Goal: Task Accomplishment & Management: Use online tool/utility

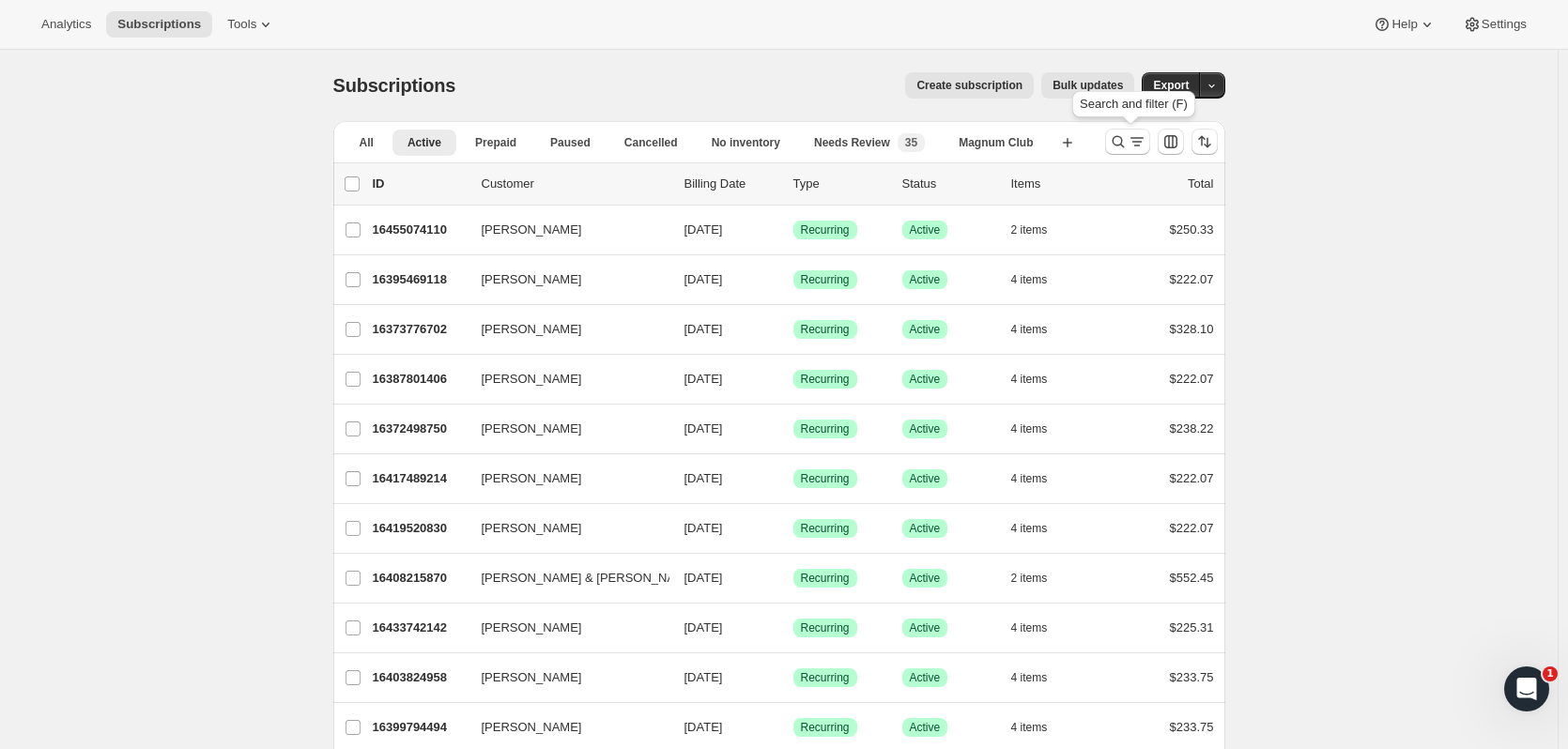
click at [1114, 147] on icon "Search and filter results" at bounding box center [1118, 141] width 19 height 19
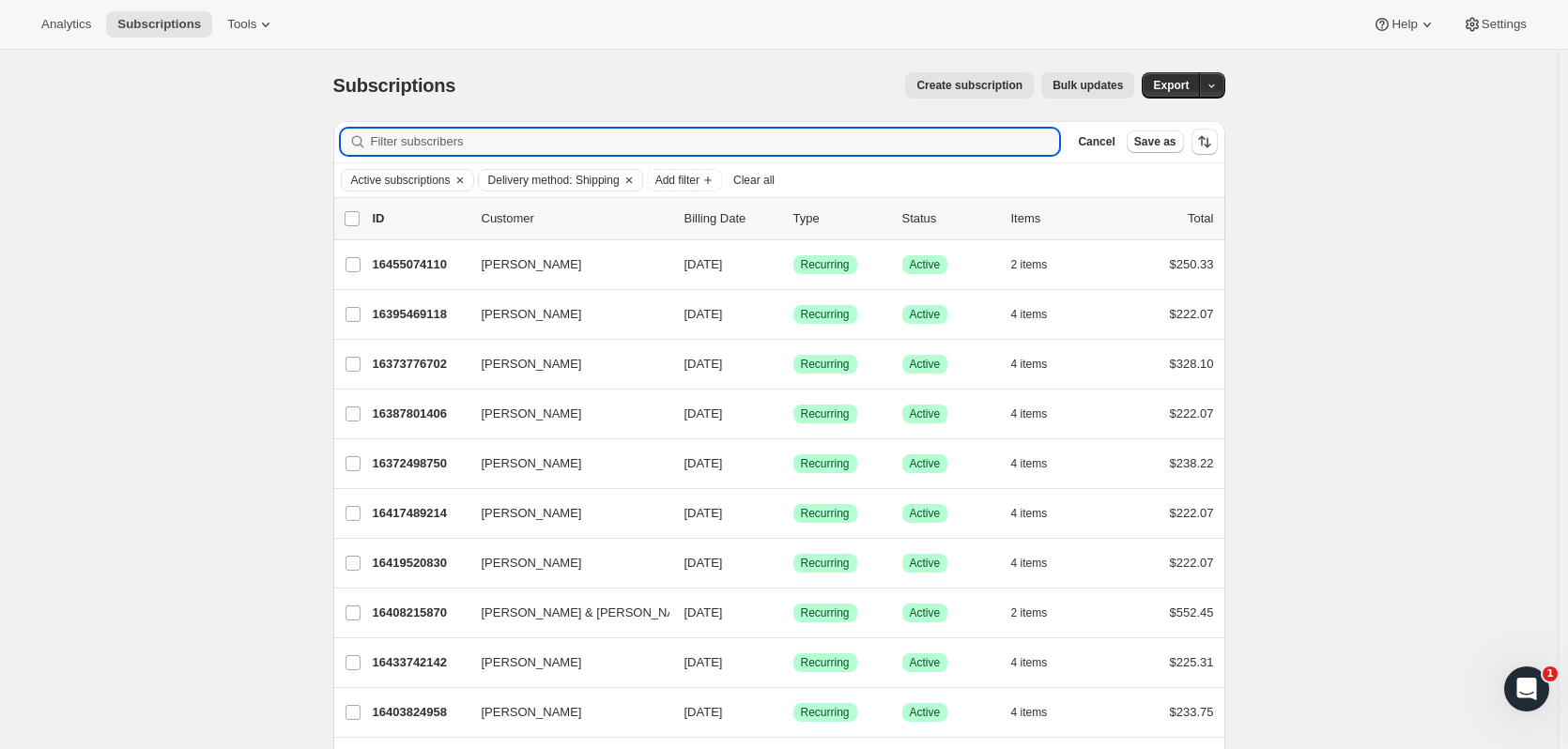
drag, startPoint x: 462, startPoint y: 136, endPoint x: 371, endPoint y: 137, distance: 91.0
click at [371, 137] on div at bounding box center [700, 142] width 719 height 26
type input "emily bloss"
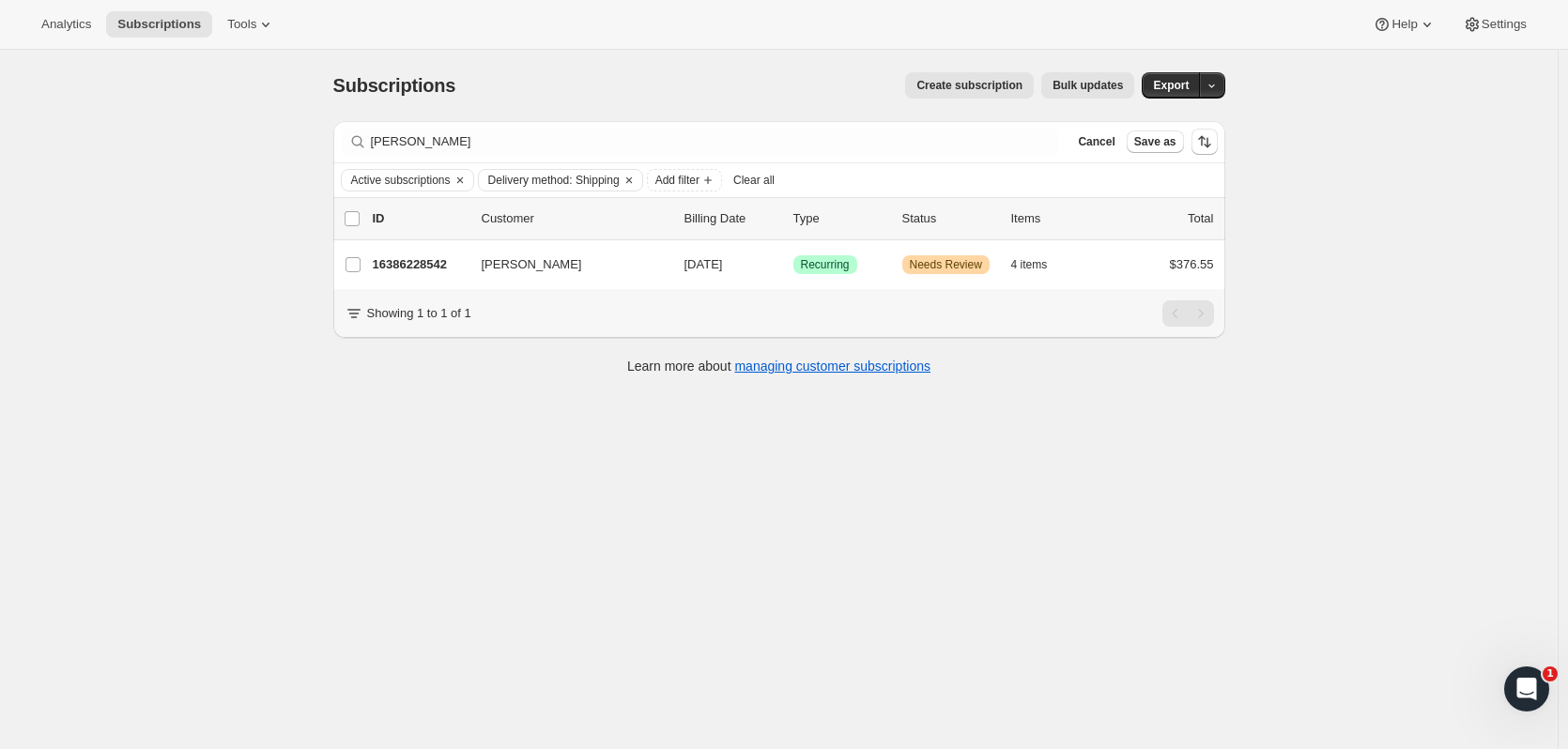
click at [438, 256] on p "16386228542" at bounding box center [419, 264] width 94 height 19
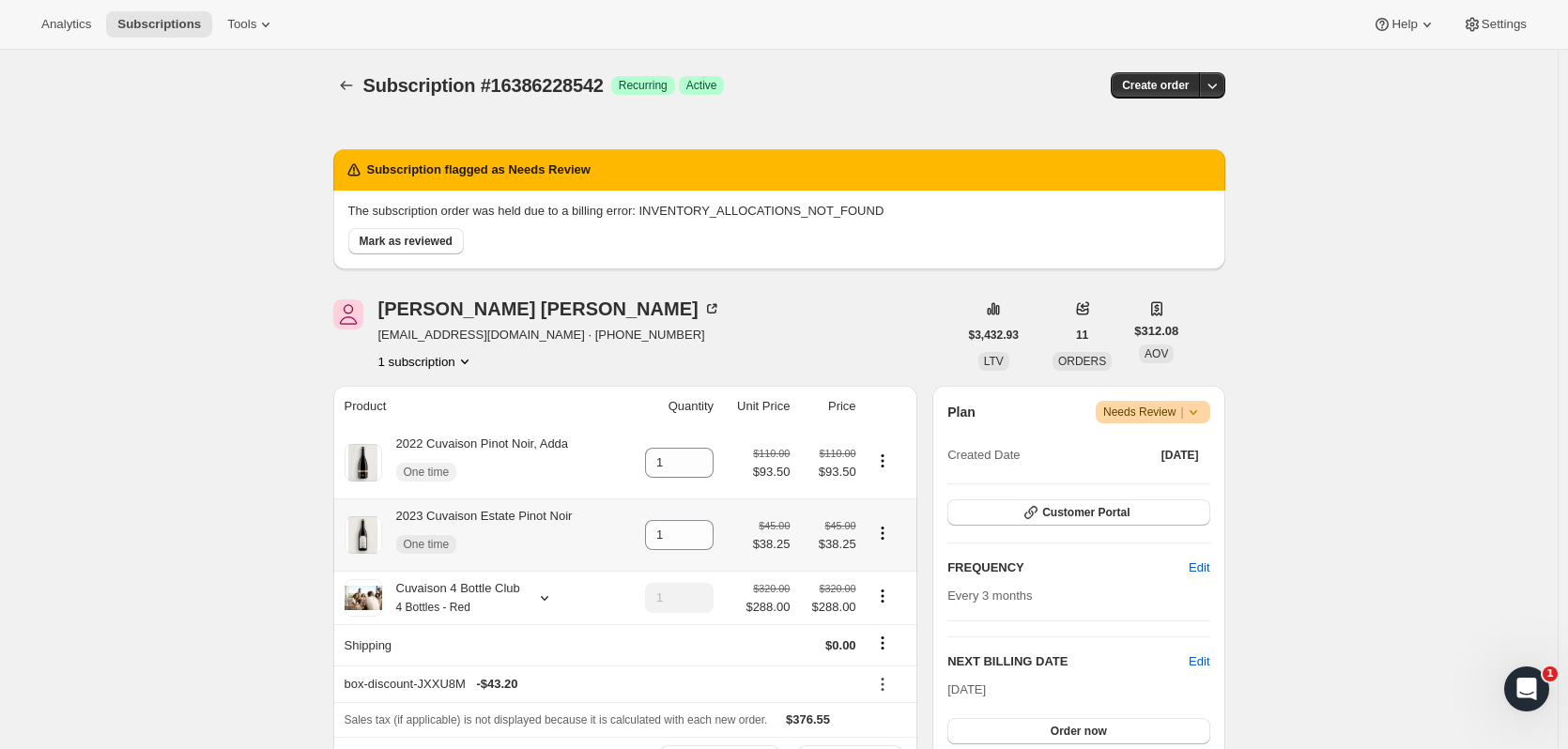
click at [888, 527] on icon "Product actions" at bounding box center [882, 533] width 19 height 19
click at [884, 570] on span "Remove" at bounding box center [873, 569] width 45 height 14
type input "0"
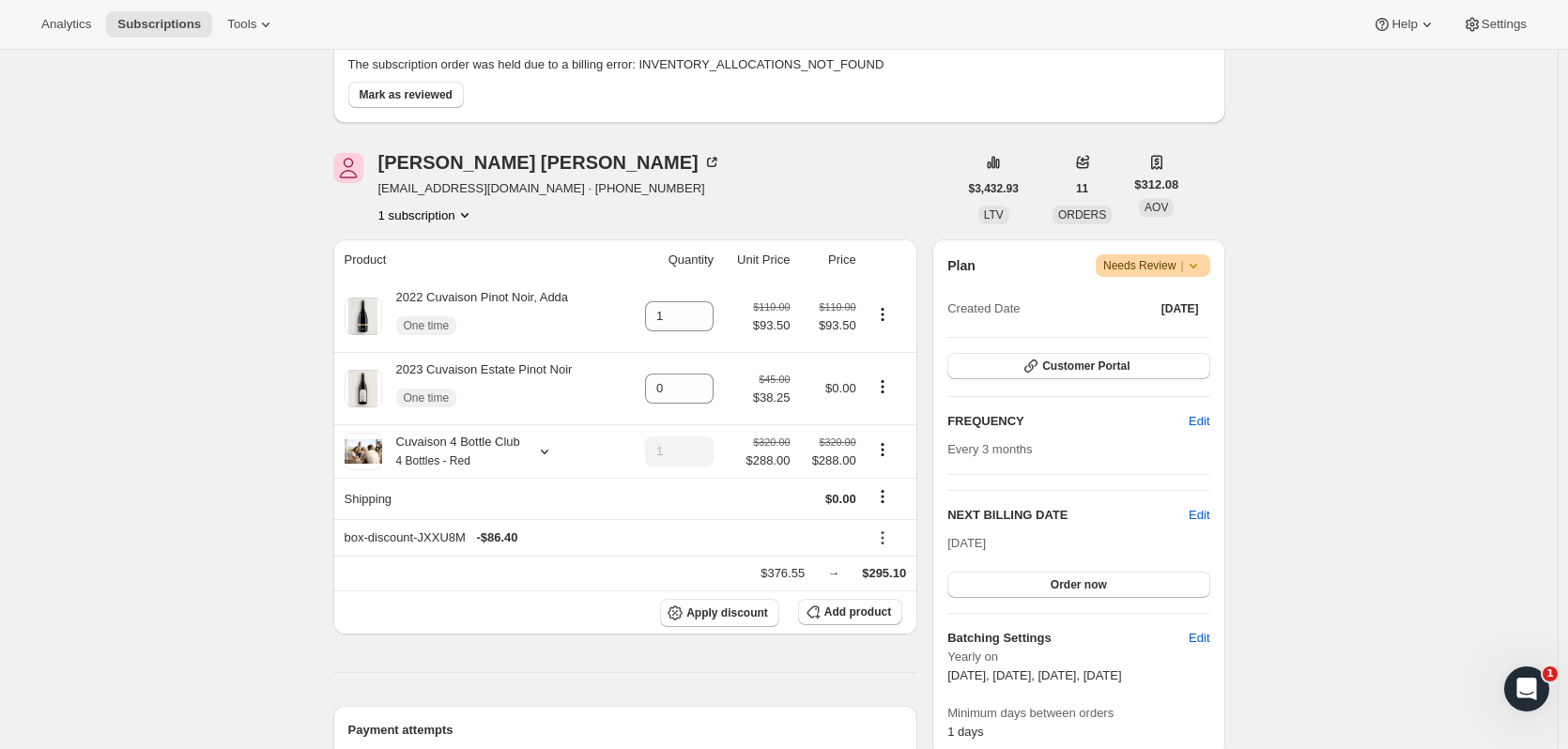
scroll to position [150, 0]
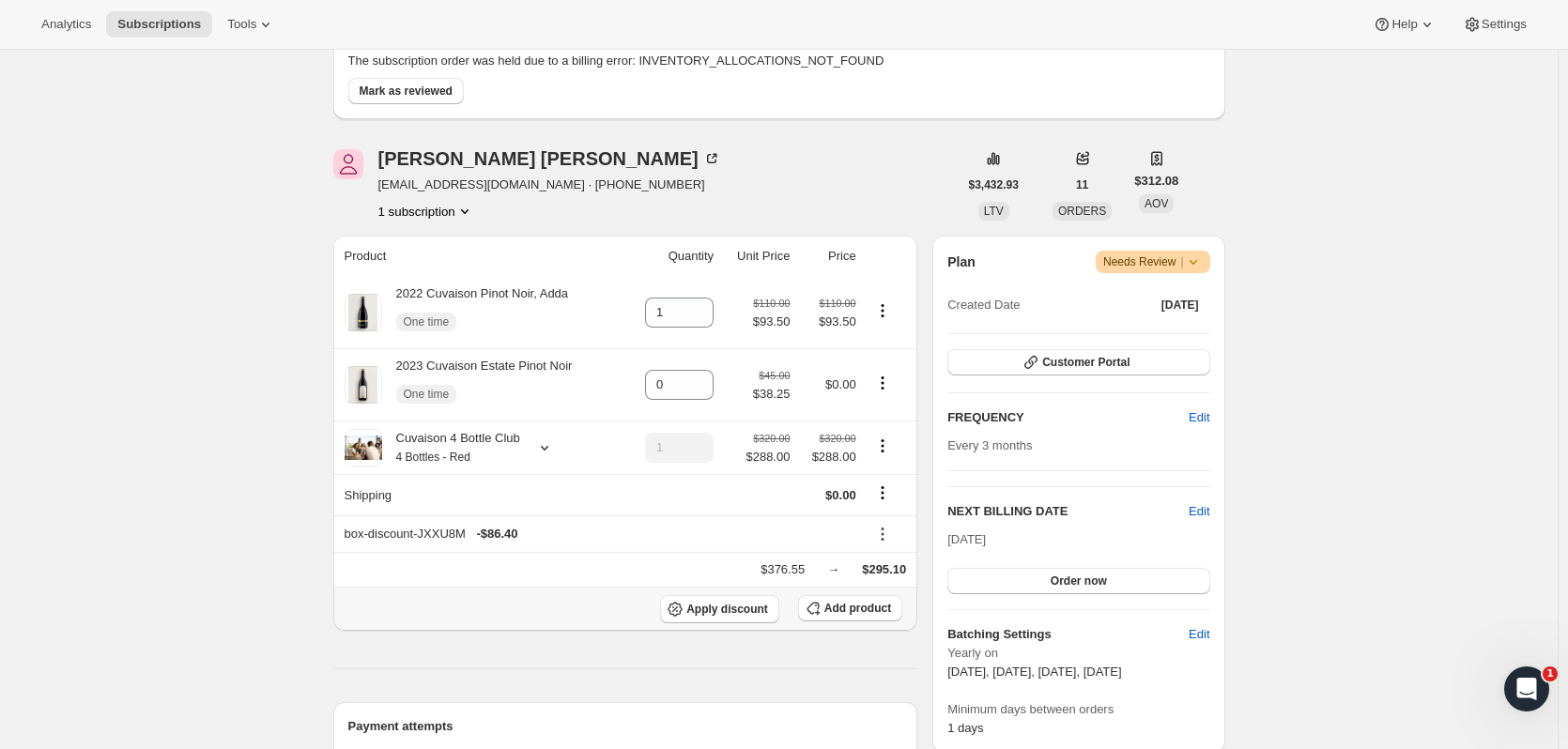
click at [863, 603] on span "Add product" at bounding box center [857, 608] width 67 height 15
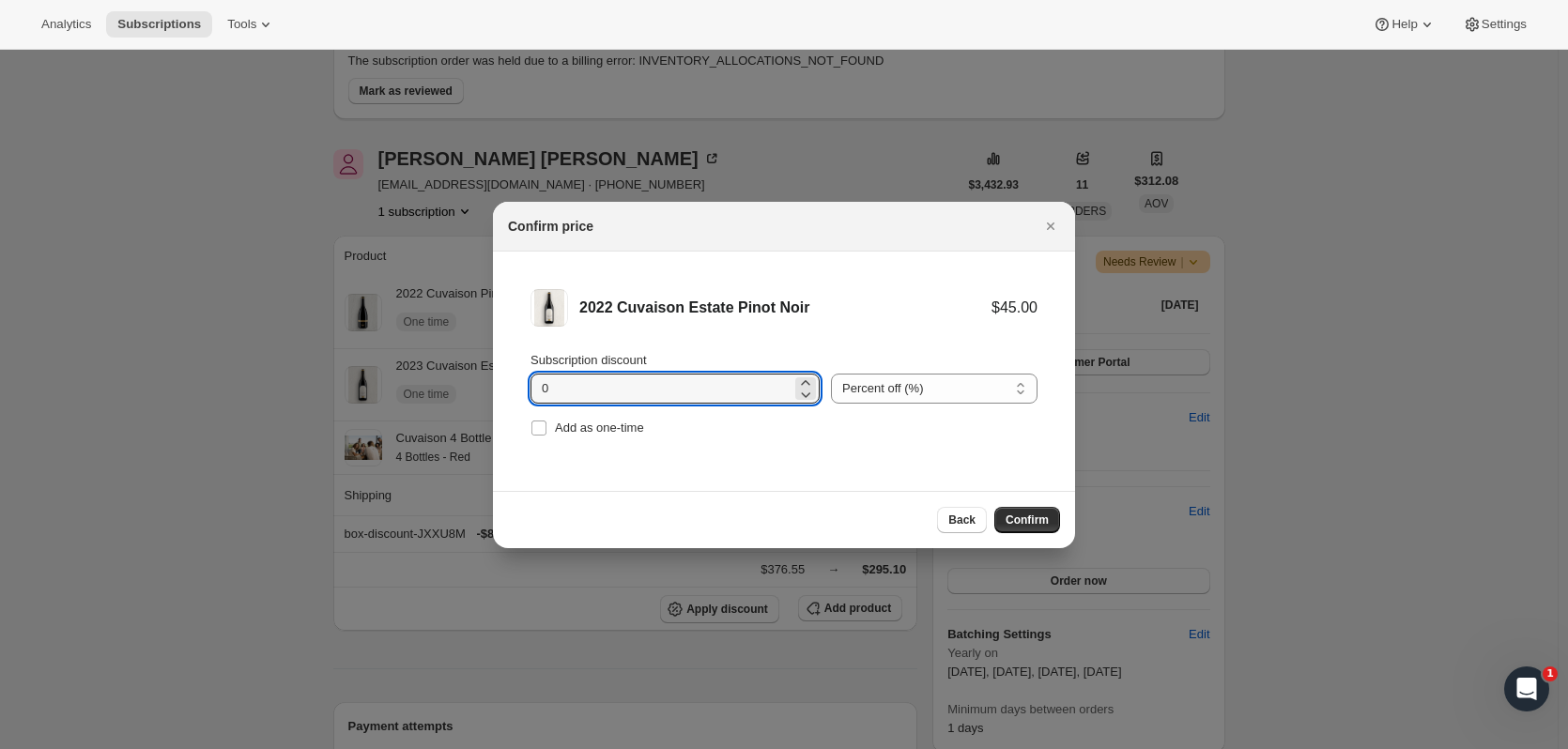
drag, startPoint x: 611, startPoint y: 376, endPoint x: 480, endPoint y: 380, distance: 131.1
type input "15"
click at [564, 415] on label "Add as one-time" at bounding box center [587, 428] width 113 height 26
click at [546, 421] on input "Add as one-time" at bounding box center [538, 428] width 15 height 15
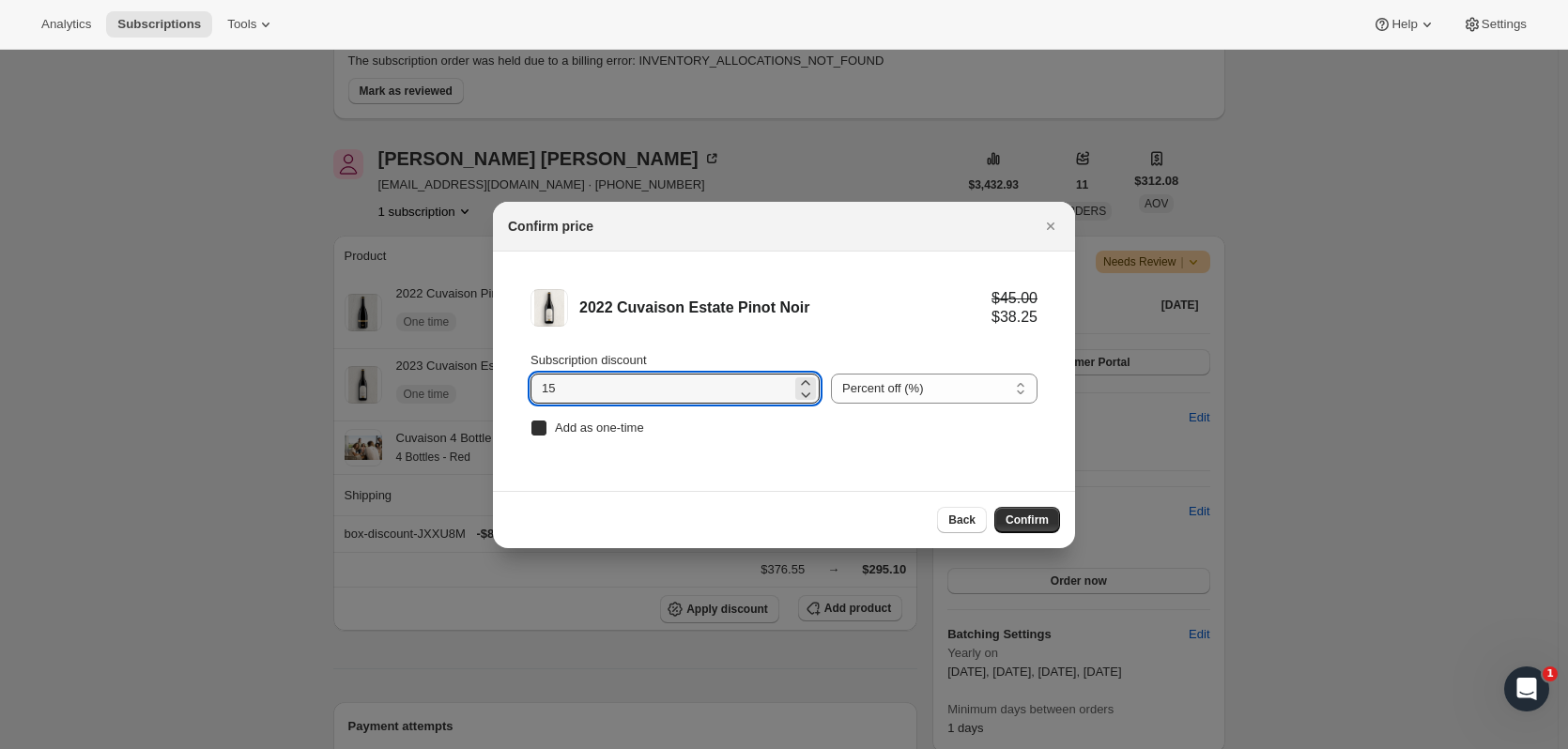
checkbox input "true"
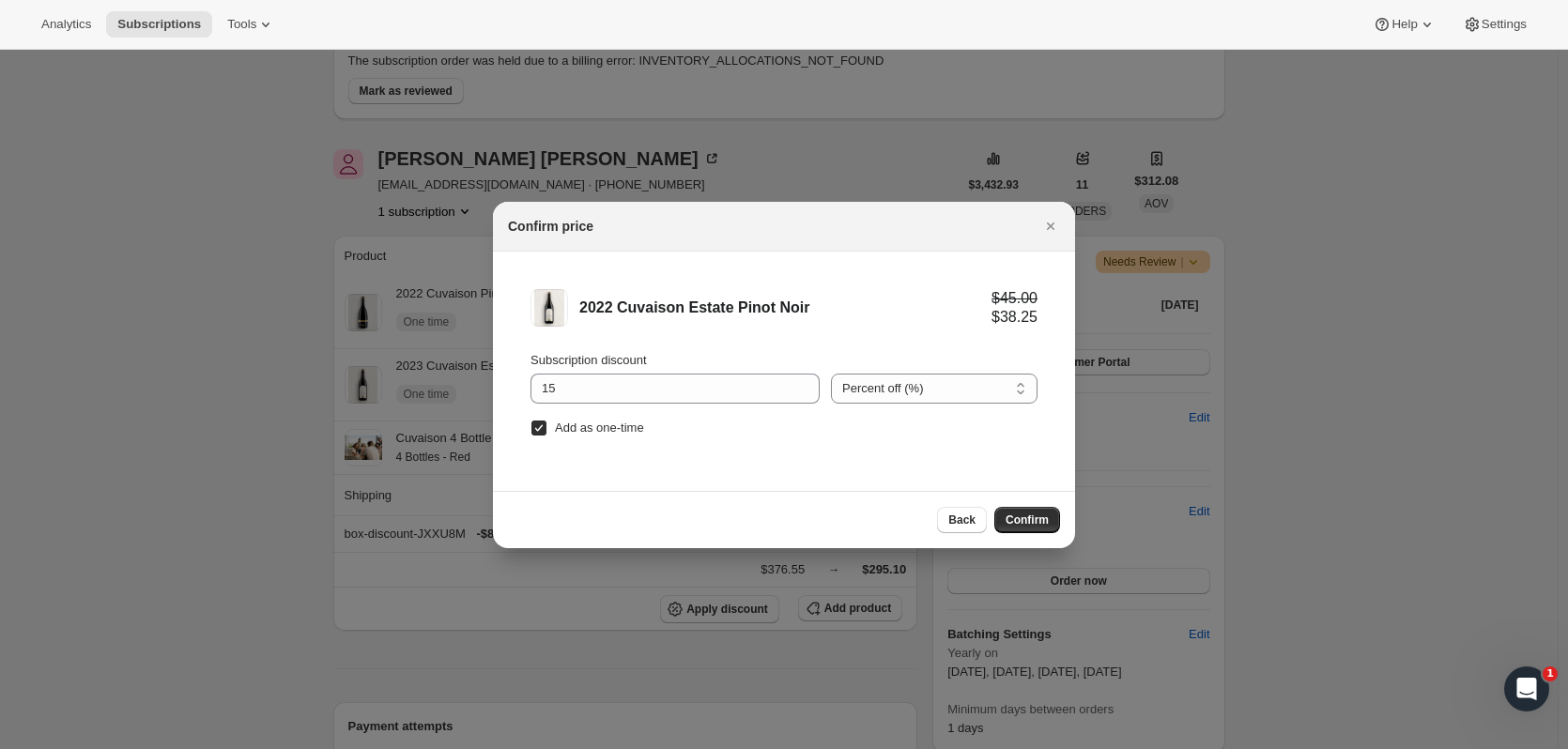
click at [1055, 525] on button "Confirm" at bounding box center [1027, 521] width 66 height 26
type input "1"
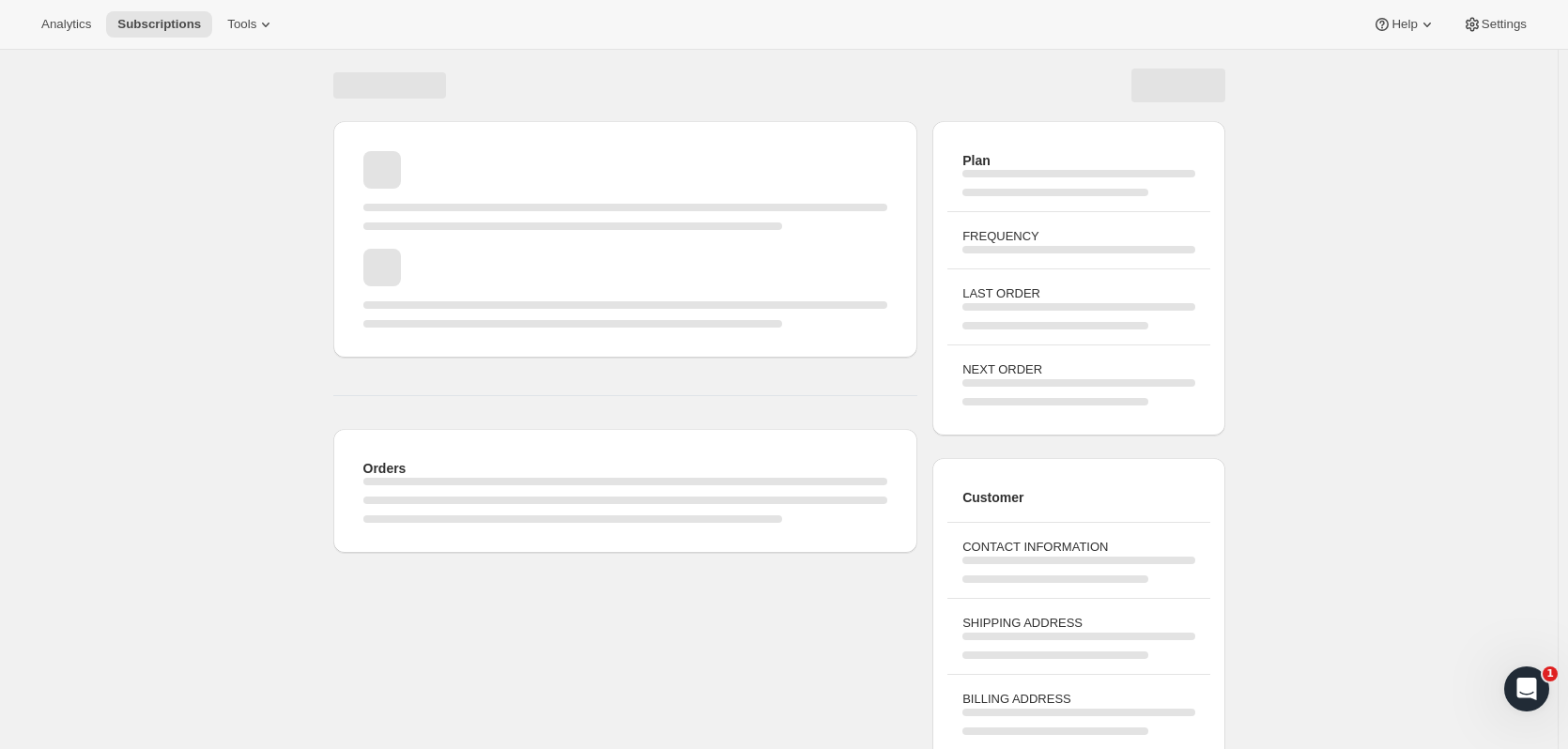
scroll to position [99, 0]
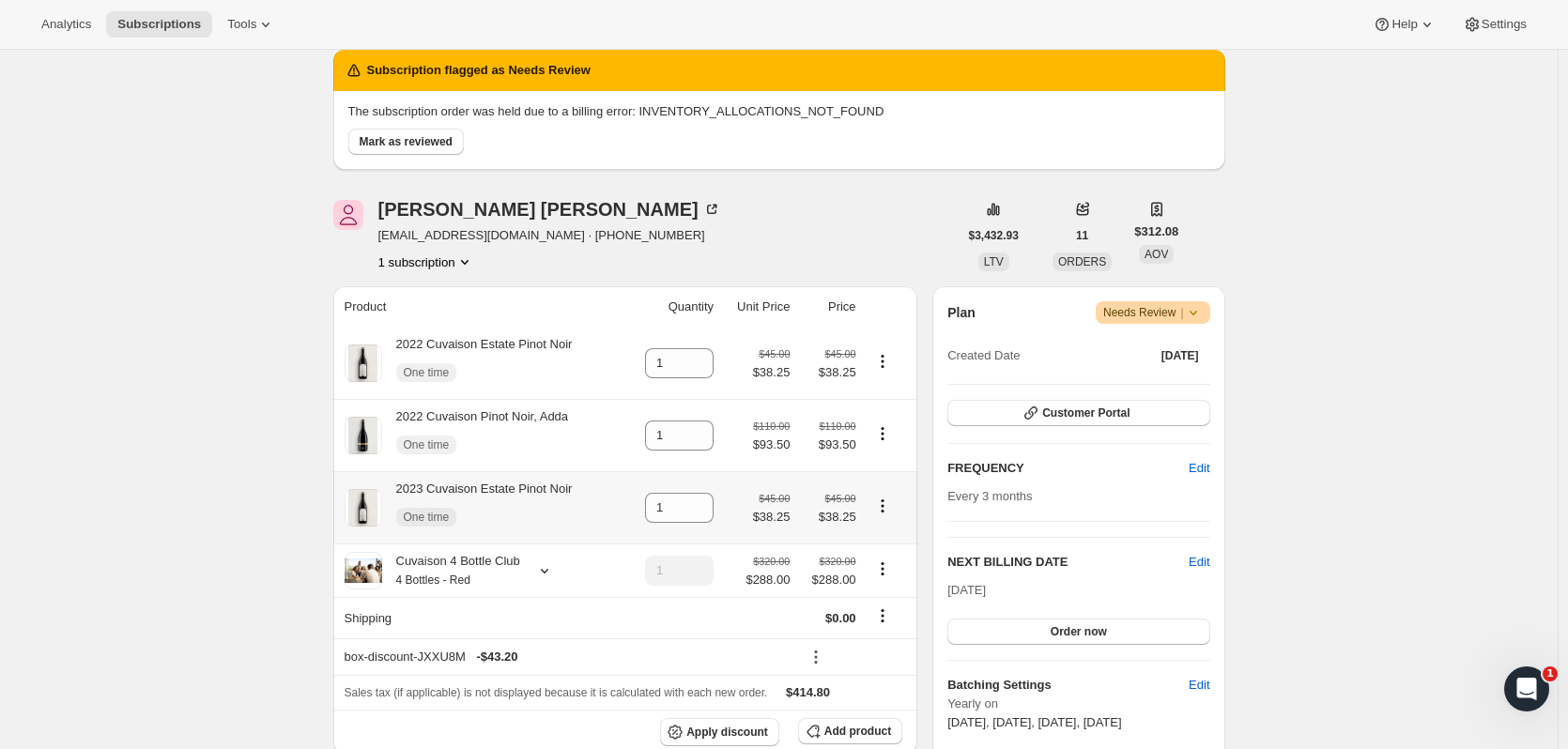
click at [881, 513] on icon "Product actions" at bounding box center [882, 506] width 19 height 19
click at [875, 544] on span "Remove" at bounding box center [873, 542] width 45 height 14
type input "0"
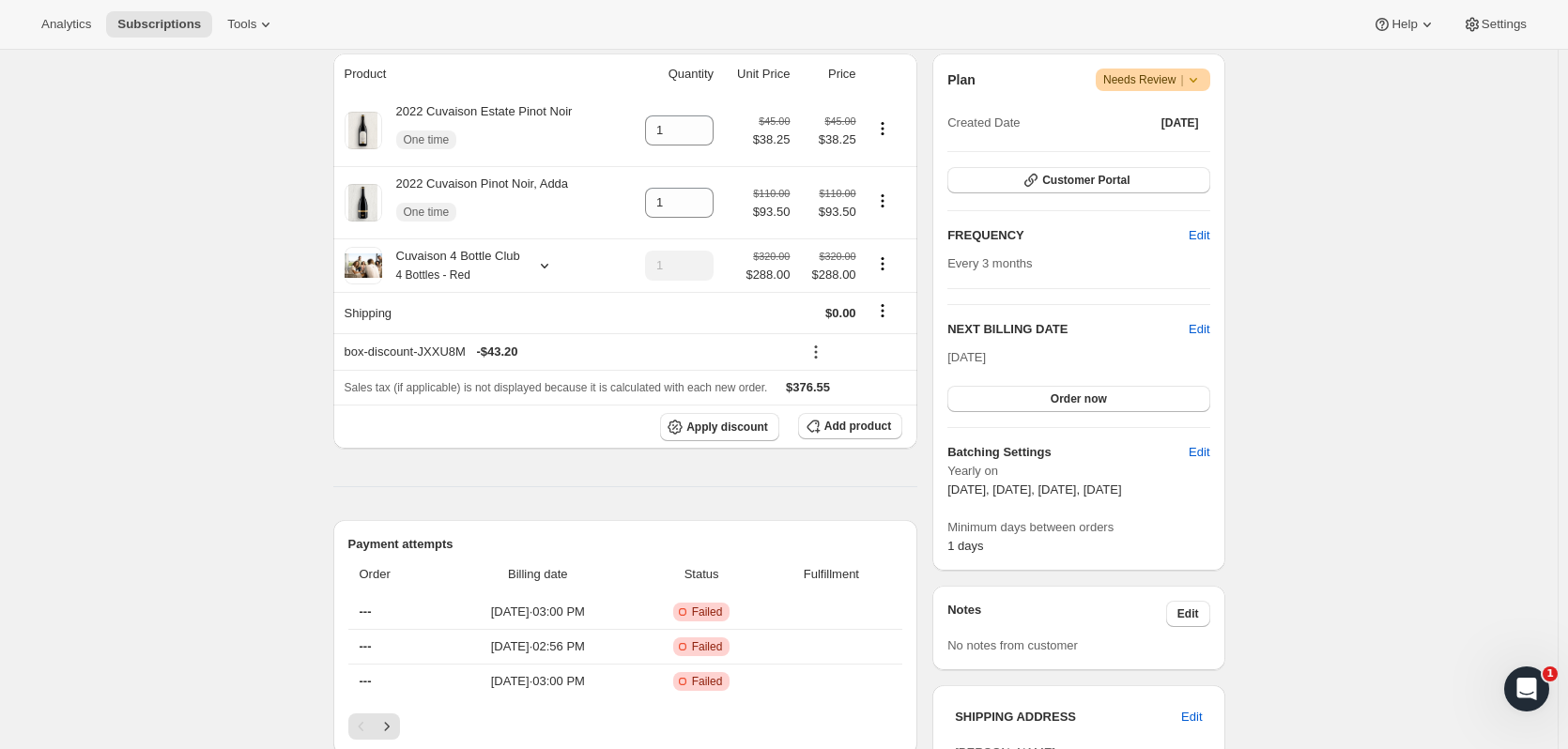
scroll to position [322, 0]
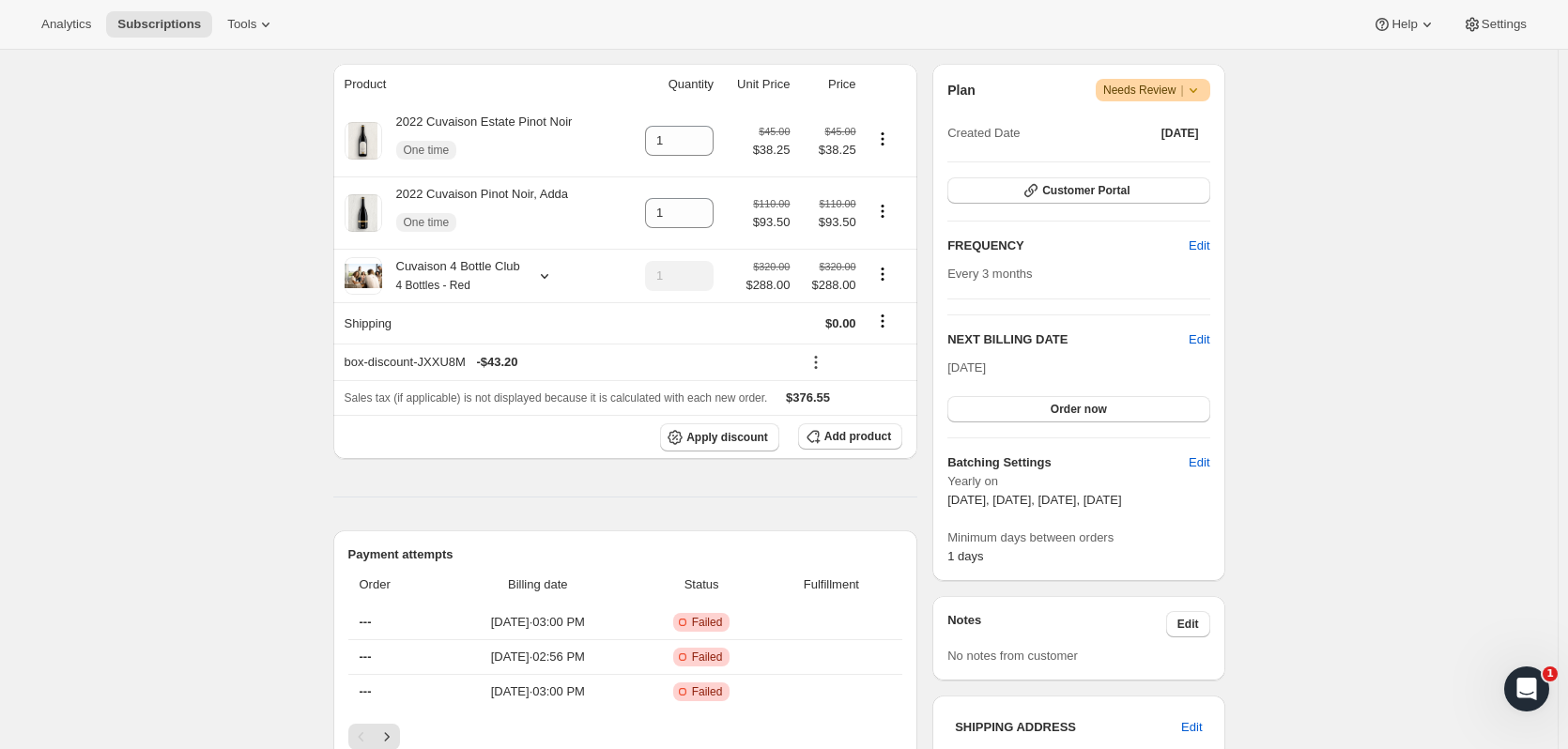
click at [1090, 413] on span "Order now" at bounding box center [1078, 409] width 57 height 15
click at [1094, 411] on span "Click to confirm" at bounding box center [1078, 409] width 85 height 15
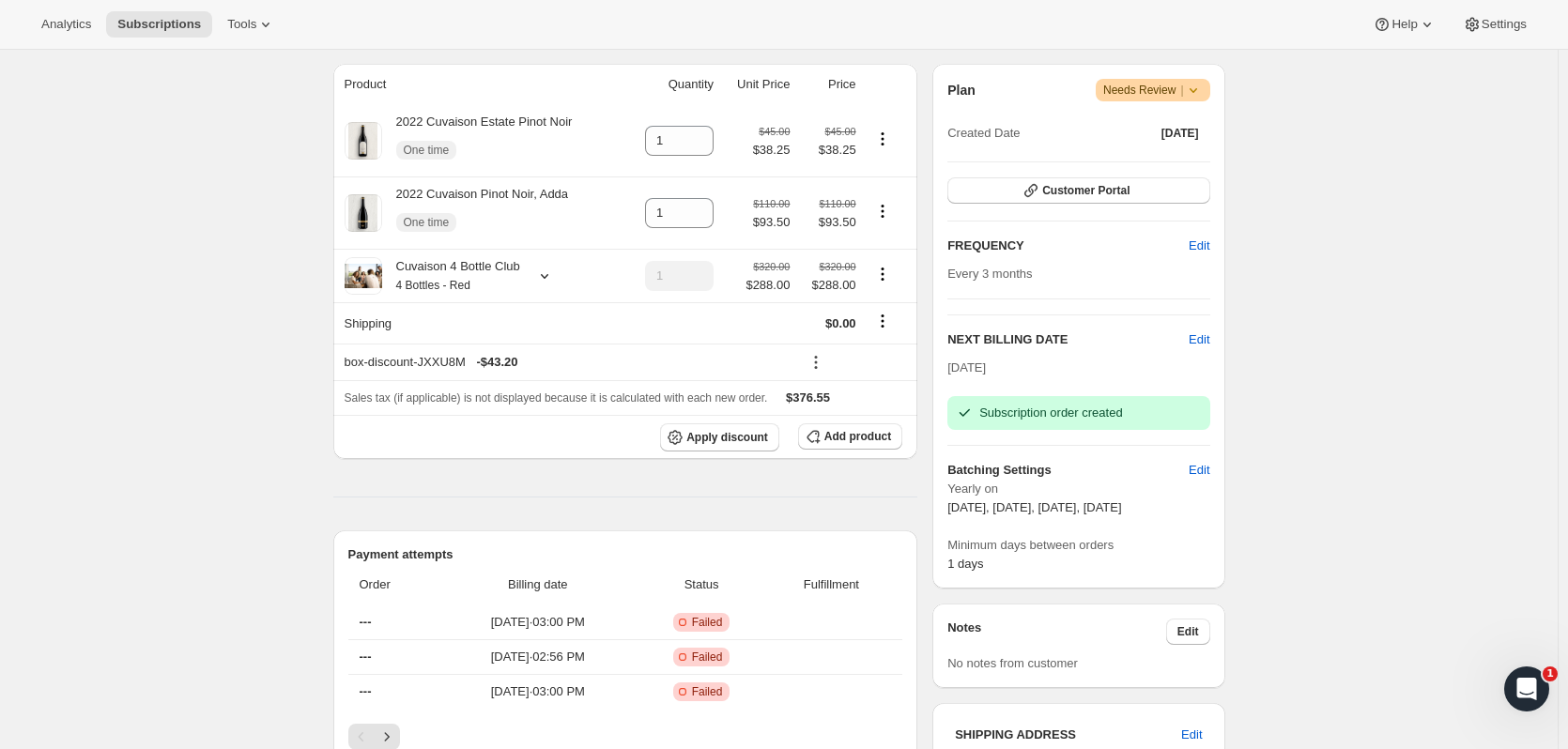
scroll to position [0, 0]
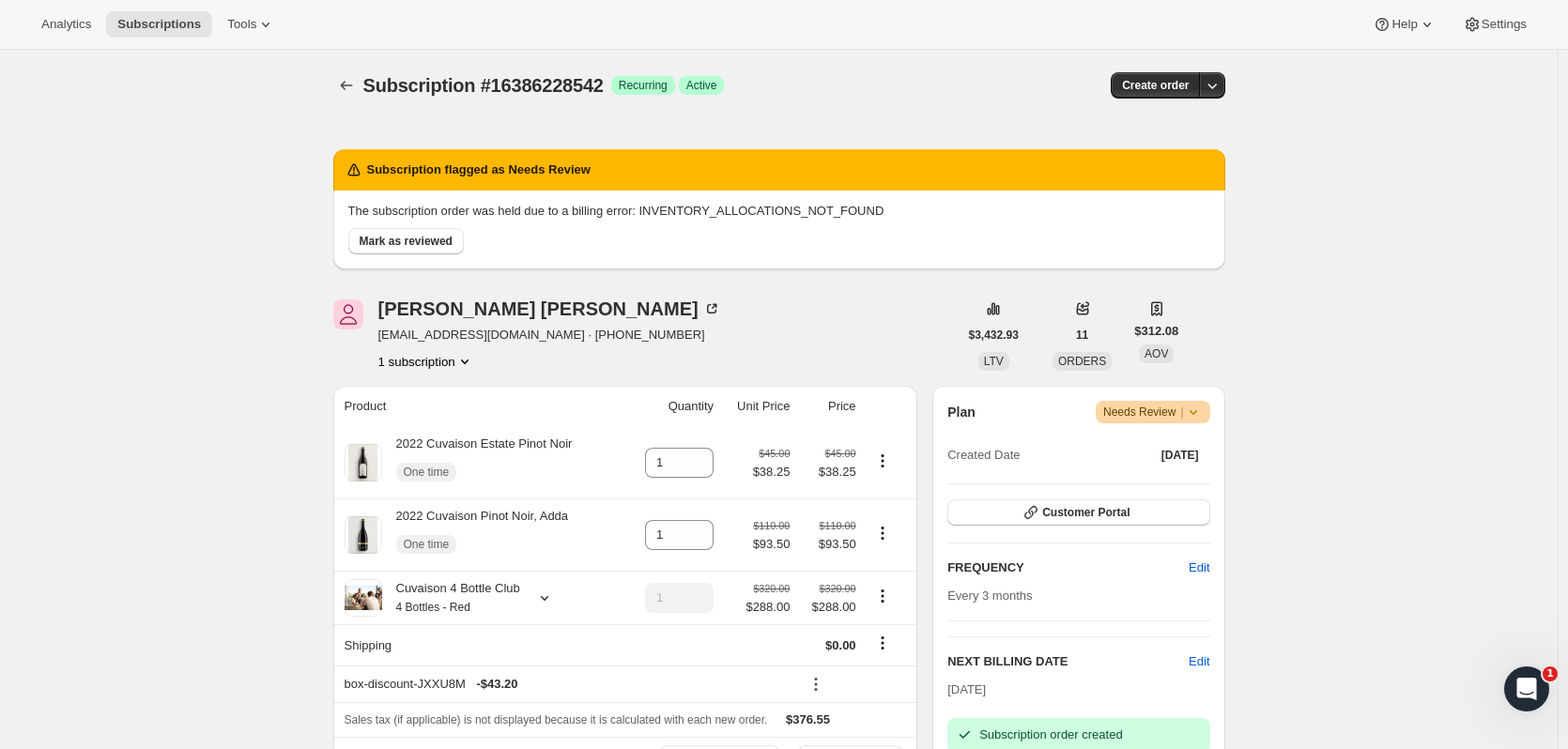
click at [356, 77] on icon "Subscriptions" at bounding box center [346, 85] width 19 height 19
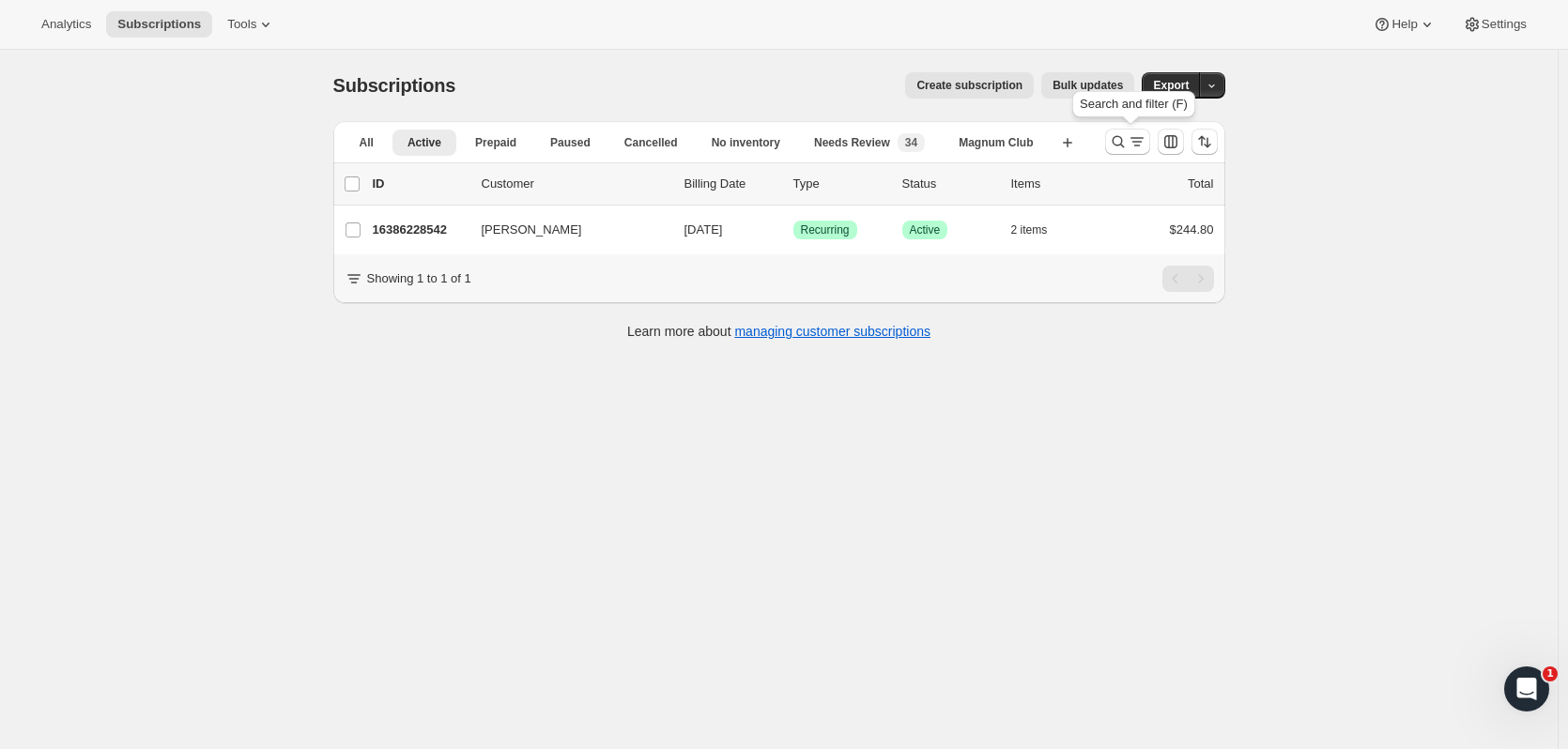
click at [1127, 154] on button "Search and filter results" at bounding box center [1127, 142] width 45 height 26
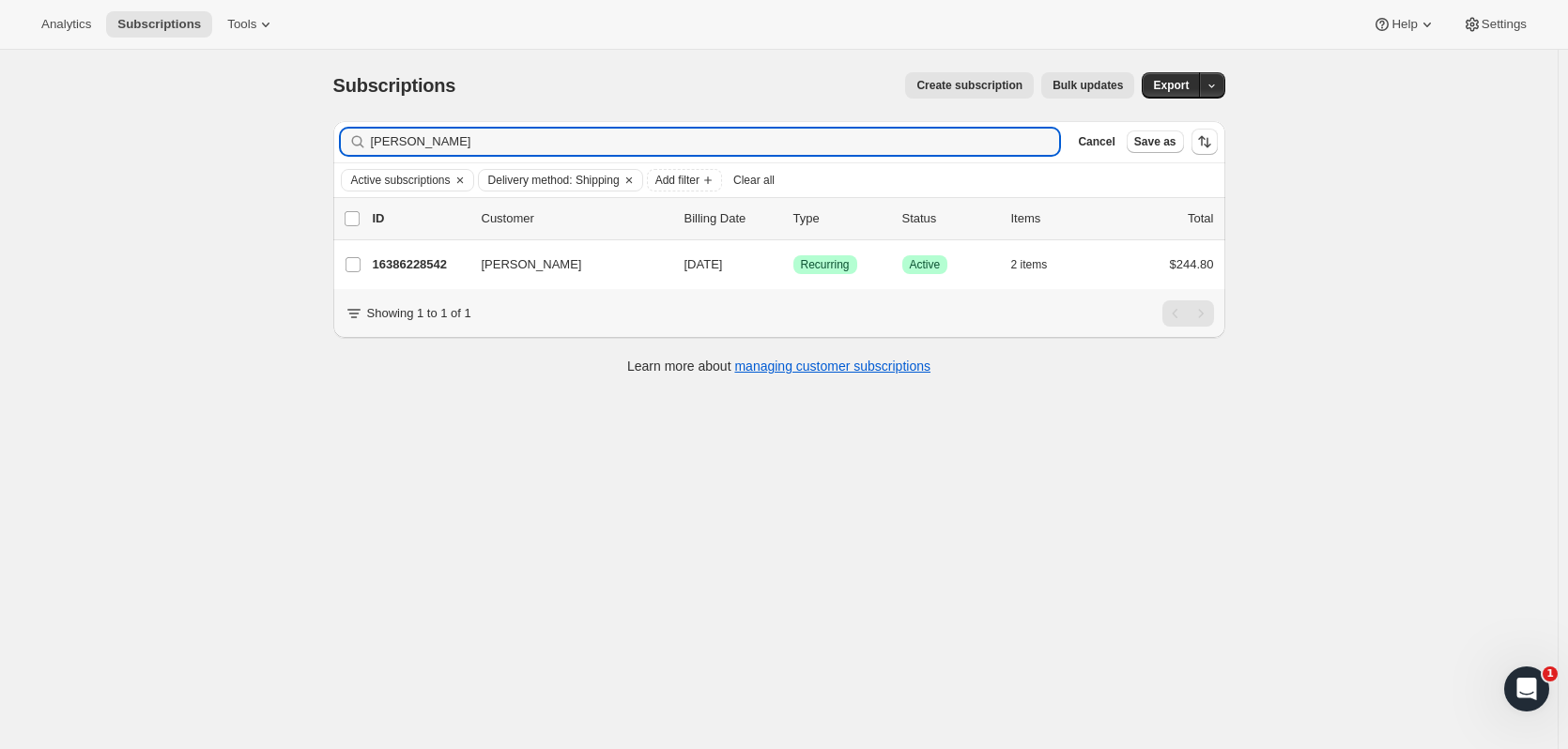
drag, startPoint x: 414, startPoint y: 148, endPoint x: 335, endPoint y: 149, distance: 79.0
click at [335, 149] on div "Filter subscribers emily bloss Clear Cancel Save as Active subscriptions Delive…" at bounding box center [771, 250] width 907 height 288
drag, startPoint x: 439, startPoint y: 142, endPoint x: 353, endPoint y: 110, distance: 91.8
click at [353, 110] on div "Subscriptions. This page is ready Subscriptions Create subscription Bulk update…" at bounding box center [780, 222] width 937 height 345
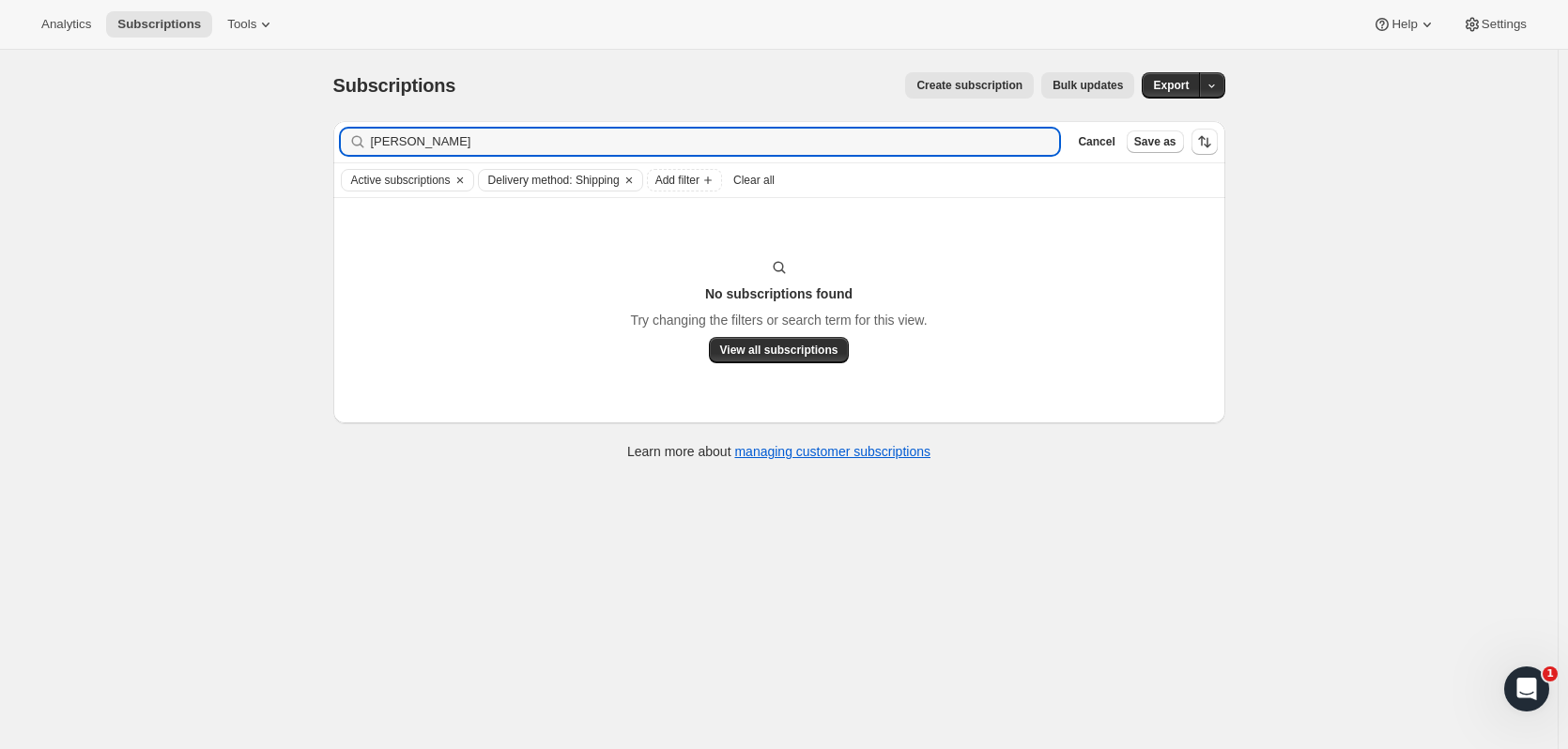
type input "peter tam"
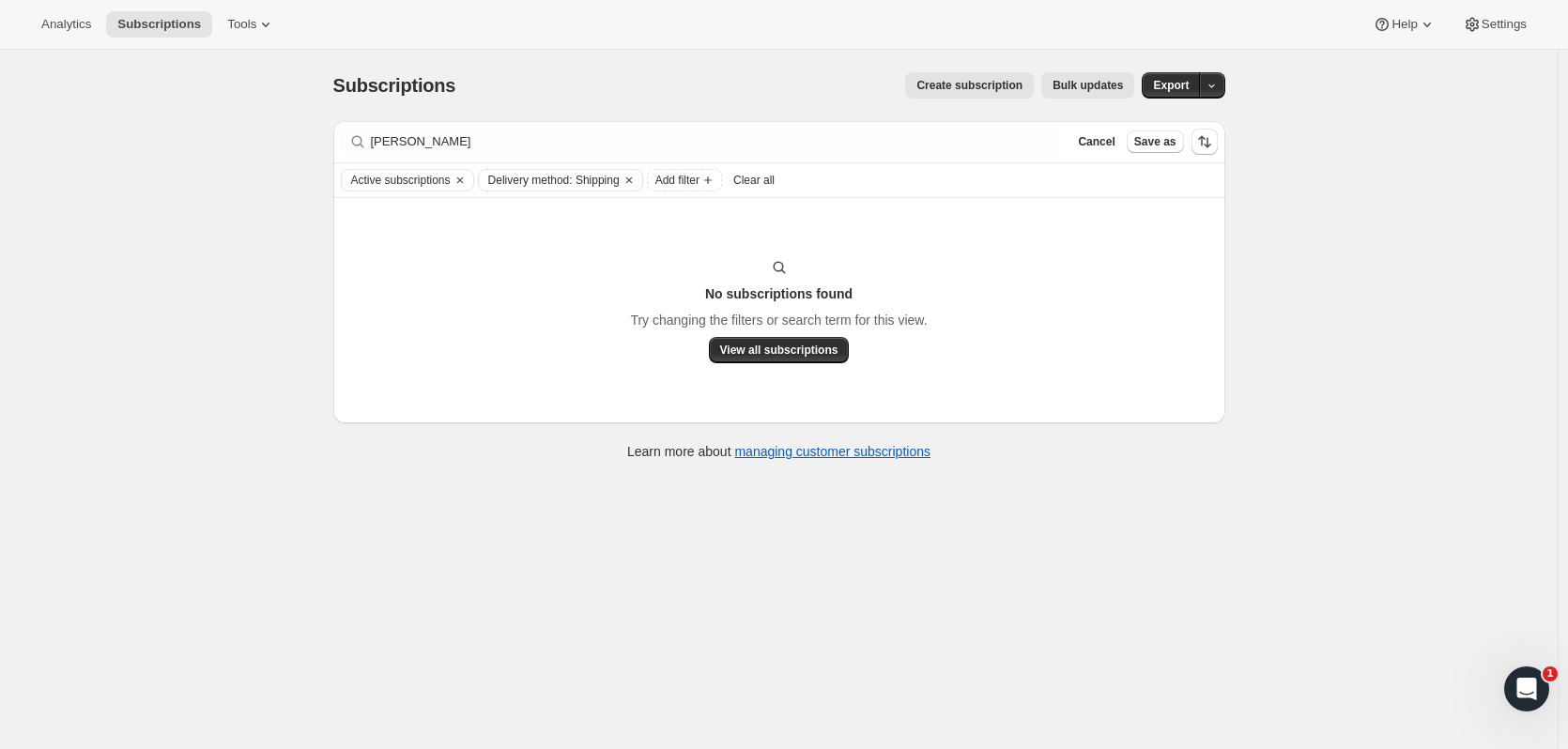
click at [1114, 137] on span "Cancel" at bounding box center [1095, 141] width 37 height 15
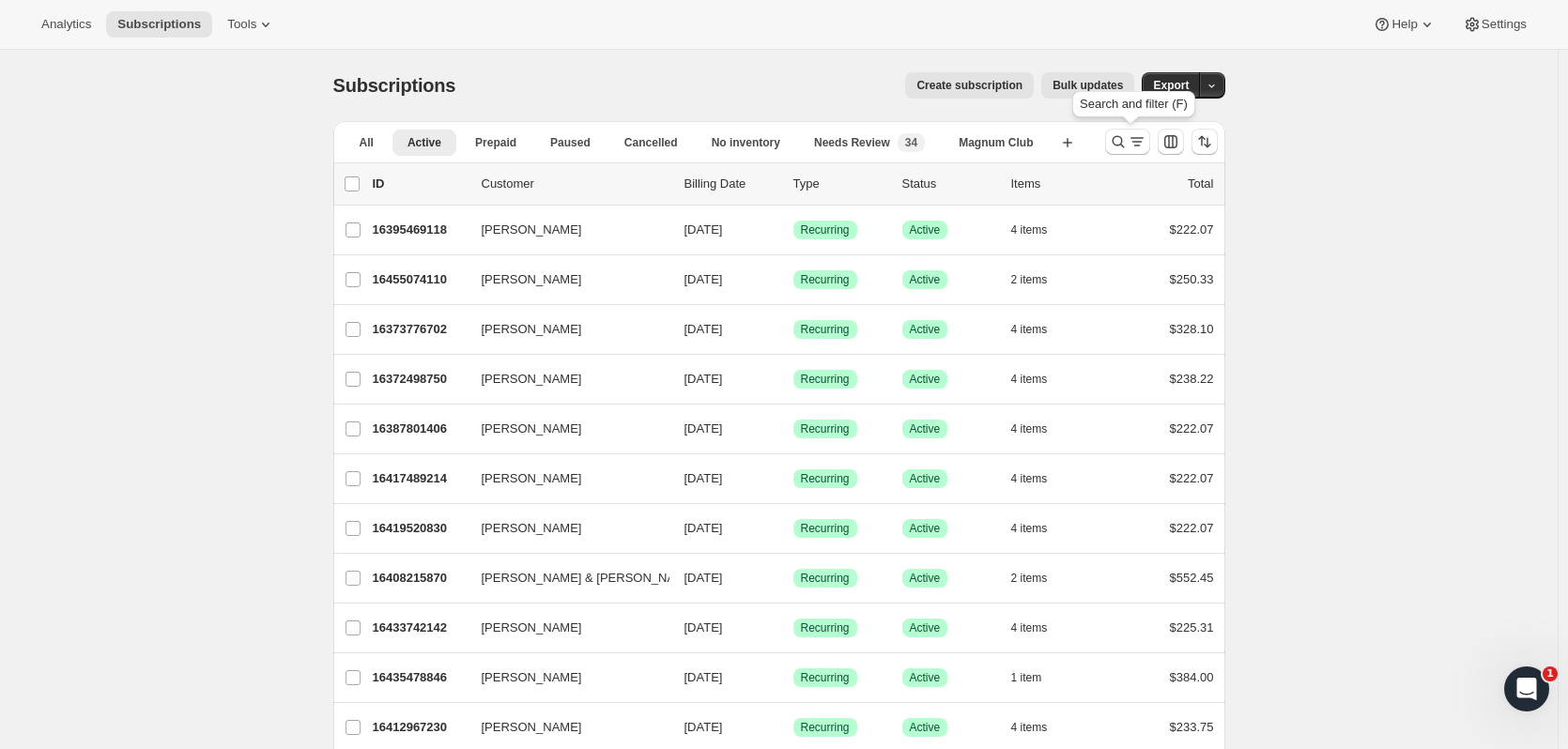
click at [1115, 146] on icon "Search and filter results" at bounding box center [1118, 141] width 19 height 19
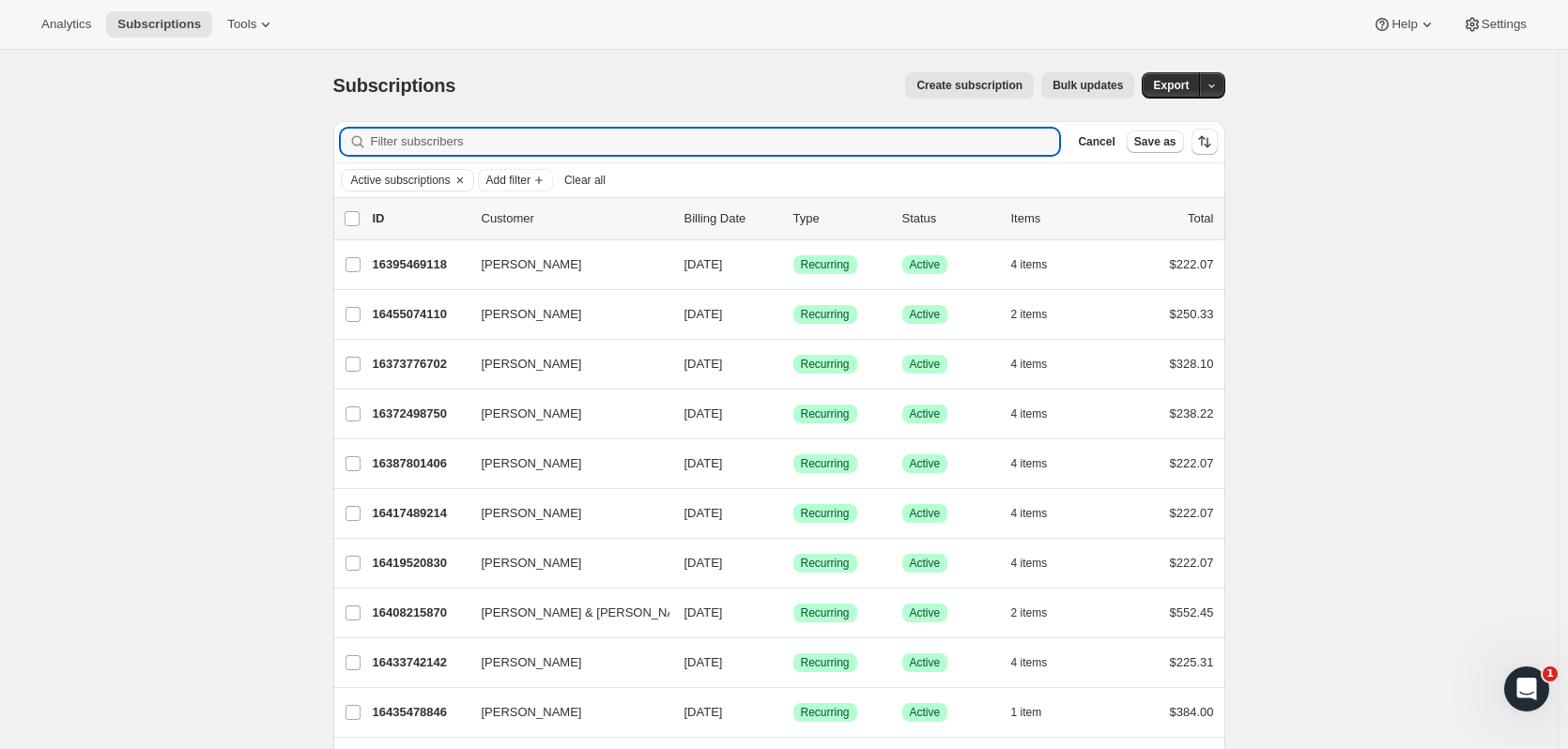
click at [542, 178] on icon "Add filter" at bounding box center [539, 181] width 8 height 8
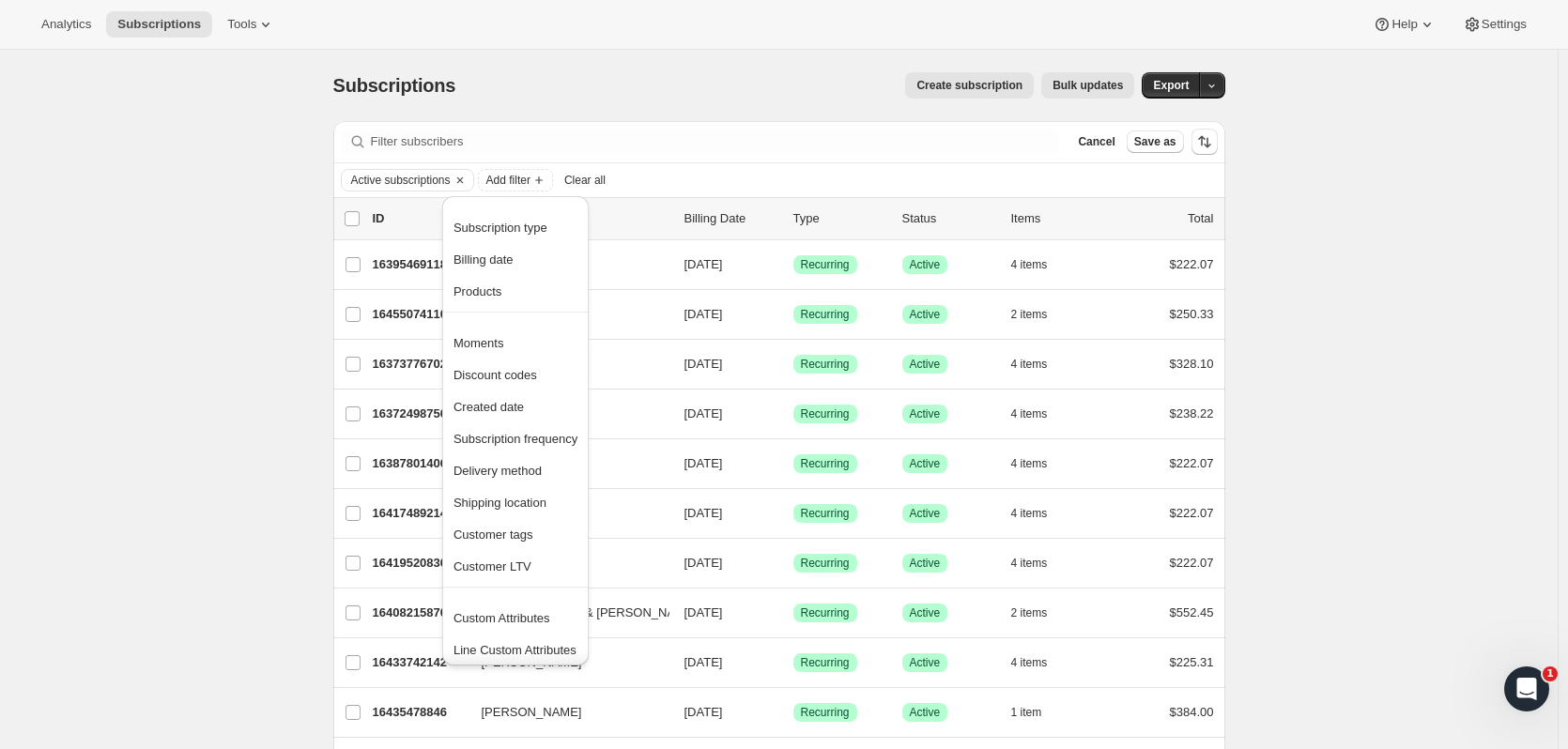
click at [510, 500] on span "Shipping location" at bounding box center [500, 503] width 93 height 14
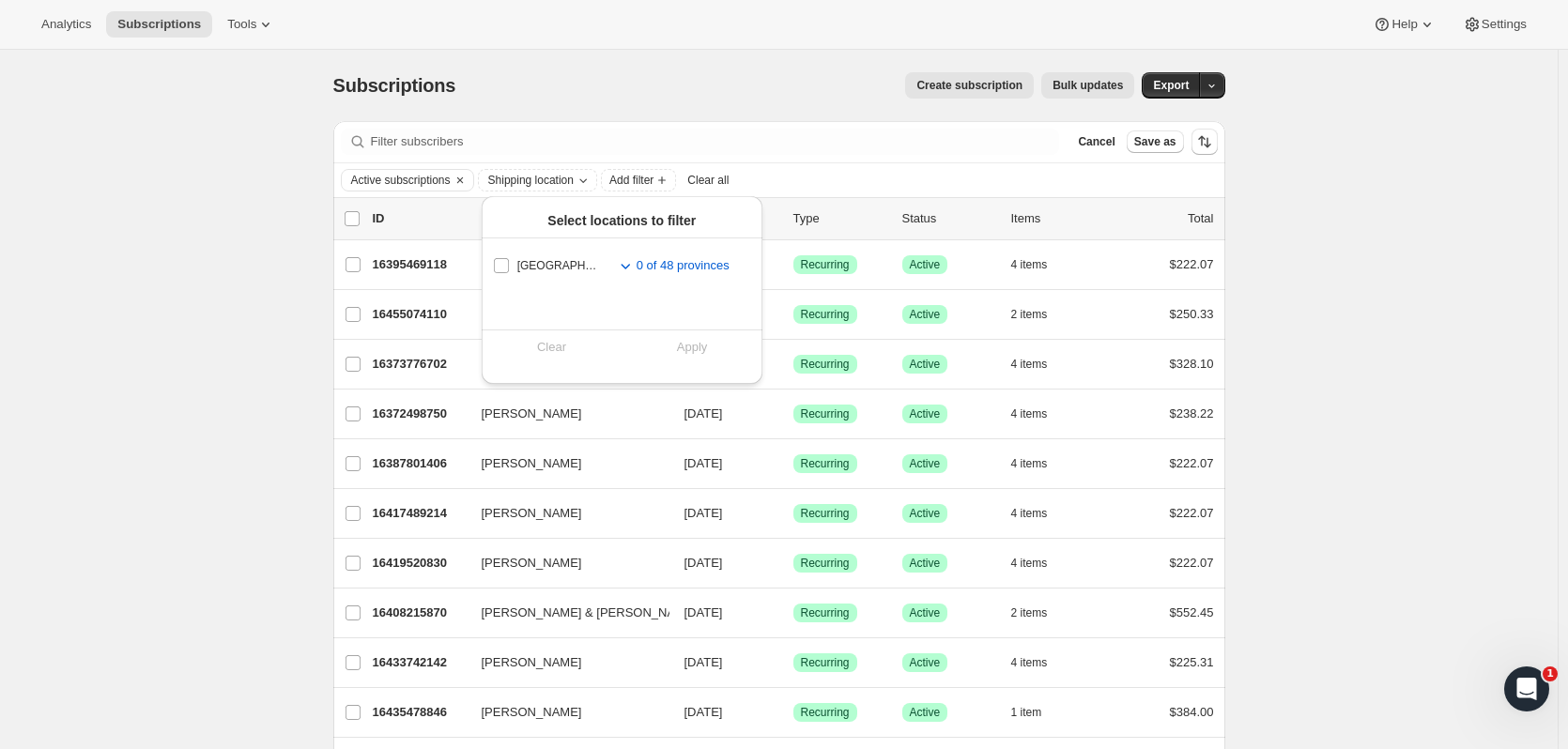
click at [689, 111] on div "Subscriptions. This page is ready Subscriptions Create subscription Bulk update…" at bounding box center [780, 85] width 892 height 72
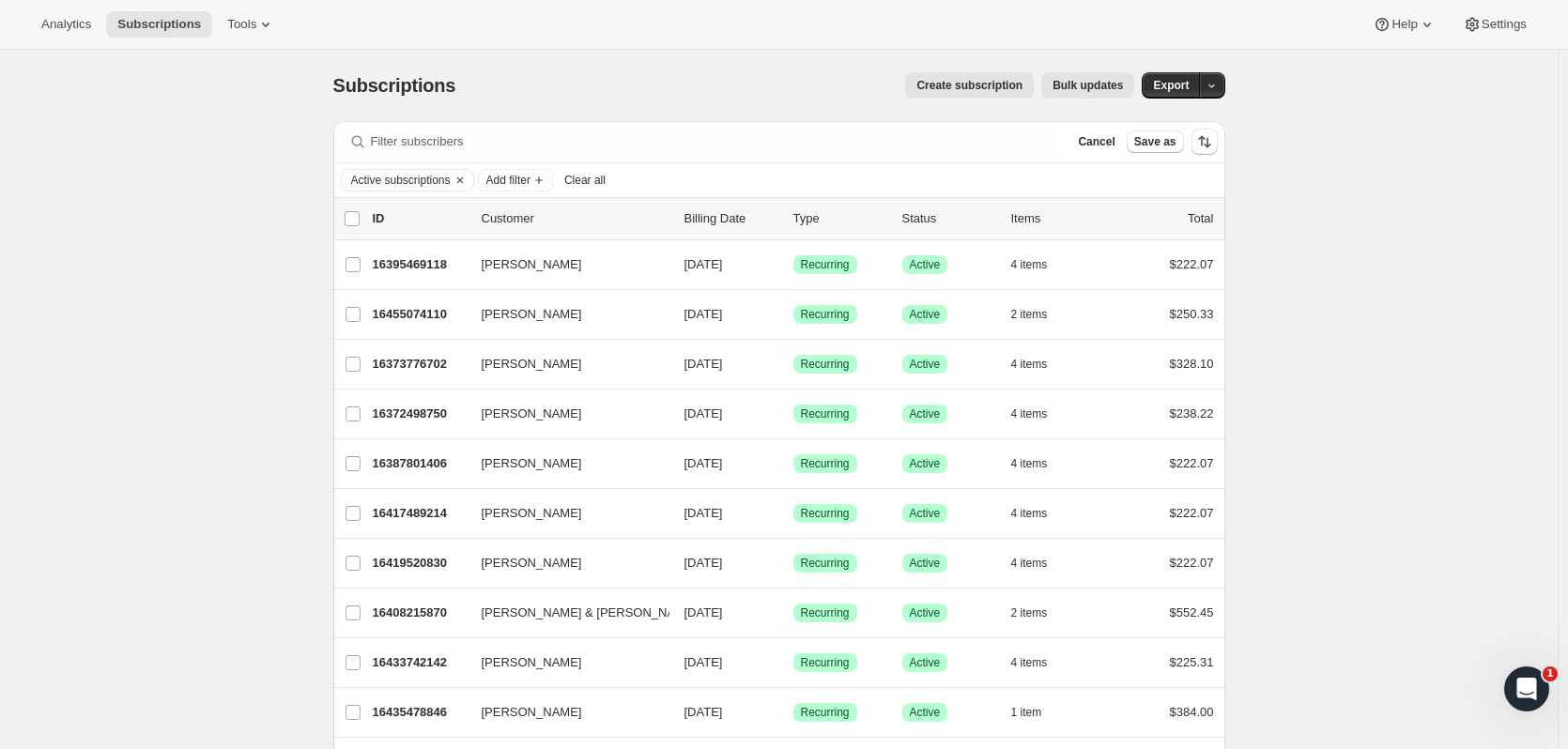
click at [546, 184] on icon "Add filter" at bounding box center [538, 180] width 15 height 15
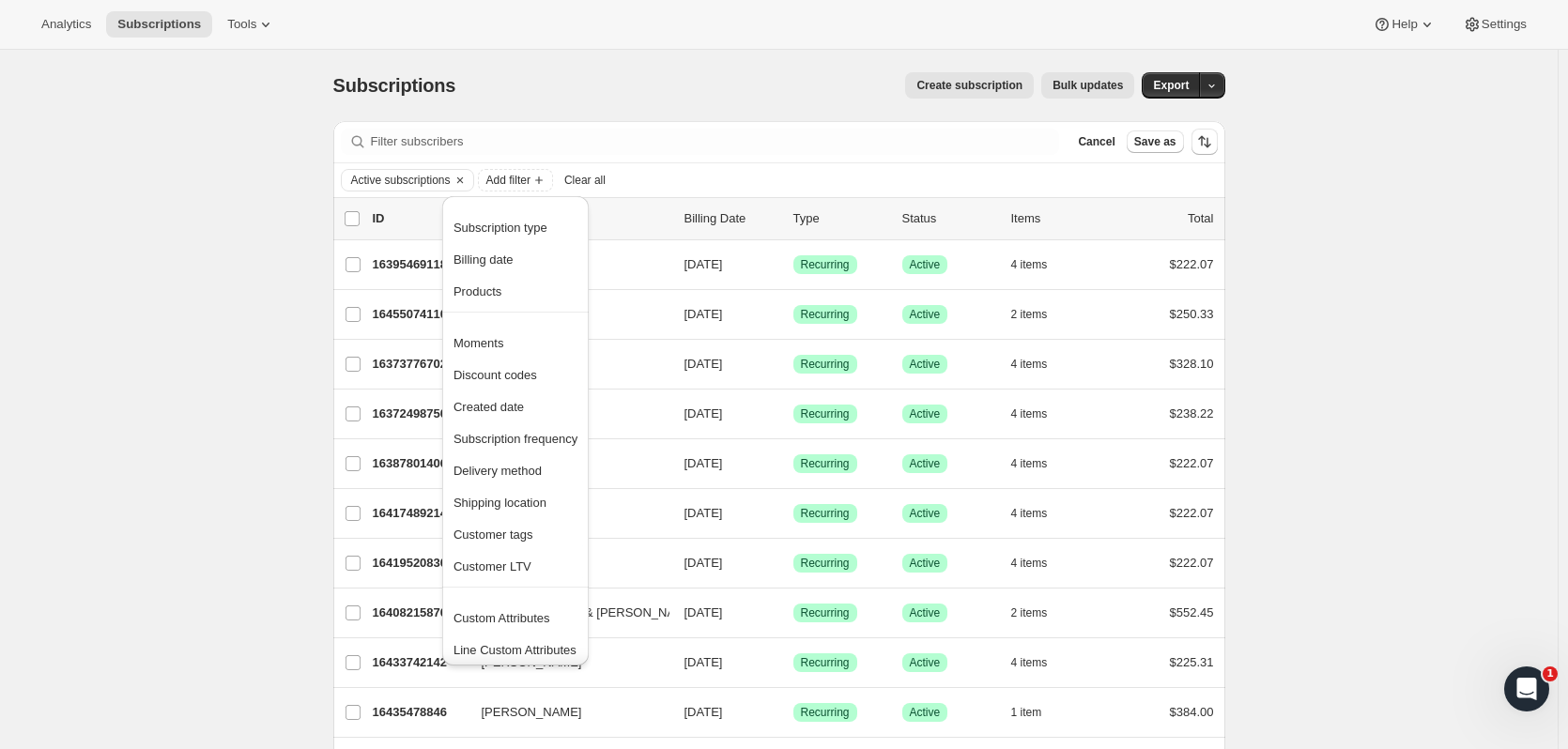
click at [538, 466] on span "Delivery method" at bounding box center [498, 471] width 88 height 14
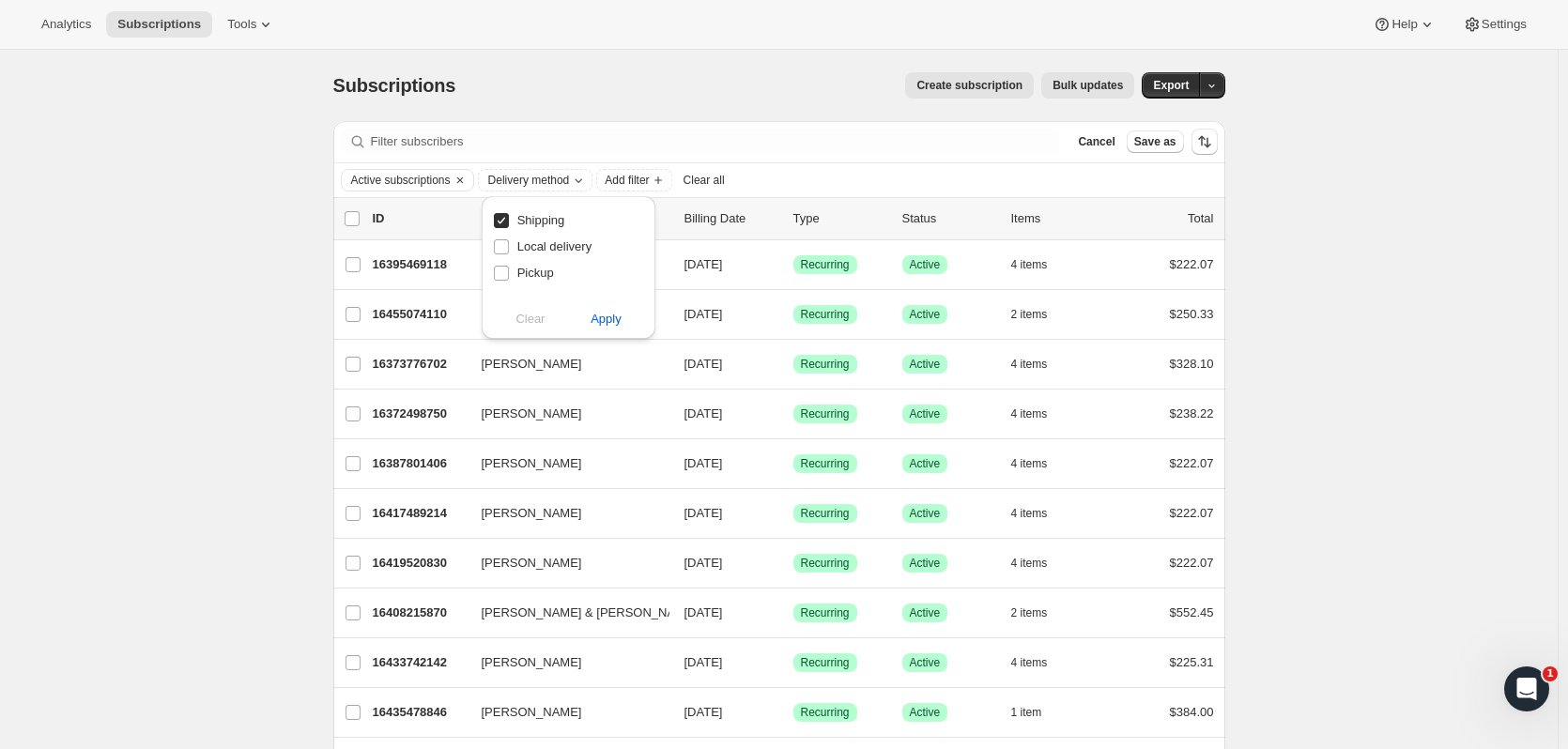
click at [547, 266] on span "Pickup" at bounding box center [535, 273] width 37 height 14
click at [508, 266] on input "Pickup" at bounding box center [500, 273] width 15 height 15
checkbox input "true"
click at [541, 215] on span "Shipping" at bounding box center [541, 221] width 48 height 14
click at [508, 215] on input "Shipping" at bounding box center [500, 221] width 15 height 15
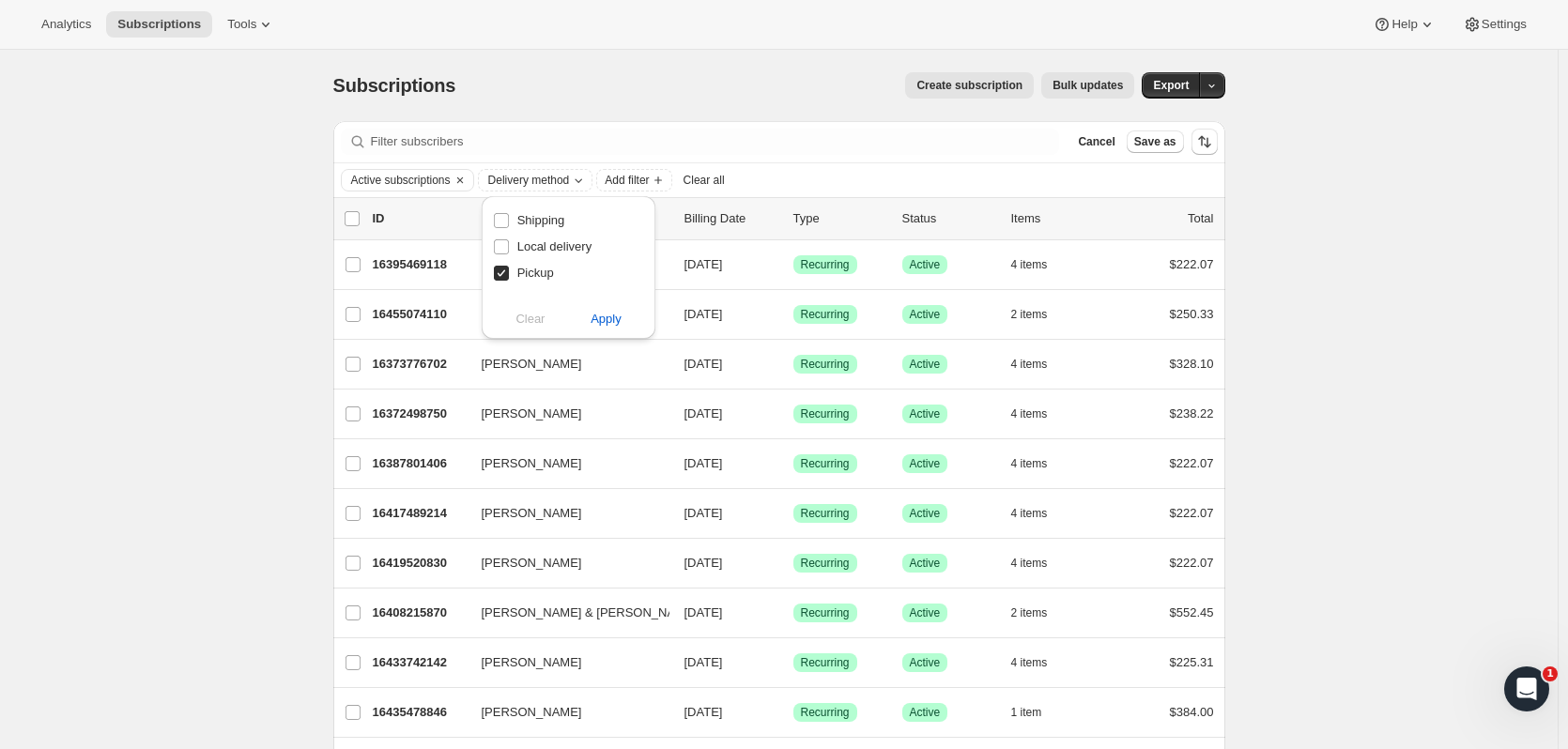
checkbox input "false"
click at [603, 322] on span "Apply" at bounding box center [606, 319] width 31 height 19
click at [684, 183] on span "Add filter" at bounding box center [666, 180] width 44 height 15
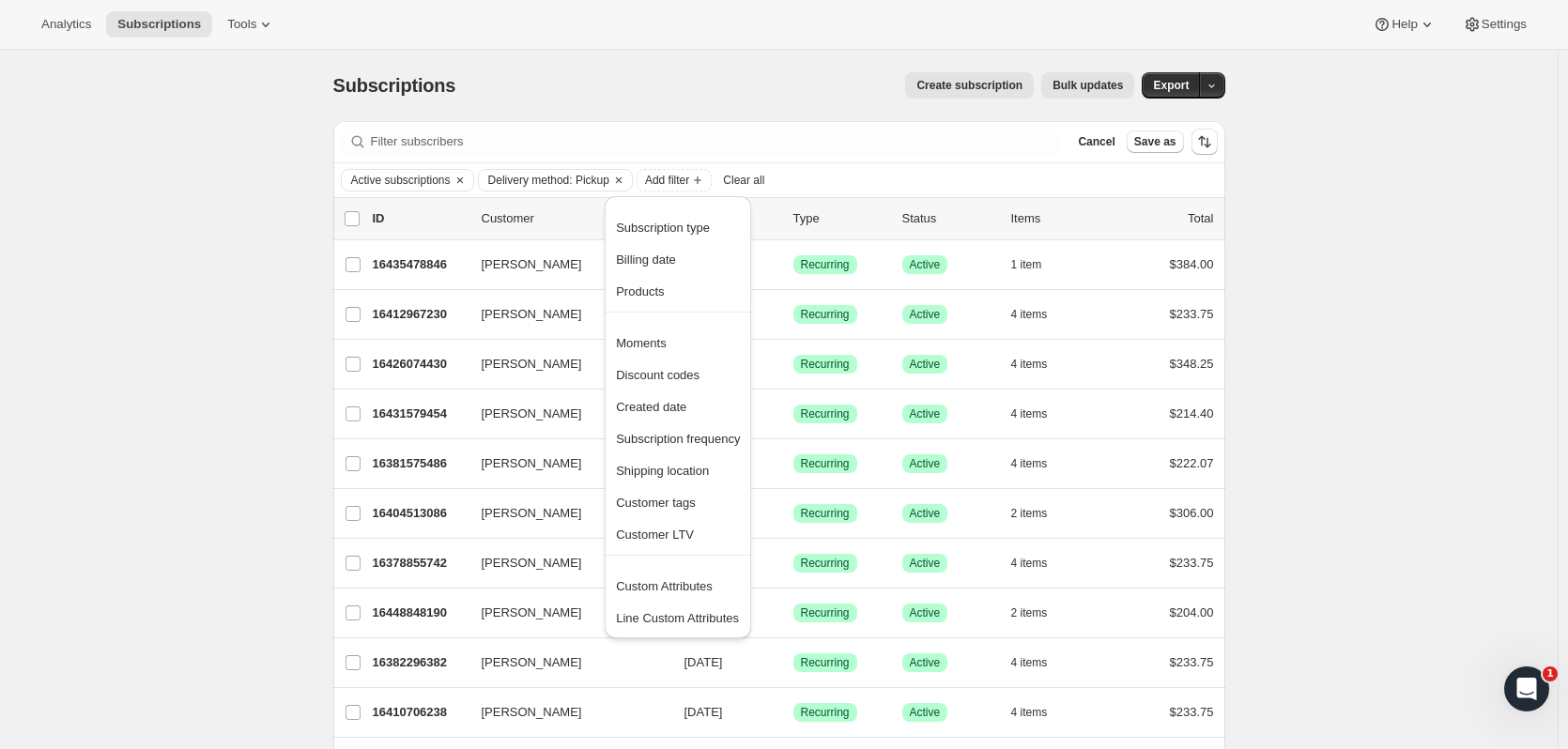
click at [656, 279] on button "Products" at bounding box center [678, 291] width 135 height 30
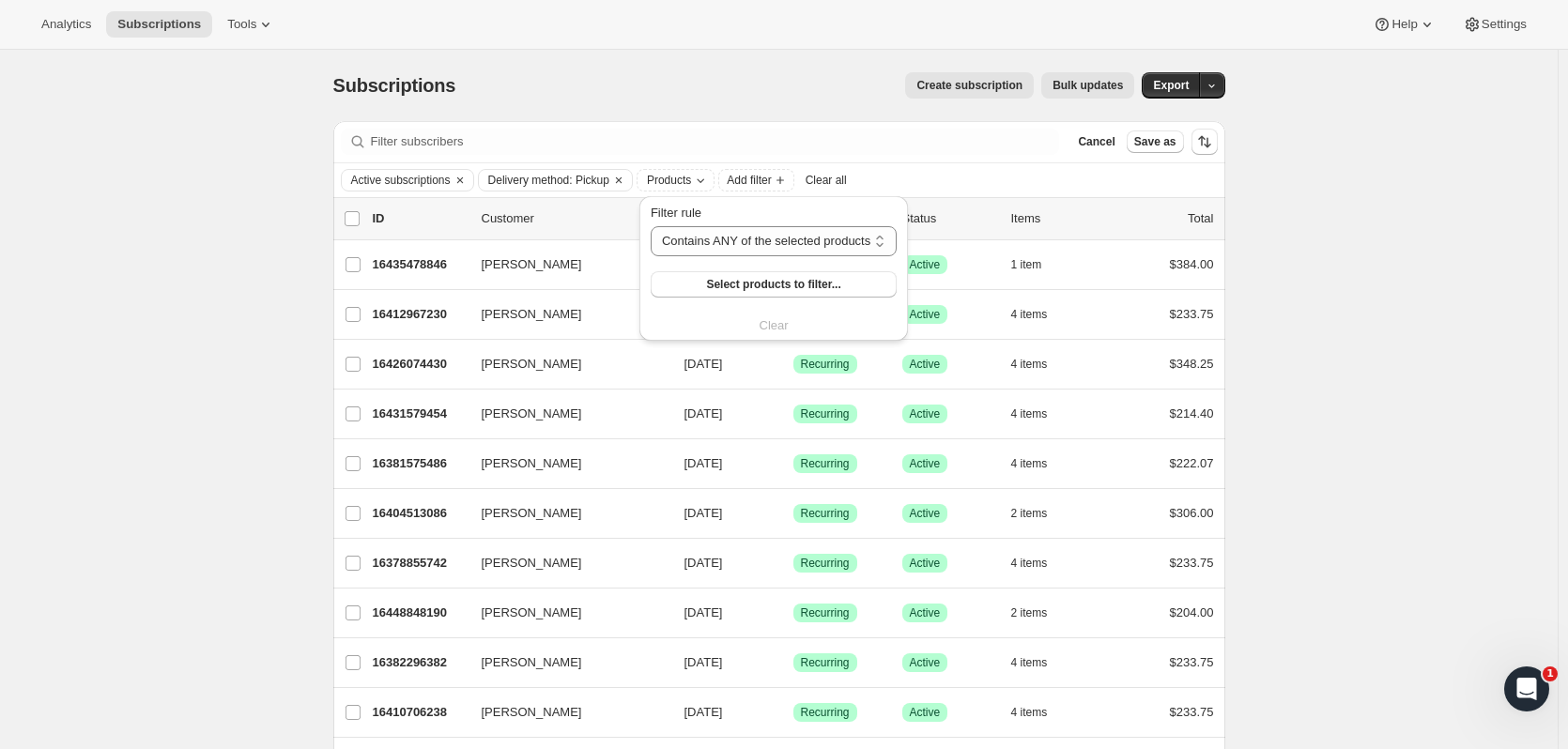
click at [656, 279] on button "Select products to filter..." at bounding box center [774, 284] width 246 height 26
click at [619, 173] on icon "Clear" at bounding box center [618, 180] width 15 height 15
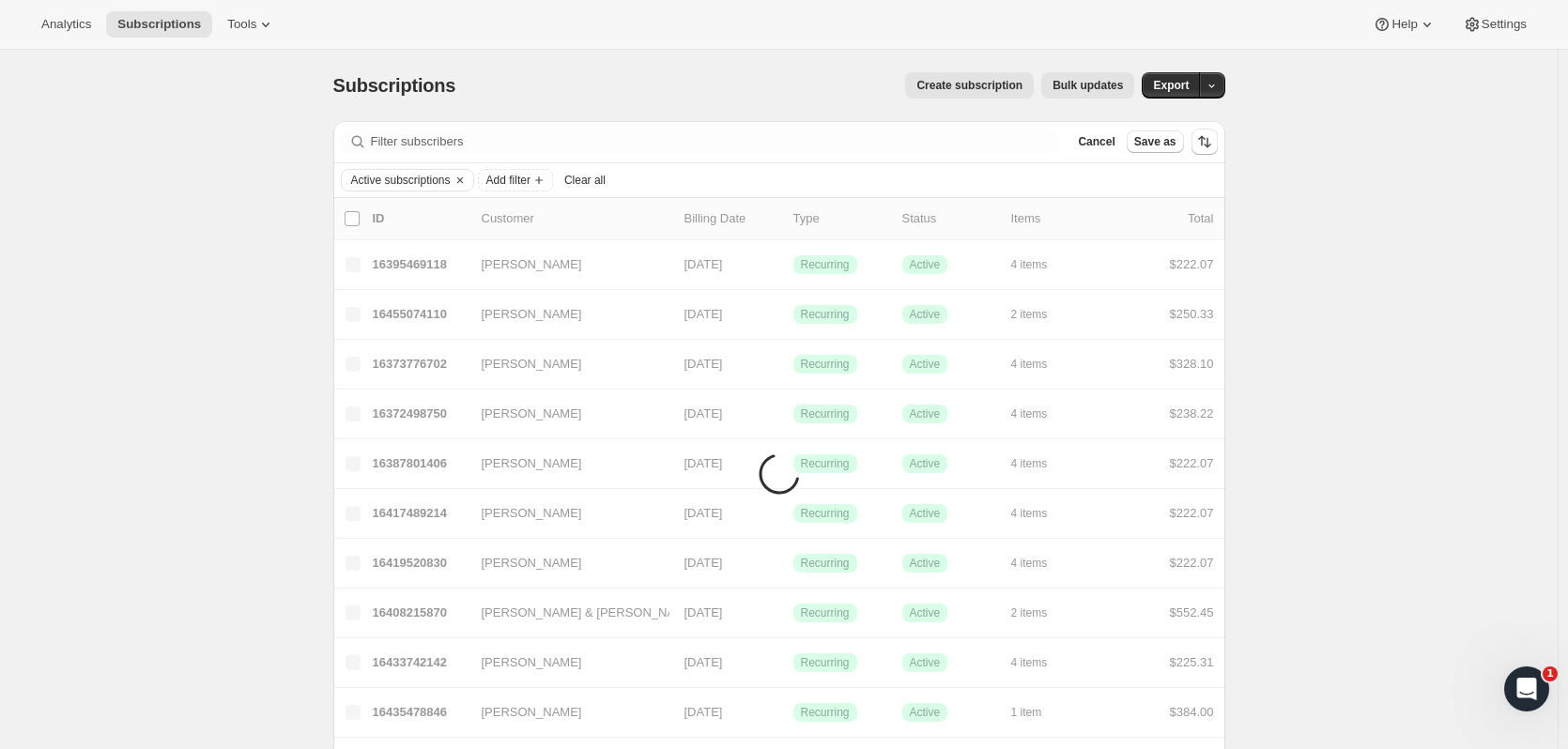
click at [541, 183] on icon "Add filter" at bounding box center [538, 180] width 15 height 15
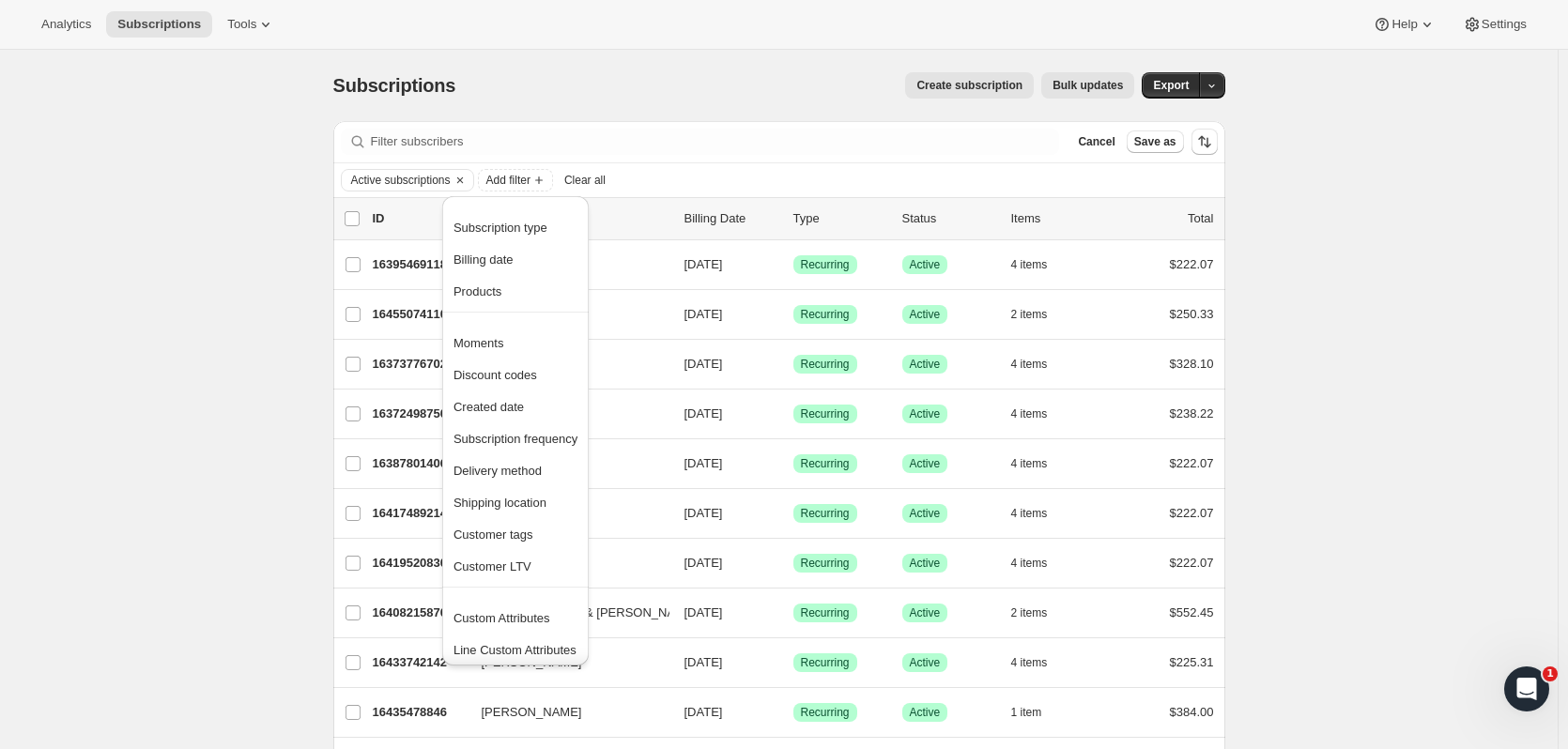
click at [551, 496] on span "Shipping location" at bounding box center [515, 503] width 124 height 19
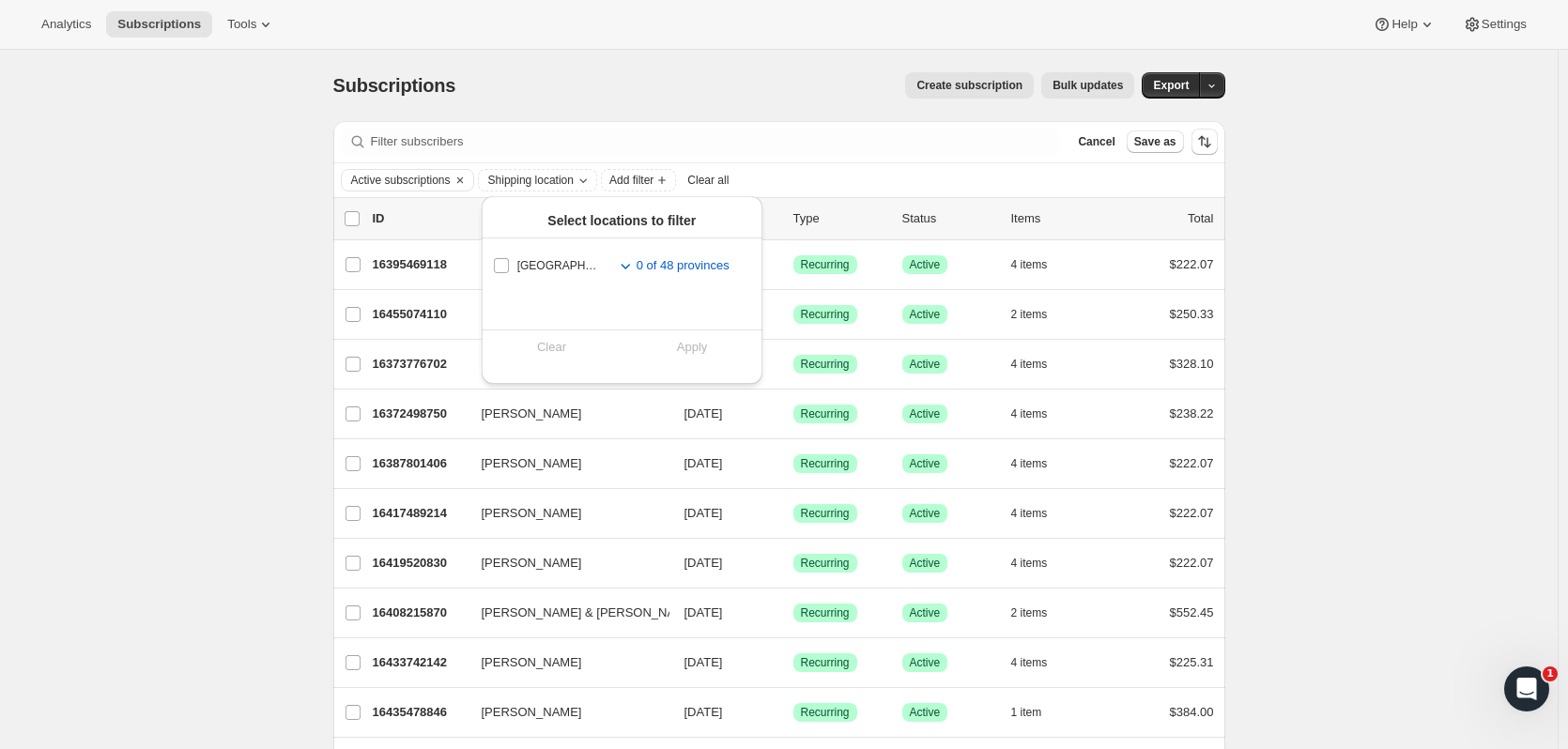
click at [551, 180] on span "Shipping location" at bounding box center [531, 180] width 85 height 15
click at [552, 180] on span "Shipping location" at bounding box center [531, 180] width 85 height 15
click at [783, 172] on div "Active subscriptions Shipping location Add filter Clear all" at bounding box center [779, 180] width 877 height 23
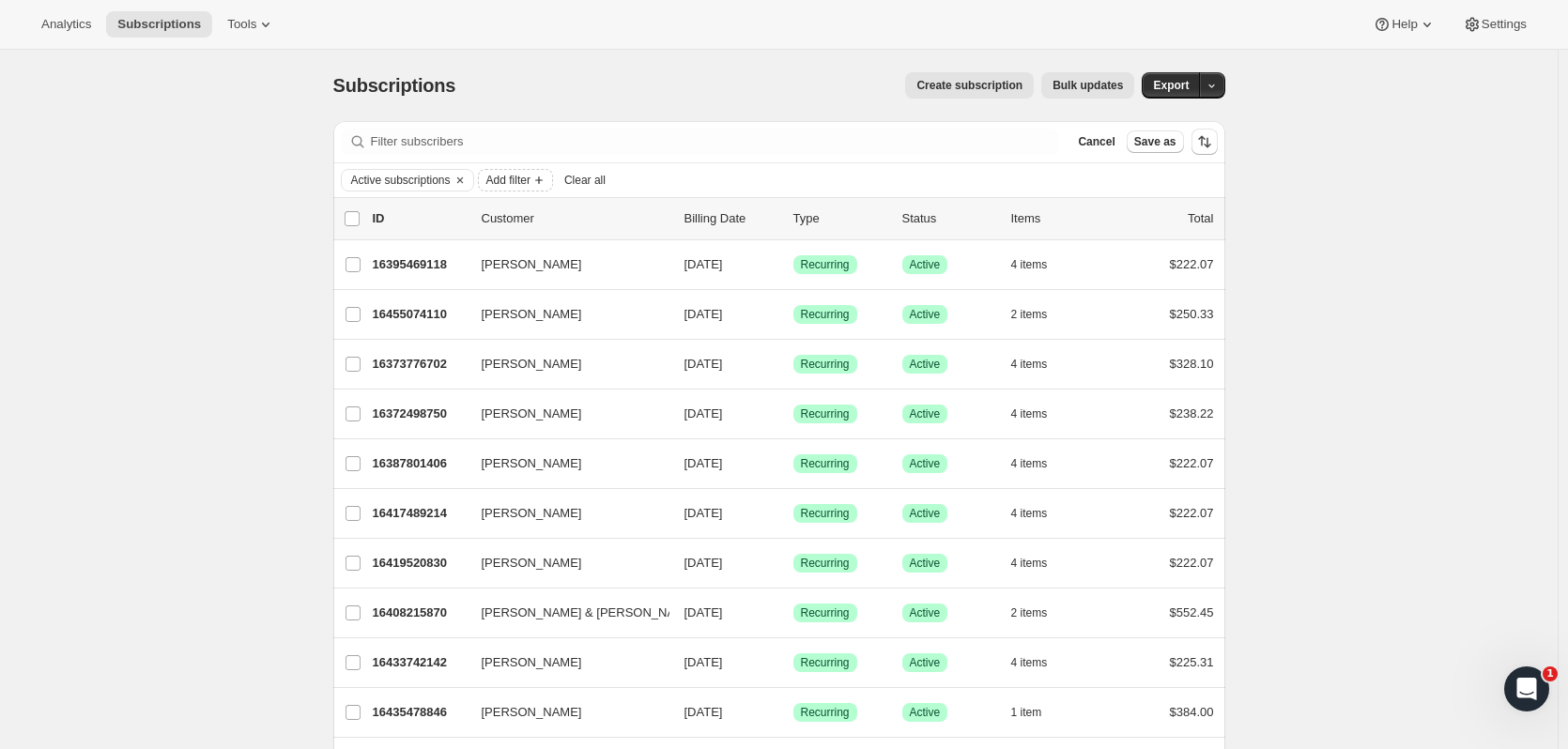
click at [543, 179] on icon "Add filter" at bounding box center [538, 180] width 15 height 15
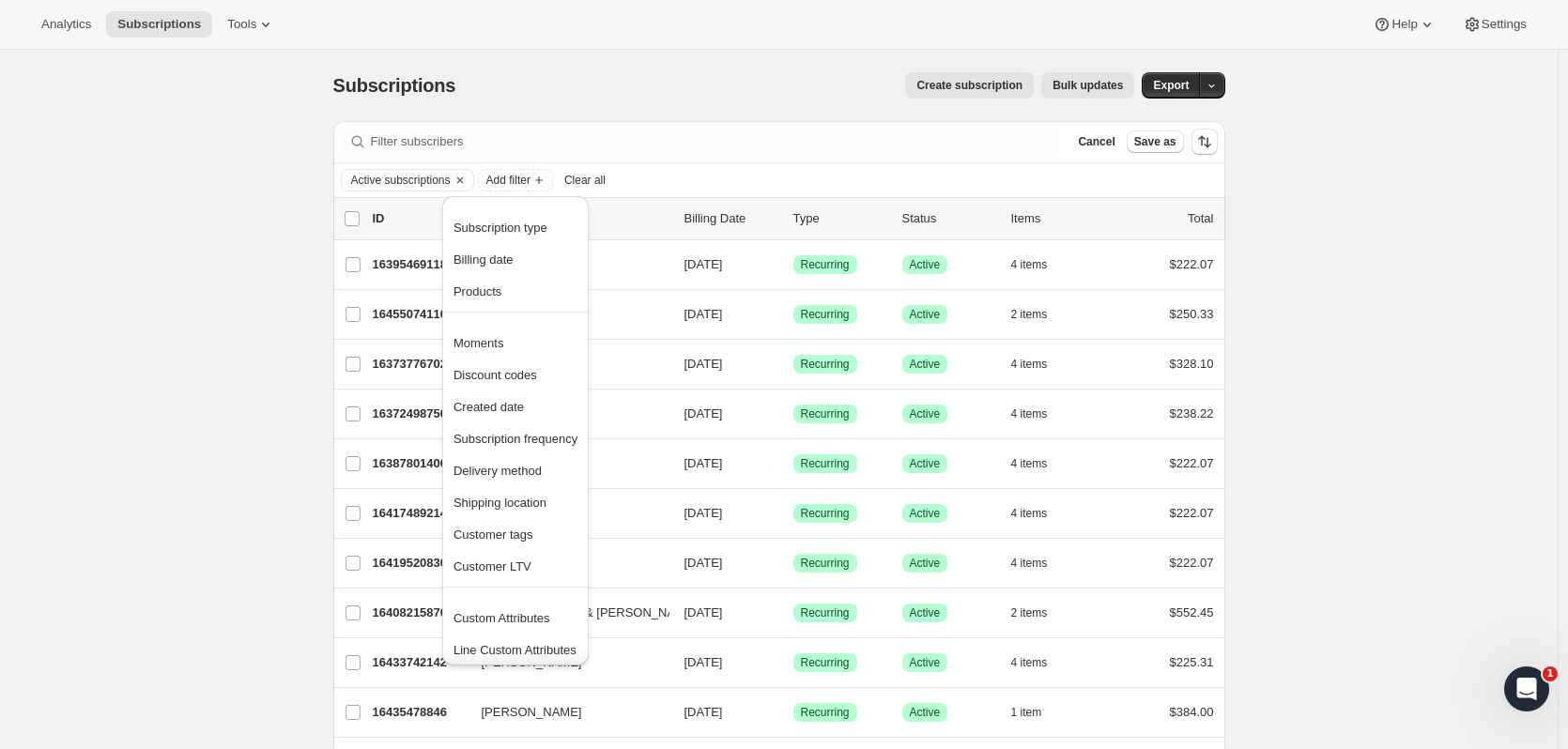
click at [551, 465] on span "Delivery method" at bounding box center [515, 471] width 124 height 19
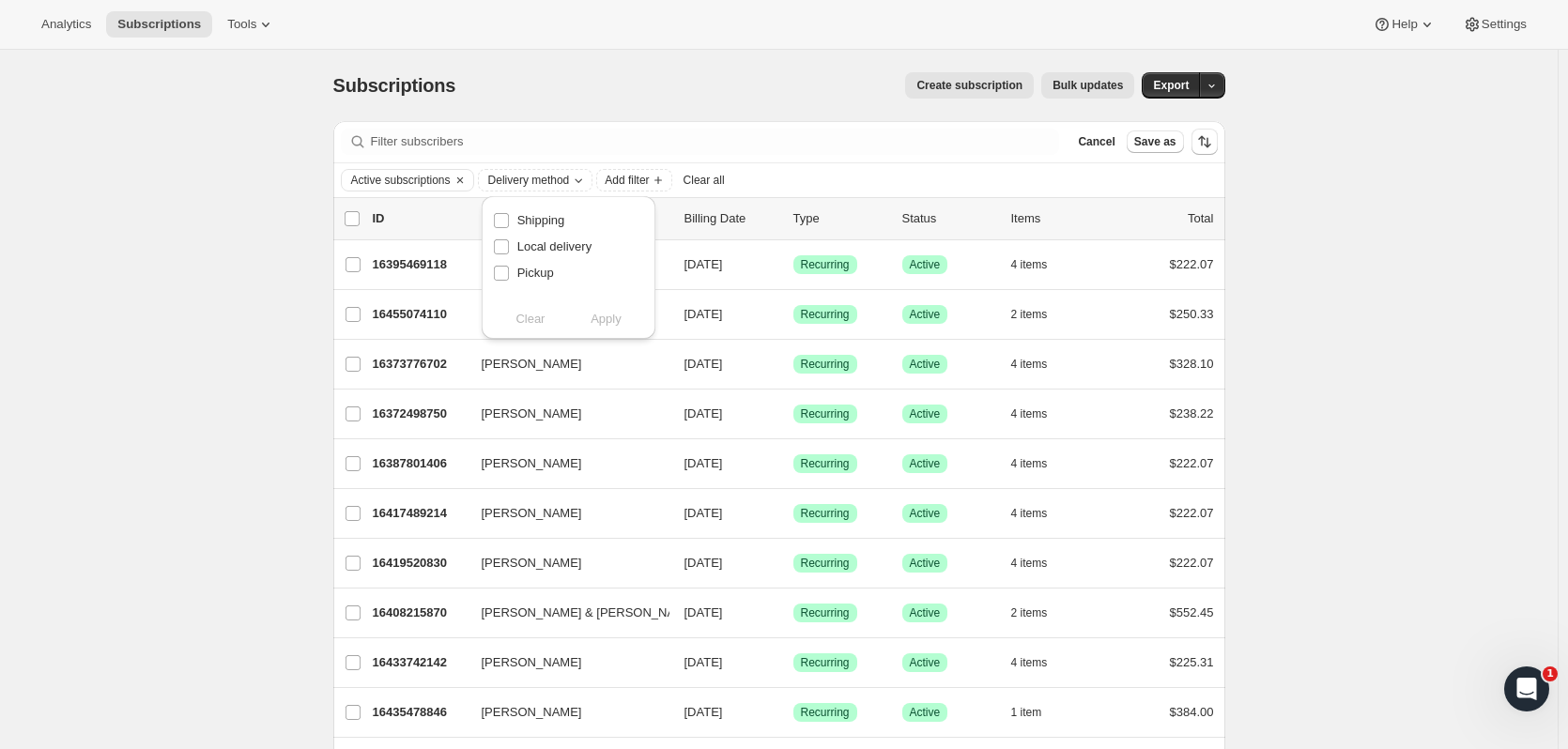
click at [510, 214] on label "Shipping" at bounding box center [528, 221] width 72 height 26
click at [508, 214] on input "Shipping" at bounding box center [500, 221] width 15 height 15
checkbox input "true"
click at [627, 316] on button "Apply" at bounding box center [606, 319] width 98 height 30
click at [696, 180] on span "Add filter" at bounding box center [677, 180] width 44 height 15
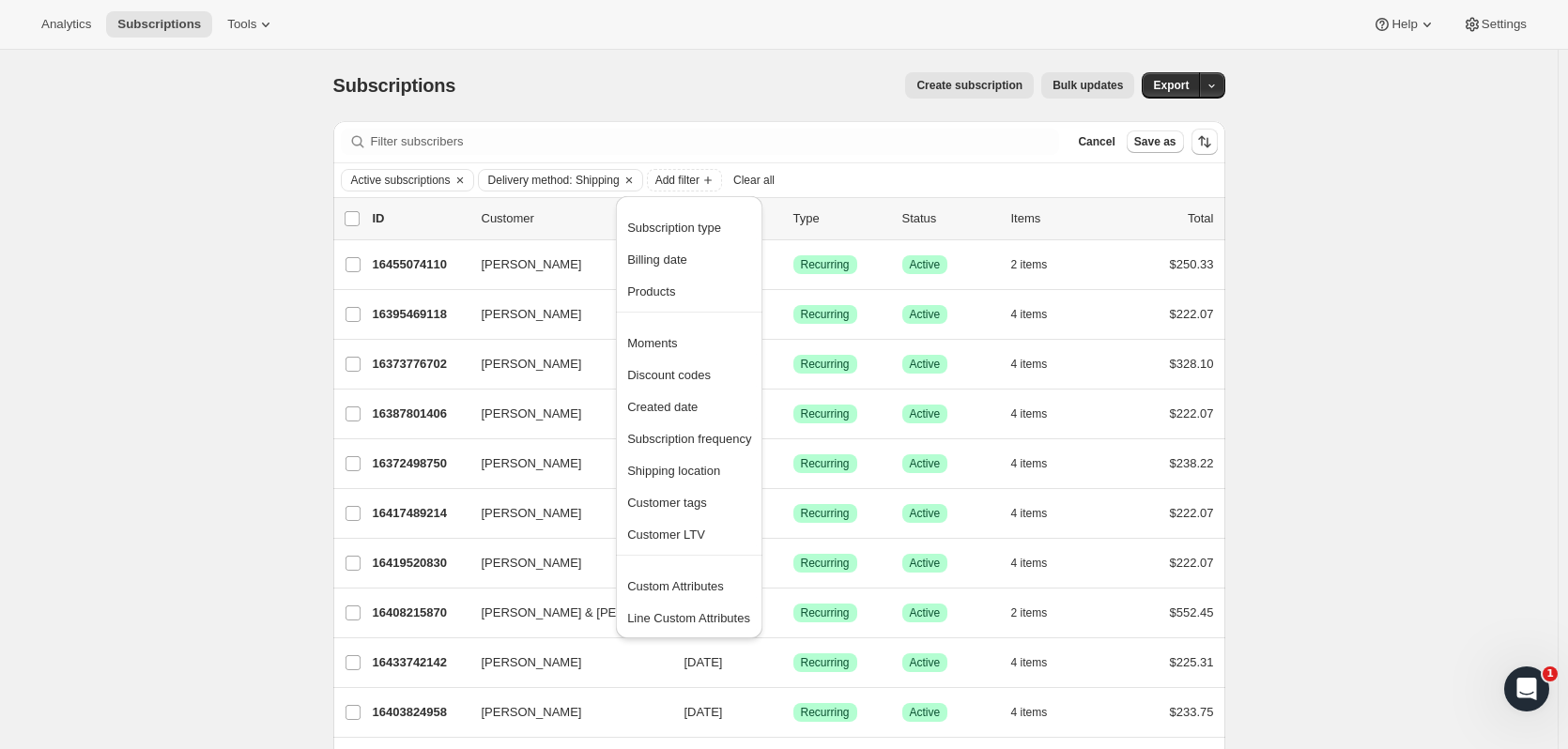
click at [676, 296] on span "Products" at bounding box center [689, 292] width 124 height 19
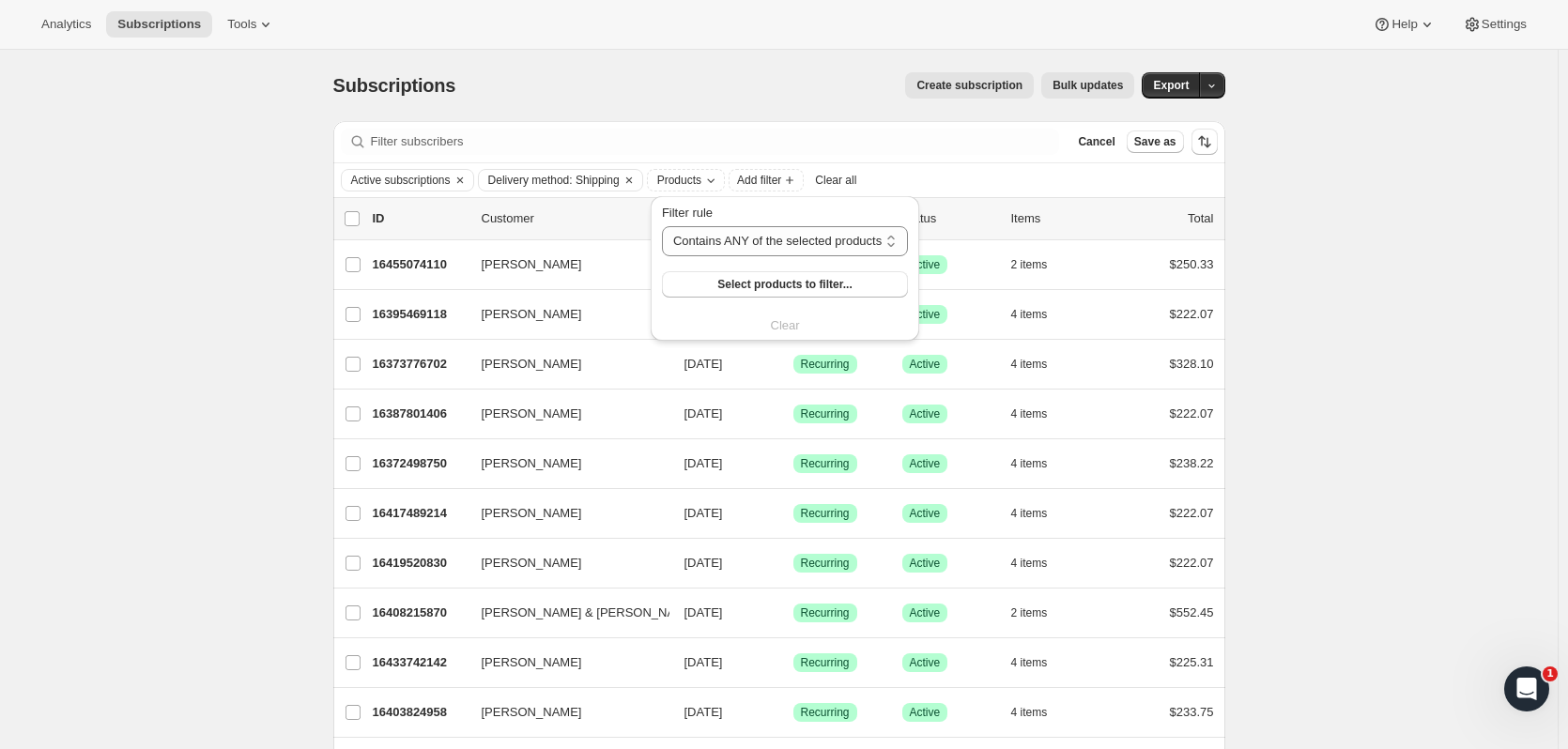
click at [758, 282] on span "Select products to filter..." at bounding box center [784, 284] width 134 height 15
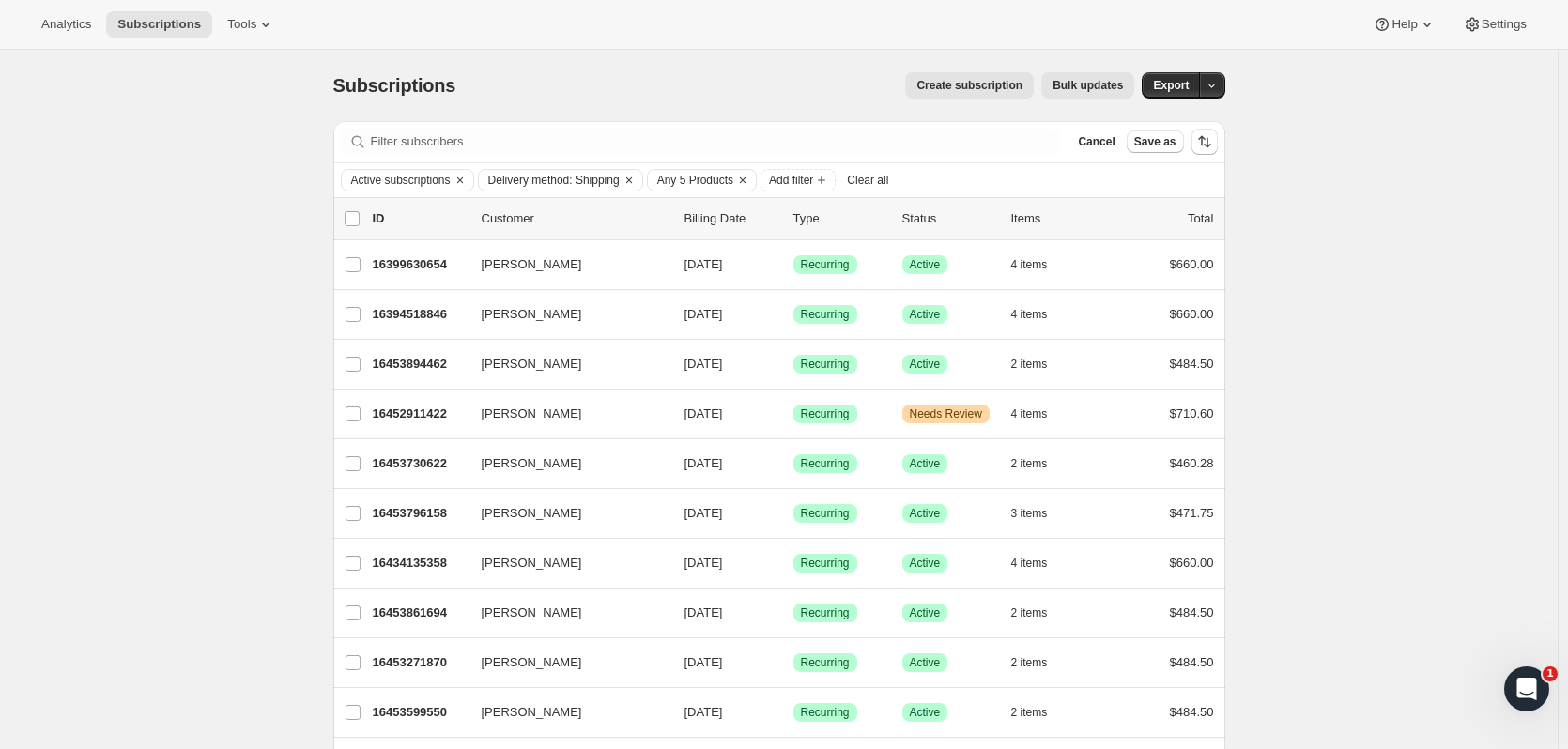
click at [813, 173] on span "Add filter" at bounding box center [790, 180] width 44 height 15
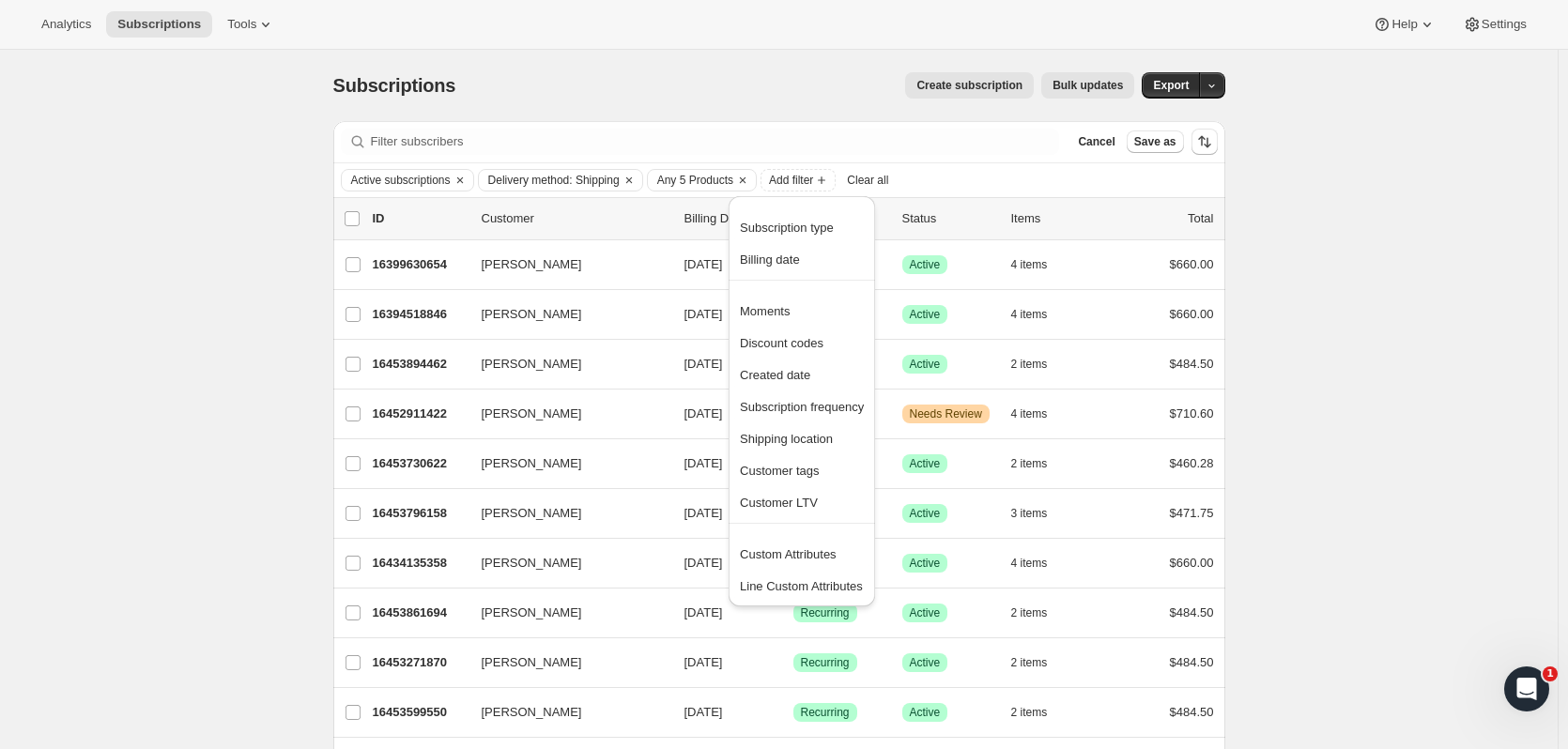
click at [836, 567] on button "Custom Attributes" at bounding box center [801, 554] width 135 height 30
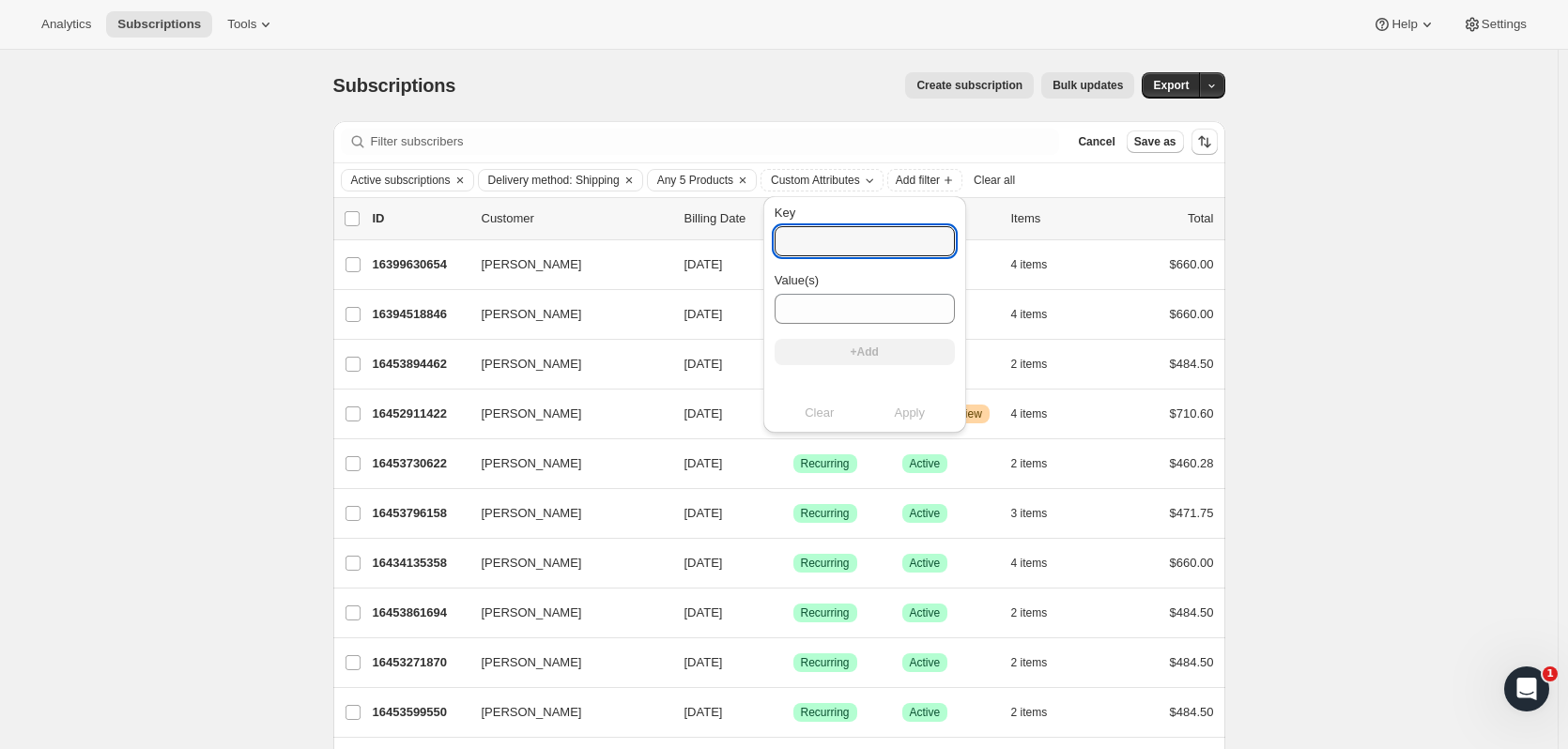
click at [865, 243] on input "Key" at bounding box center [865, 241] width 181 height 30
type input "state"
click at [860, 286] on div "Value(s)" at bounding box center [865, 280] width 181 height 19
click at [861, 343] on div "Key state Value(s) +Add" at bounding box center [865, 292] width 181 height 177
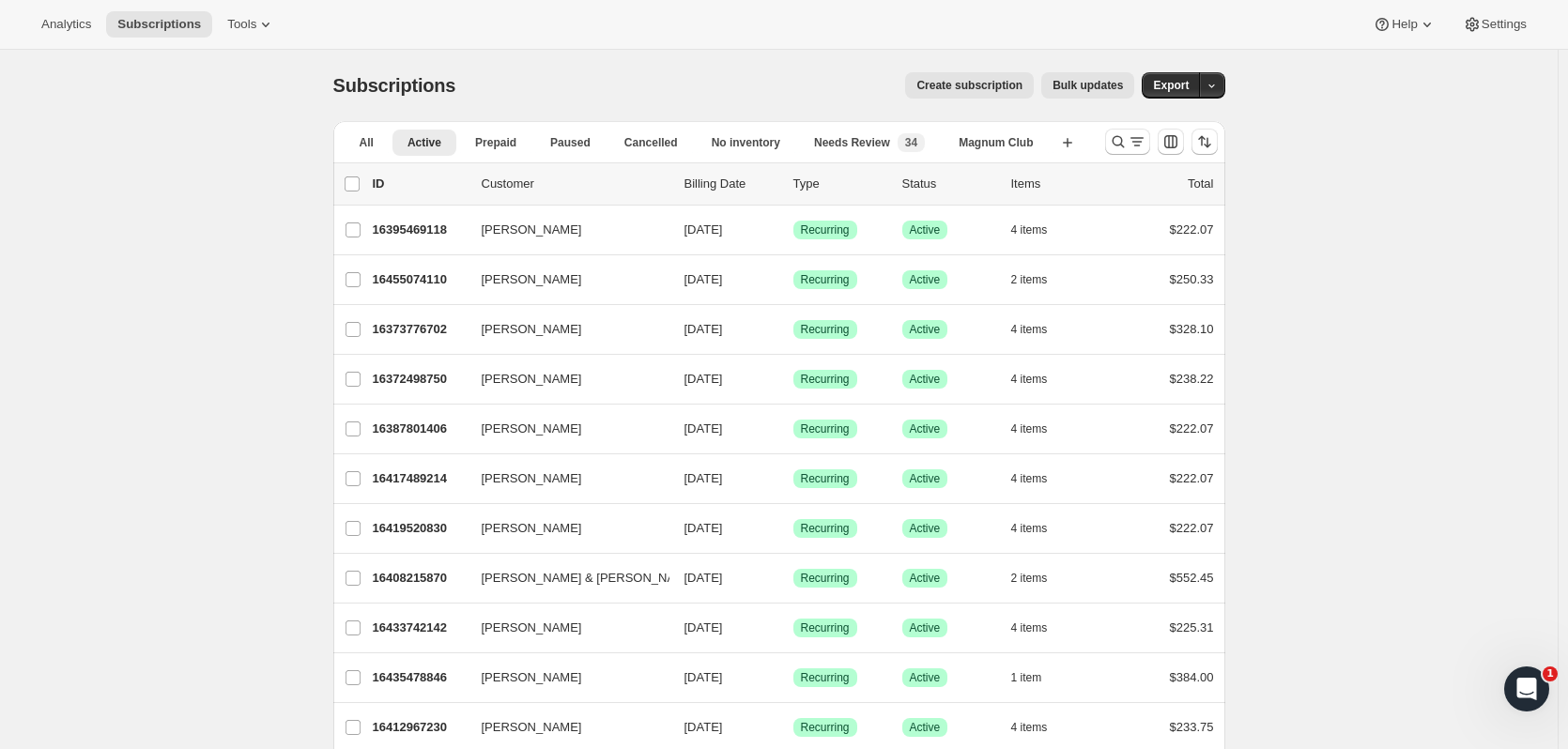
click at [104, 36] on div "Analytics Subscriptions Tools" at bounding box center [158, 24] width 256 height 26
click at [227, 25] on span "Tools" at bounding box center [241, 24] width 29 height 15
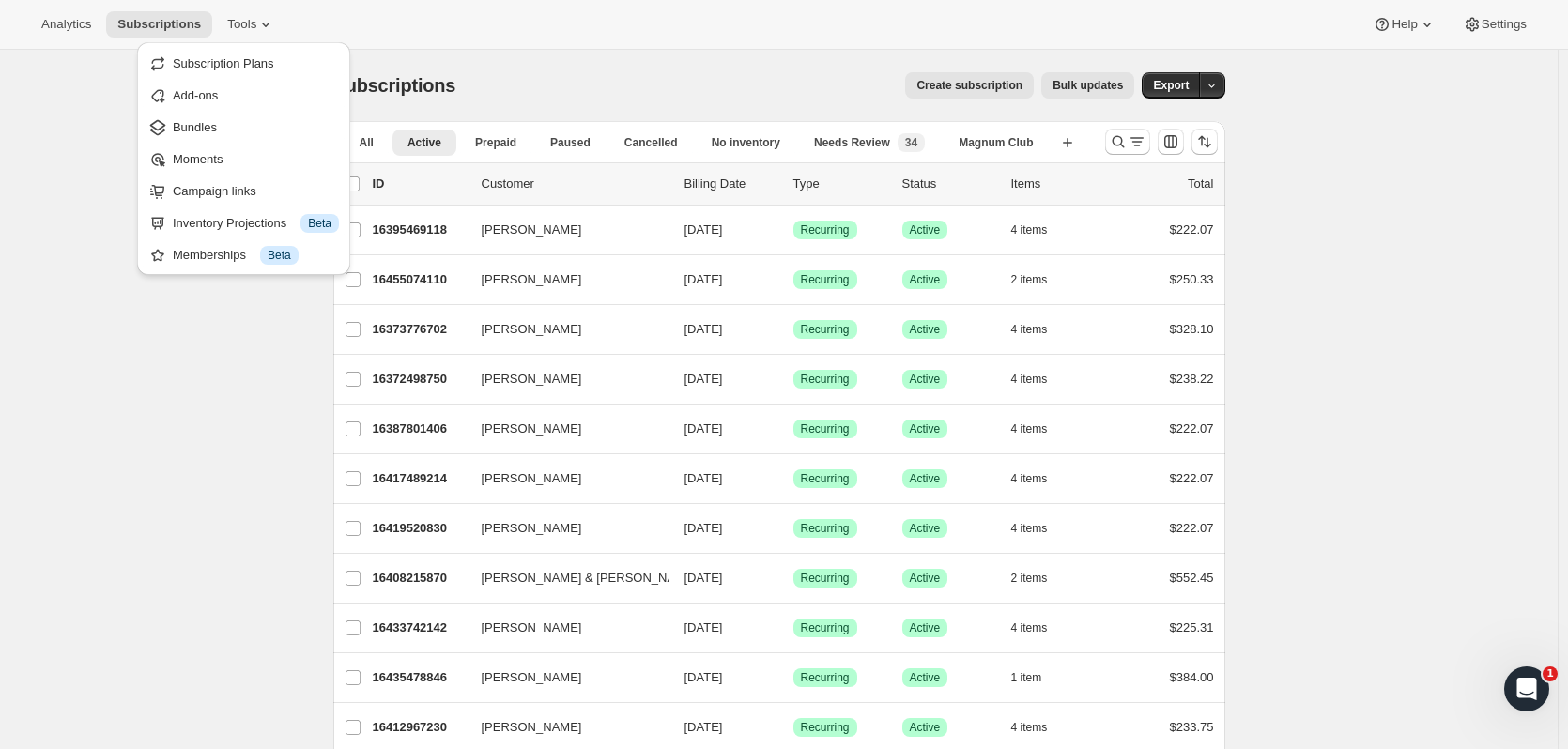
click at [201, 21] on button "Subscriptions" at bounding box center [159, 24] width 106 height 26
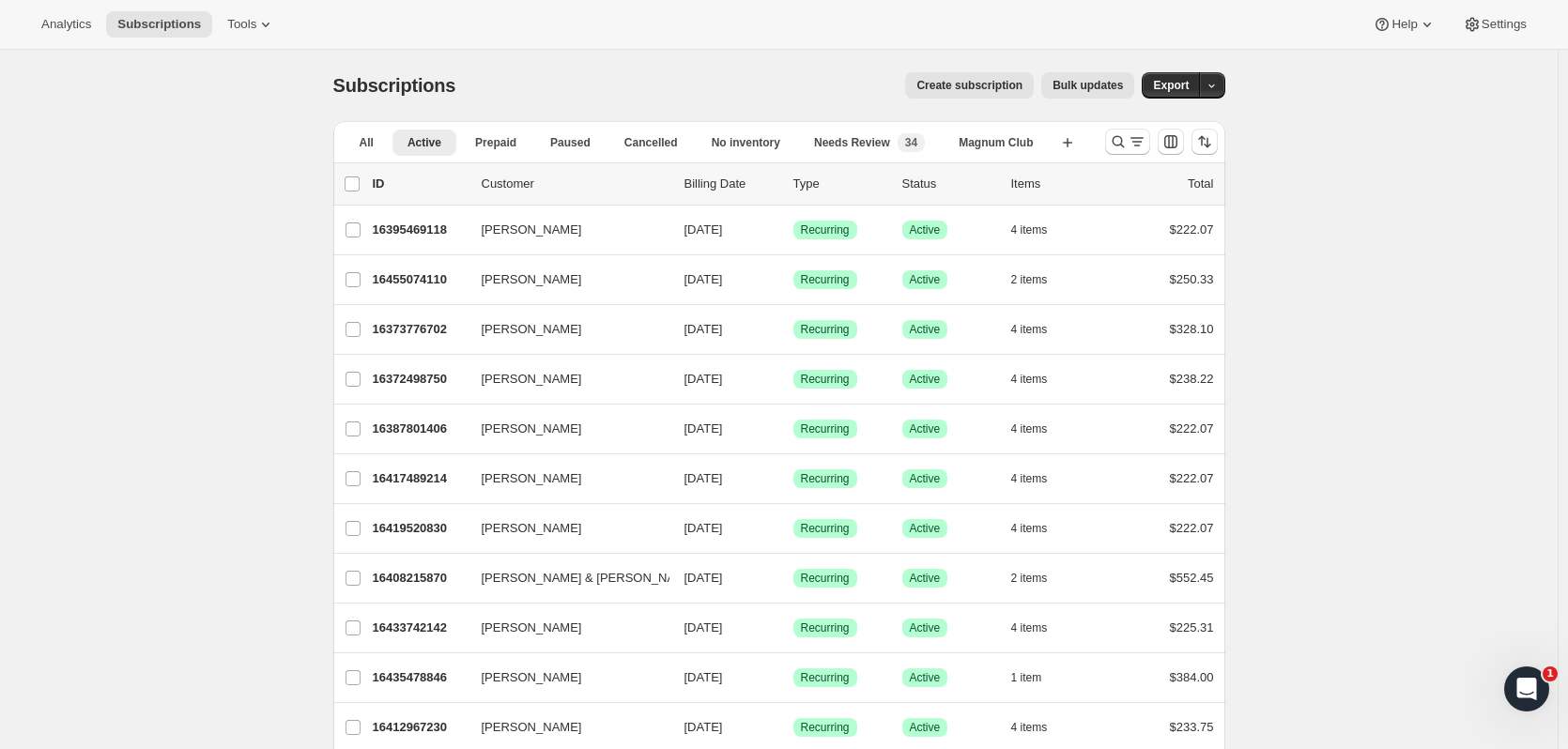
click at [92, 28] on button "Analytics" at bounding box center [66, 24] width 72 height 26
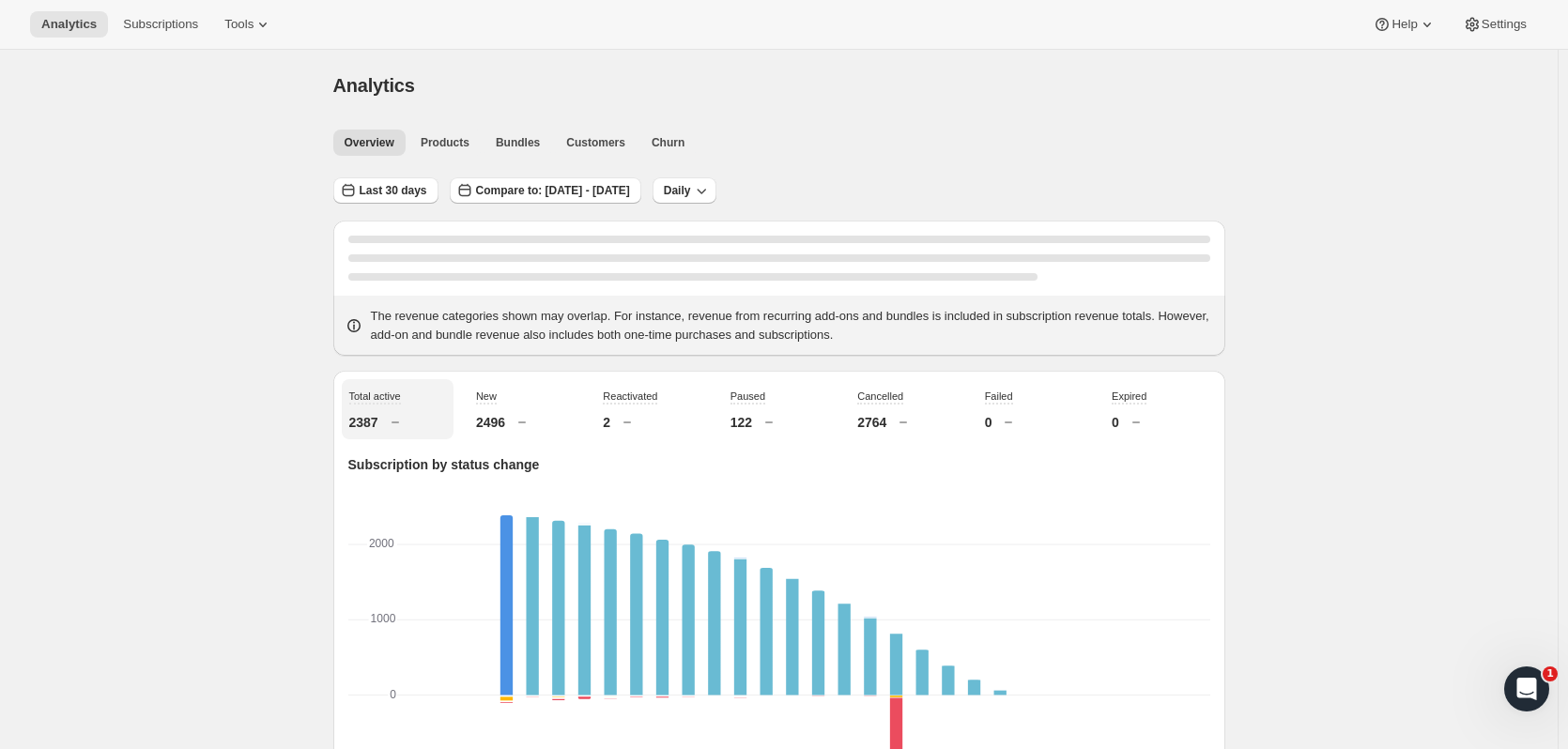
click at [135, 17] on span "Subscriptions" at bounding box center [161, 24] width 75 height 15
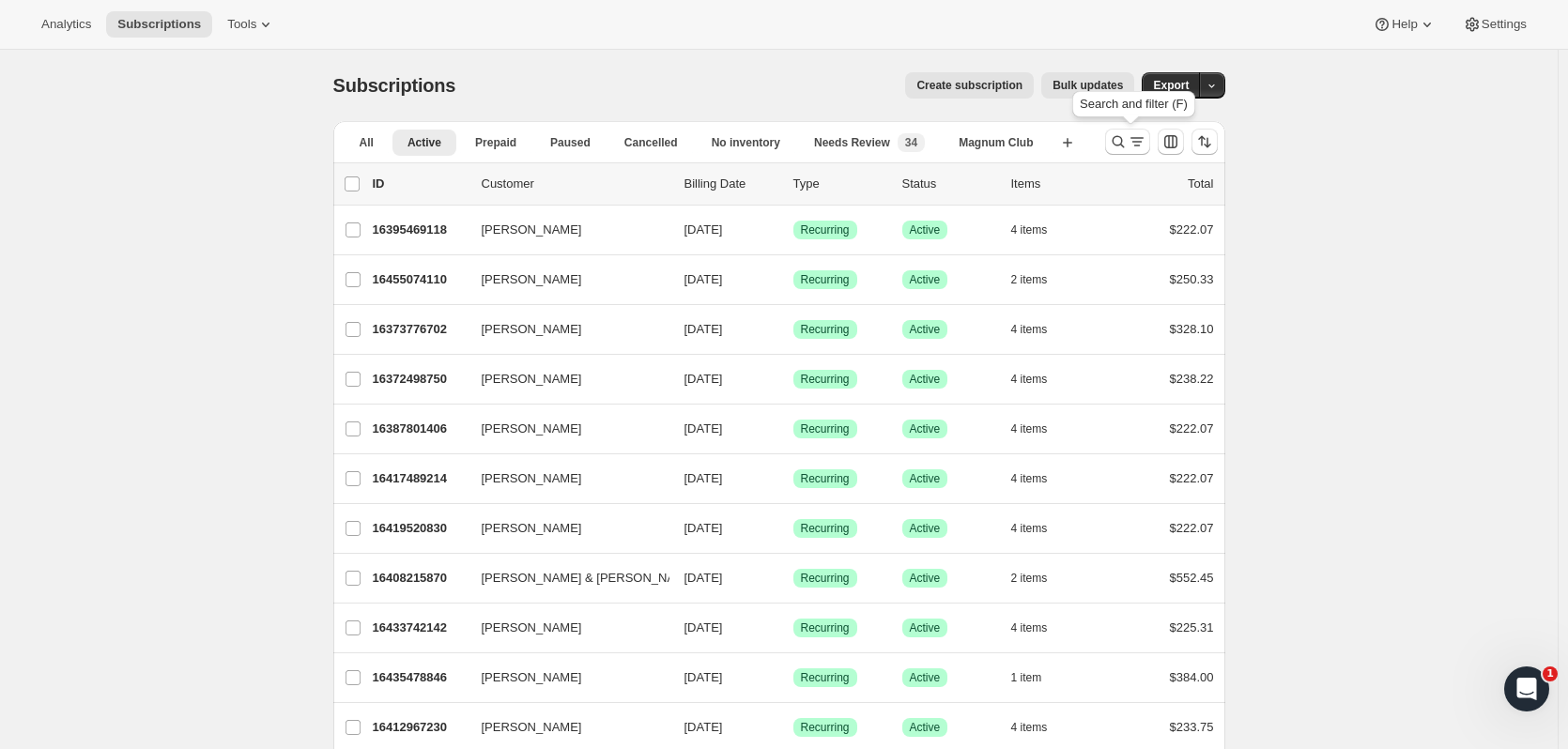
click at [1124, 147] on icon "Search and filter results" at bounding box center [1118, 141] width 19 height 19
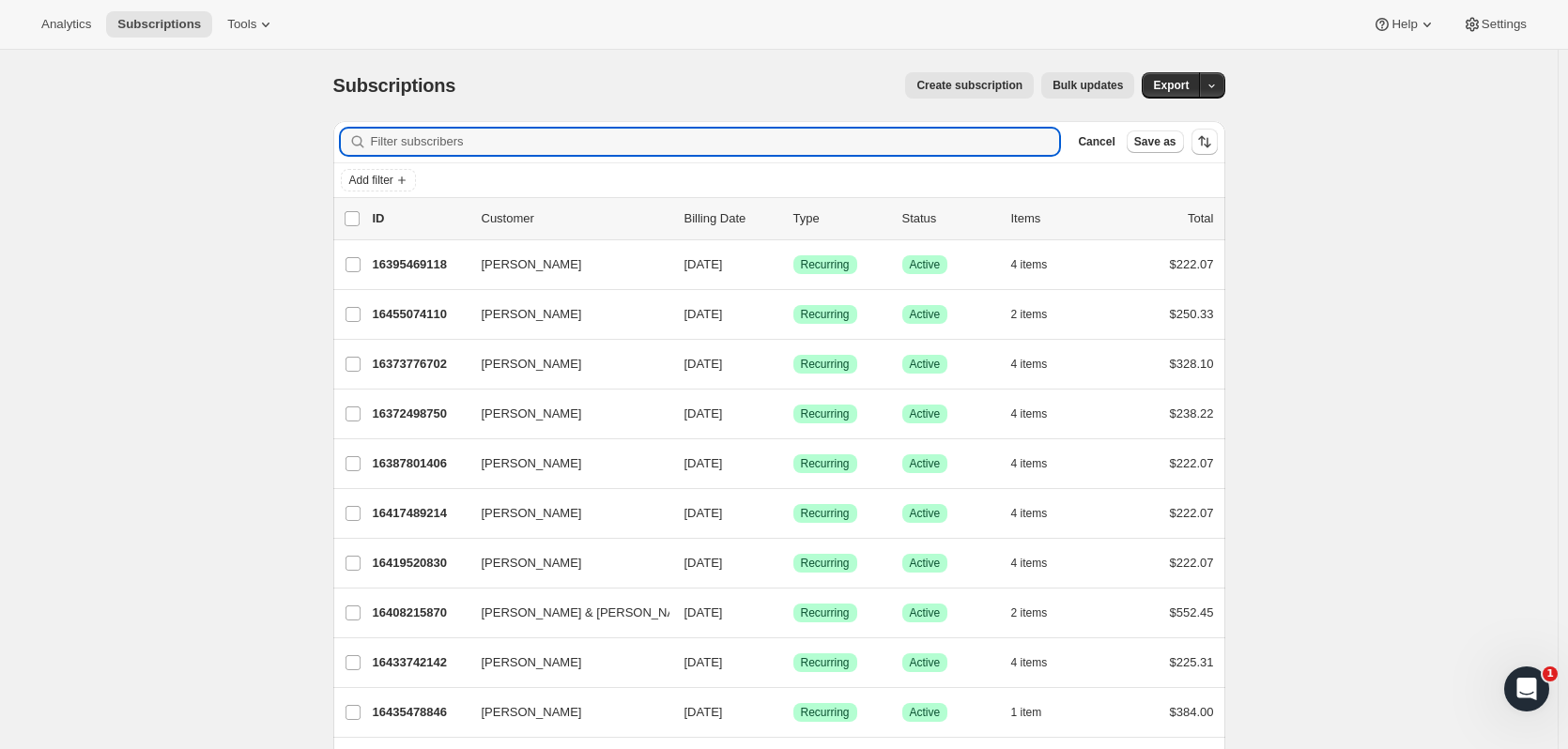
click at [406, 174] on icon "Add filter" at bounding box center [401, 180] width 15 height 15
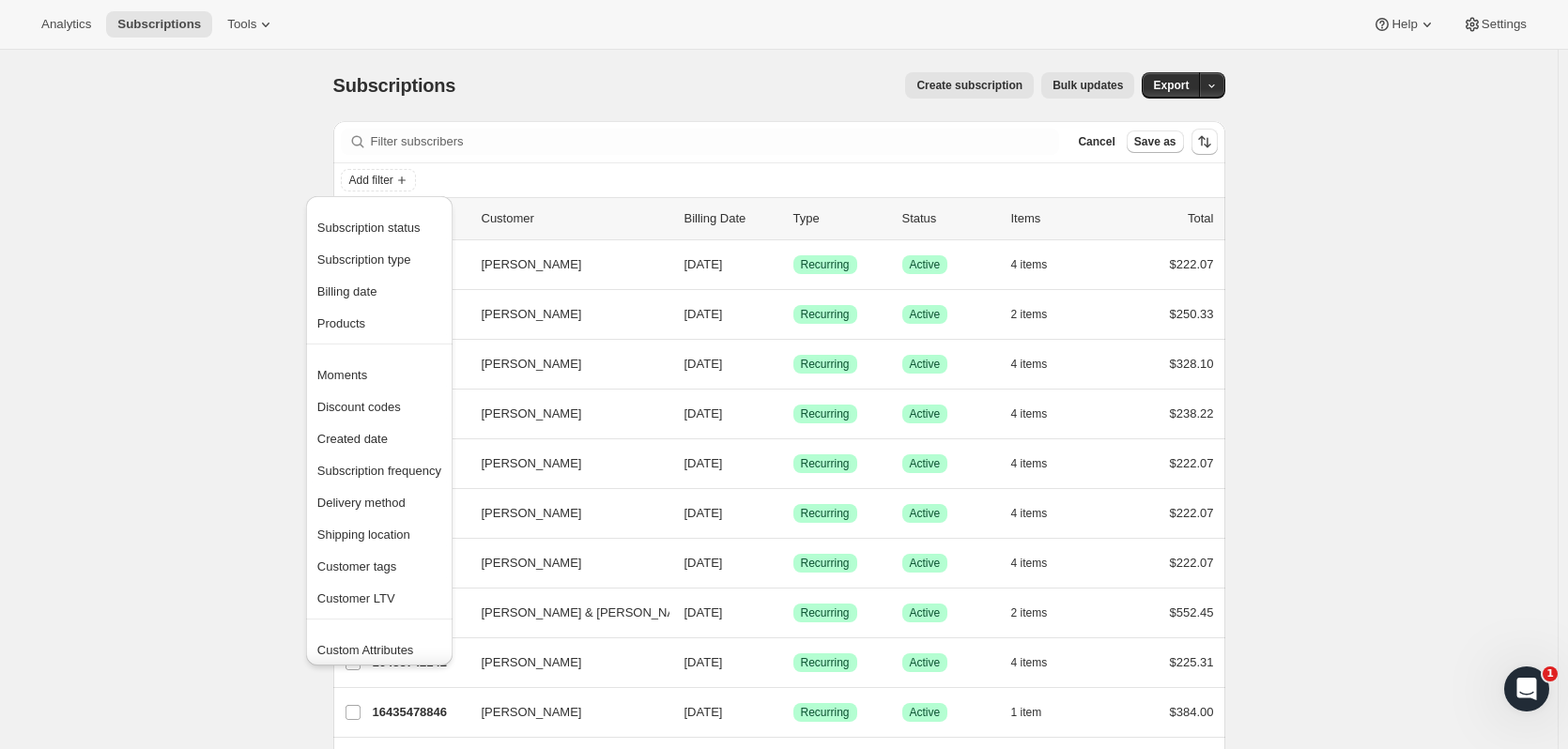
drag, startPoint x: 369, startPoint y: 539, endPoint x: 367, endPoint y: 508, distance: 31.1
click at [367, 508] on ul "Moments Discount codes Created date Subscription frequency Delivery method Ship…" at bounding box center [379, 486] width 135 height 253
click at [367, 508] on span "Delivery method" at bounding box center [361, 503] width 88 height 14
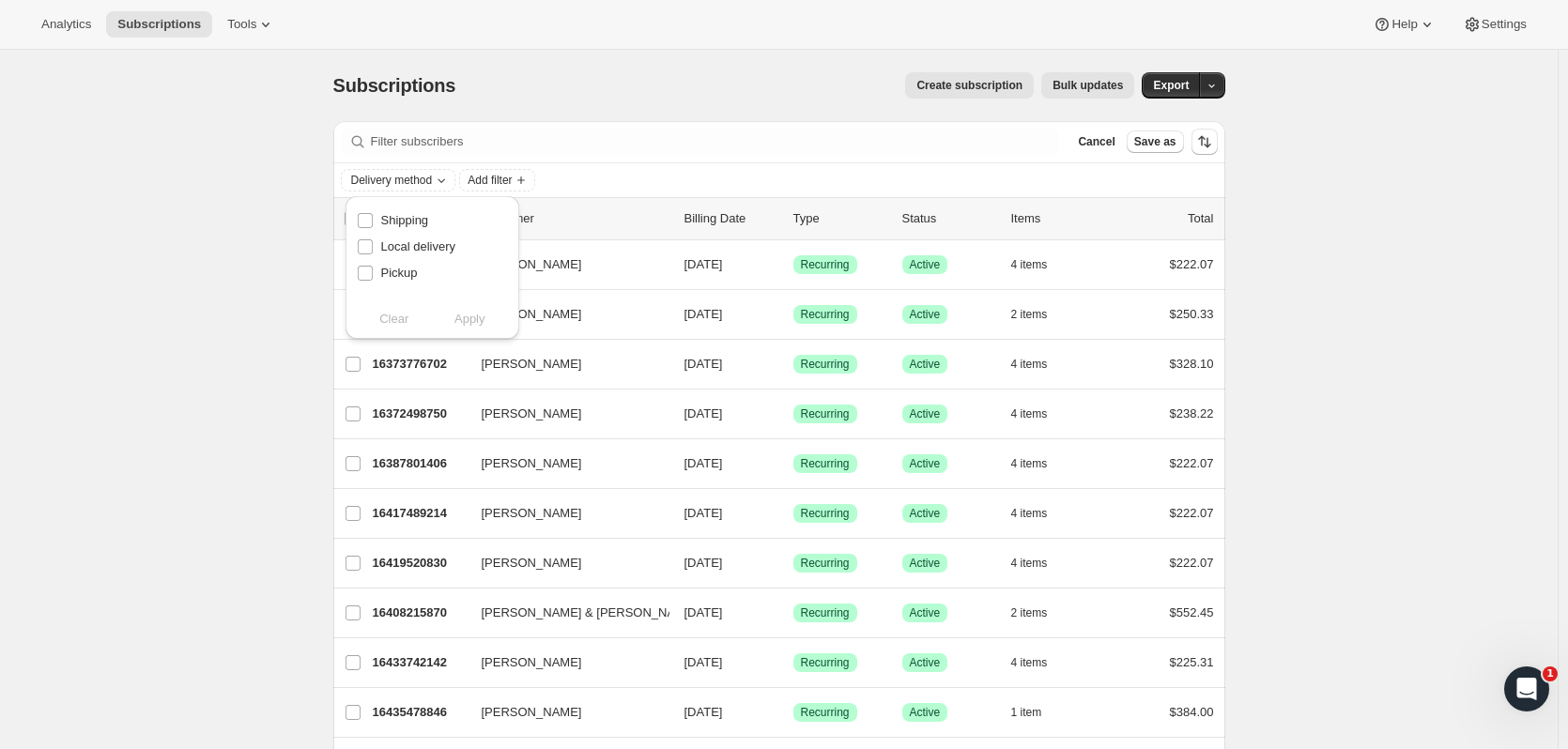
click at [425, 215] on span "Shipping" at bounding box center [405, 221] width 48 height 14
click at [372, 215] on input "Shipping" at bounding box center [364, 221] width 15 height 15
checkbox input "true"
click at [507, 178] on span "Add filter" at bounding box center [490, 180] width 44 height 15
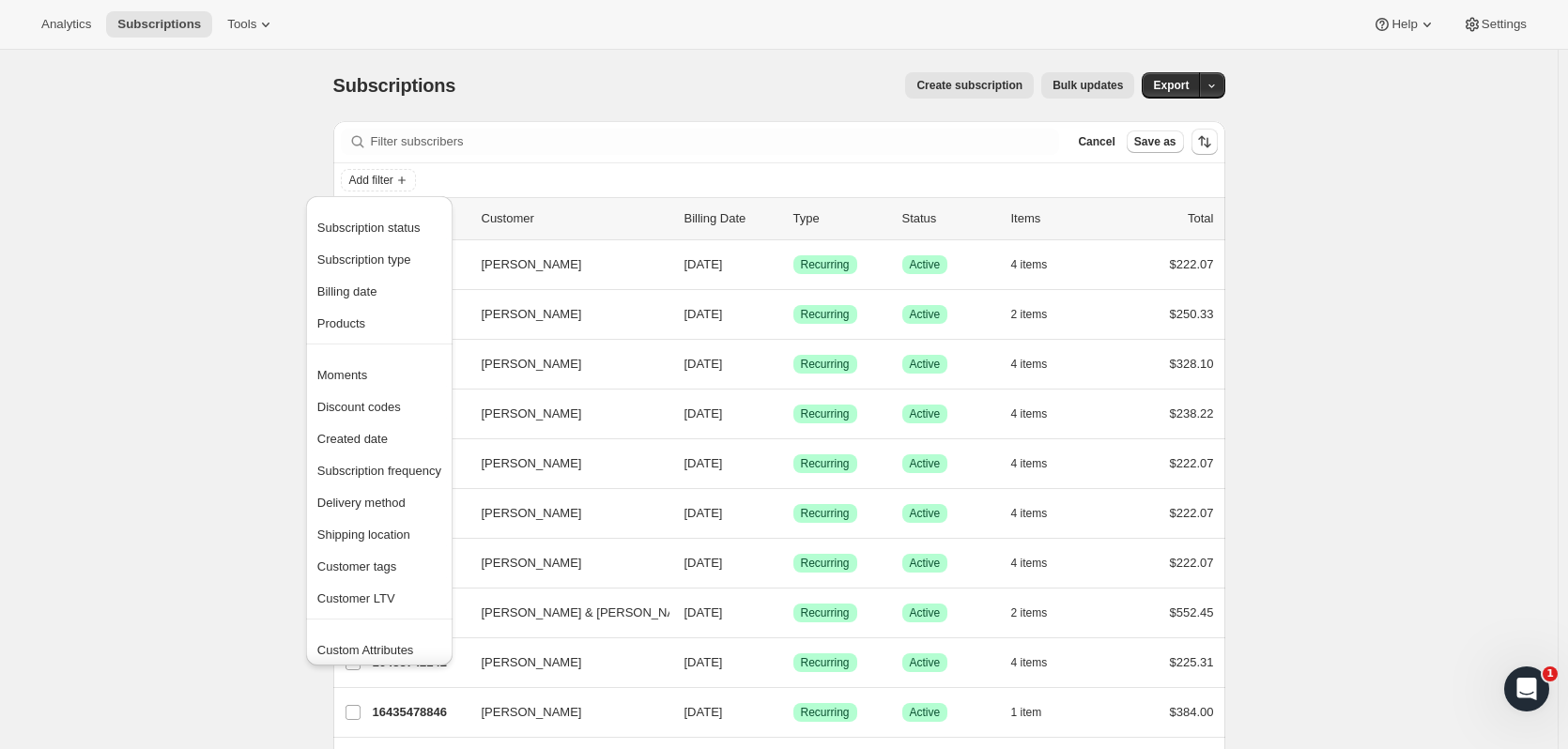
click at [357, 336] on button "Products" at bounding box center [379, 323] width 135 height 30
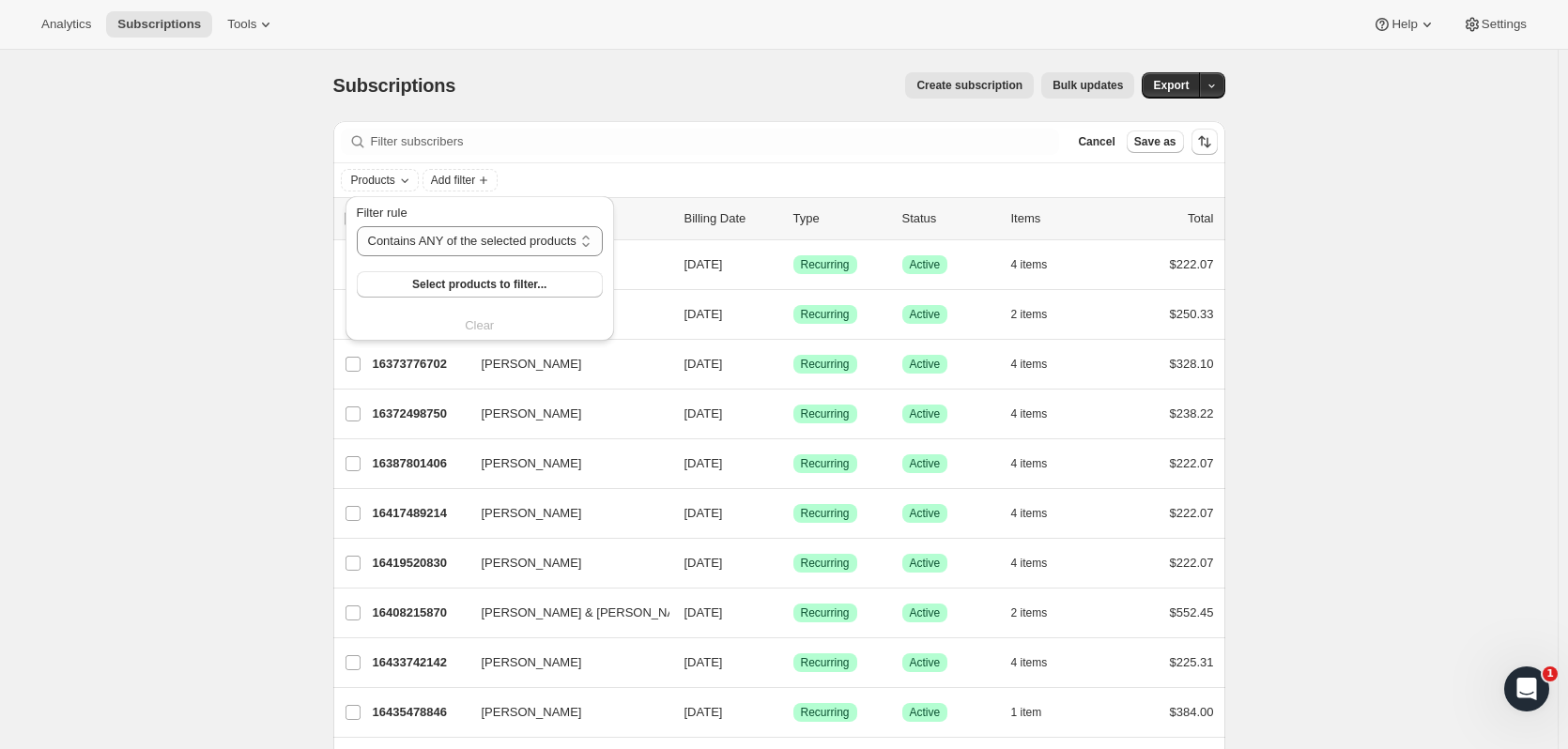
click at [472, 290] on span "Select products to filter..." at bounding box center [479, 284] width 134 height 15
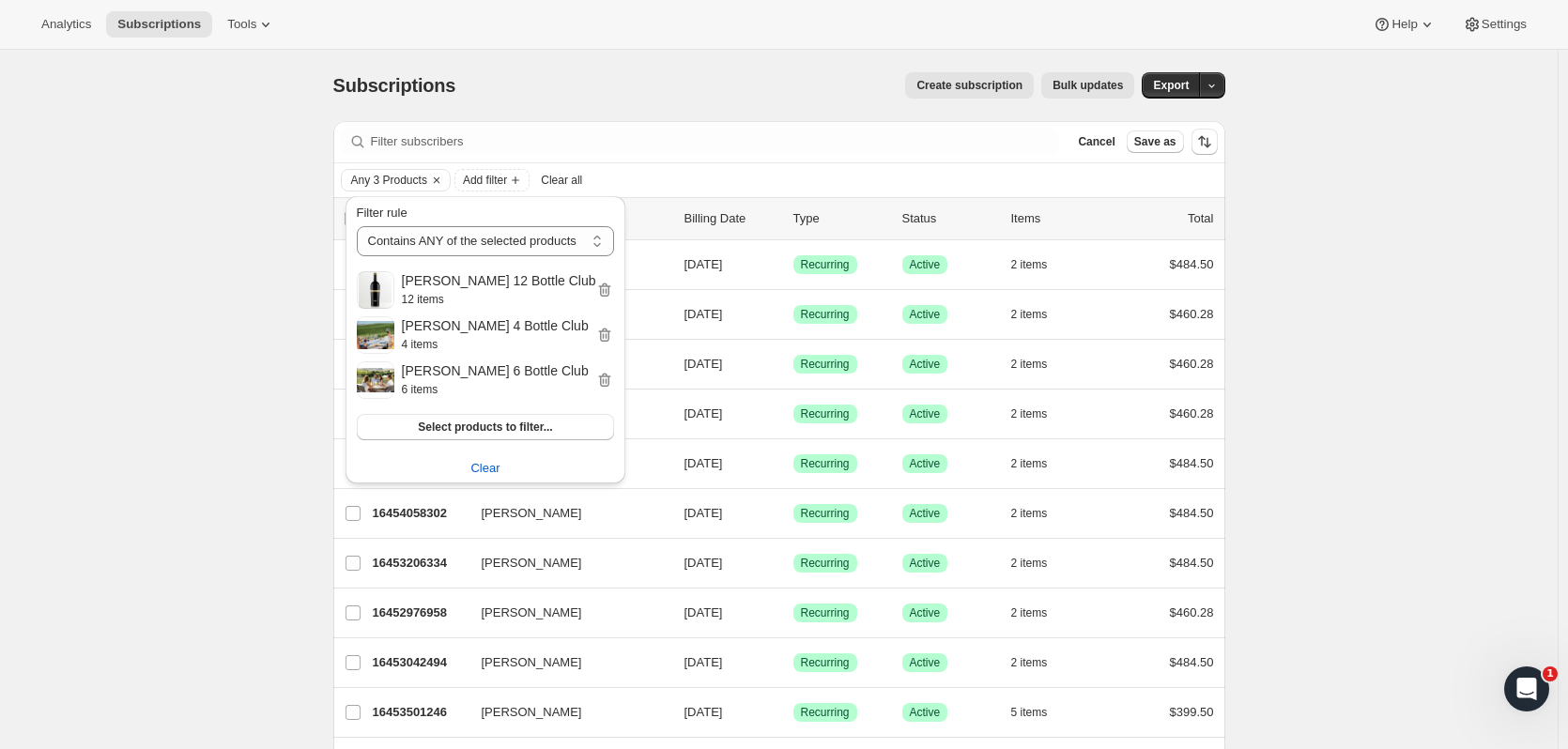
click at [783, 90] on div "Create subscription Bulk updates" at bounding box center [805, 85] width 656 height 26
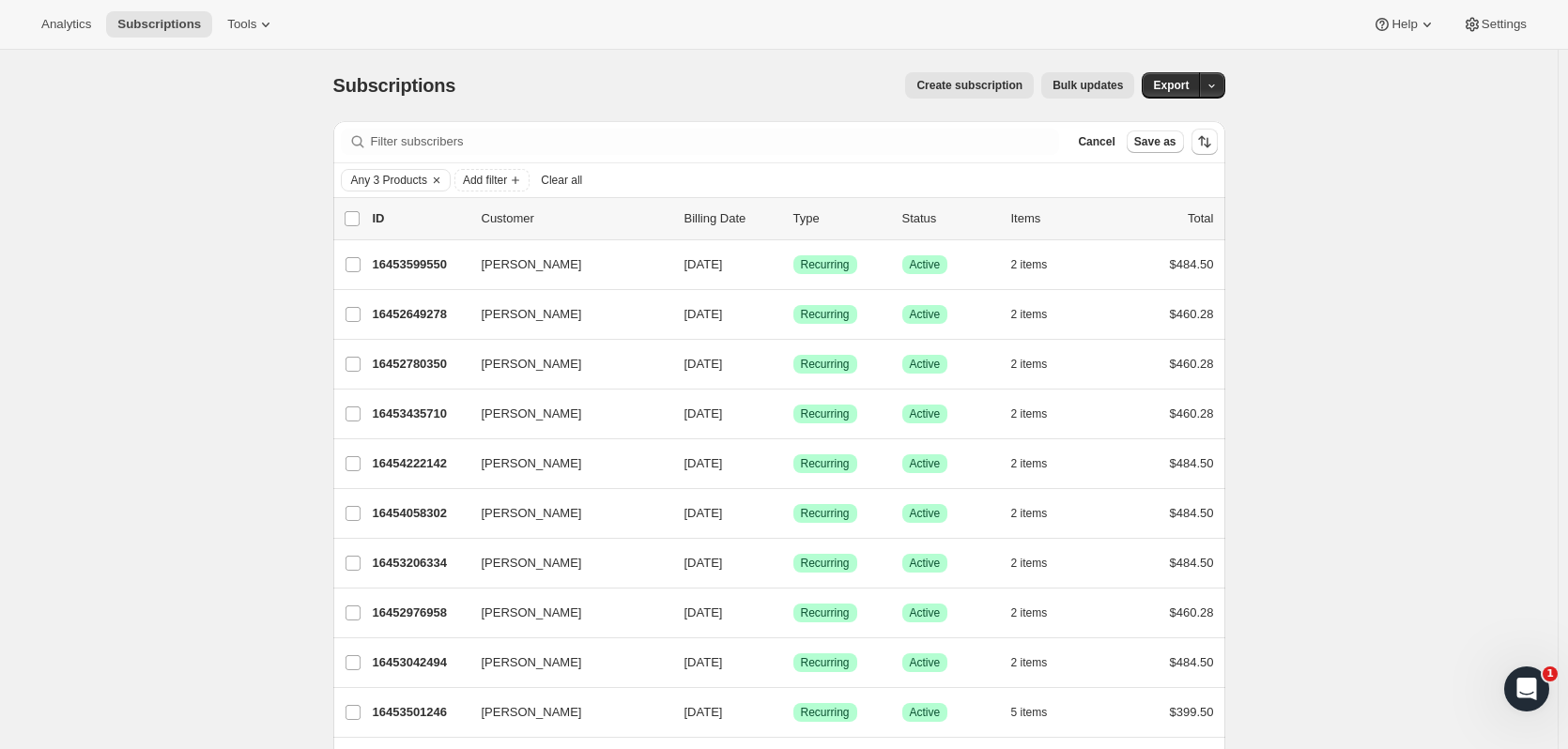
click at [392, 167] on div "Any 3 Products Add filter Clear all" at bounding box center [780, 181] width 892 height 34
click at [396, 179] on span "Any 3 Products" at bounding box center [389, 180] width 76 height 15
click at [518, 184] on icon "Add filter" at bounding box center [514, 180] width 15 height 15
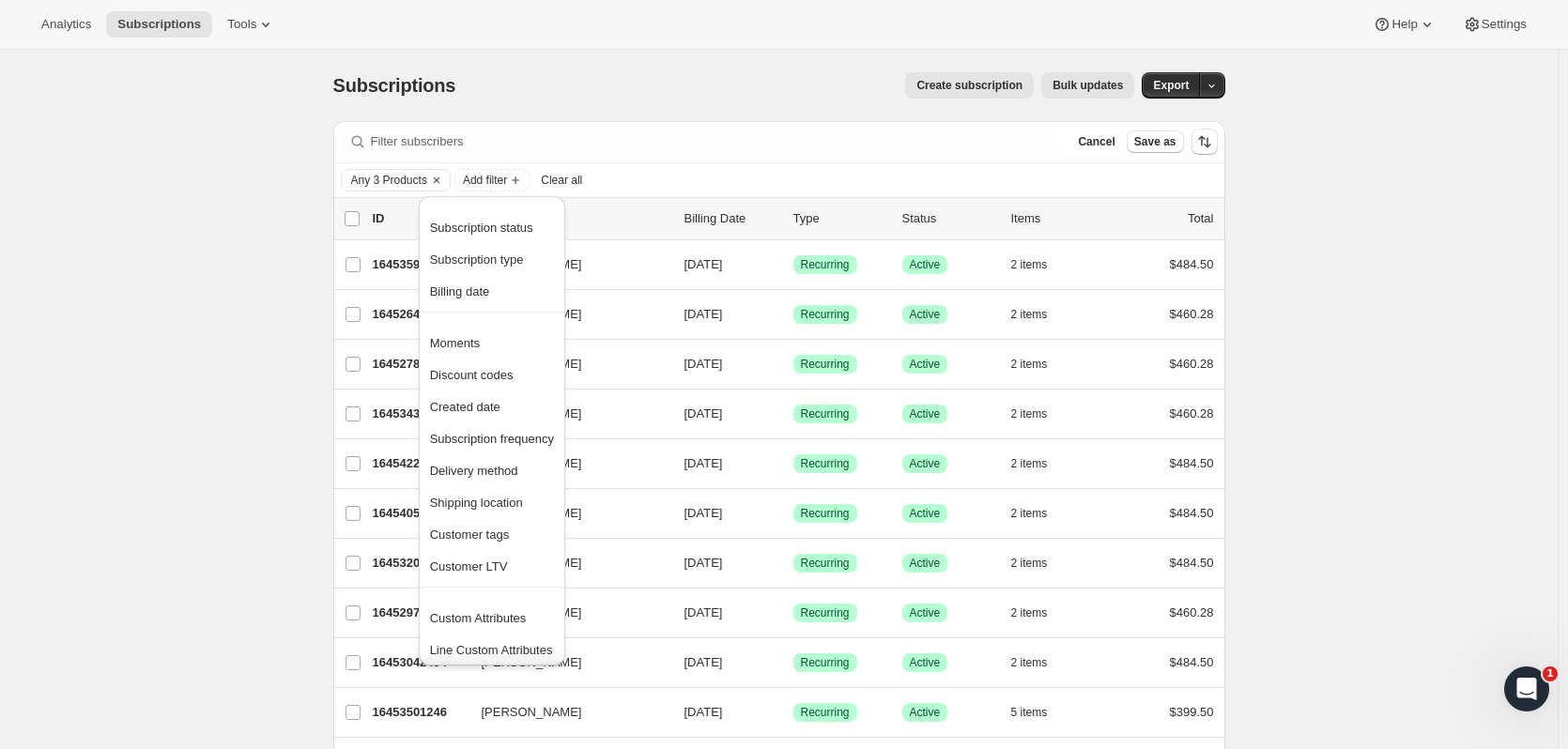
click at [524, 232] on span "Subscription status" at bounding box center [482, 227] width 103 height 14
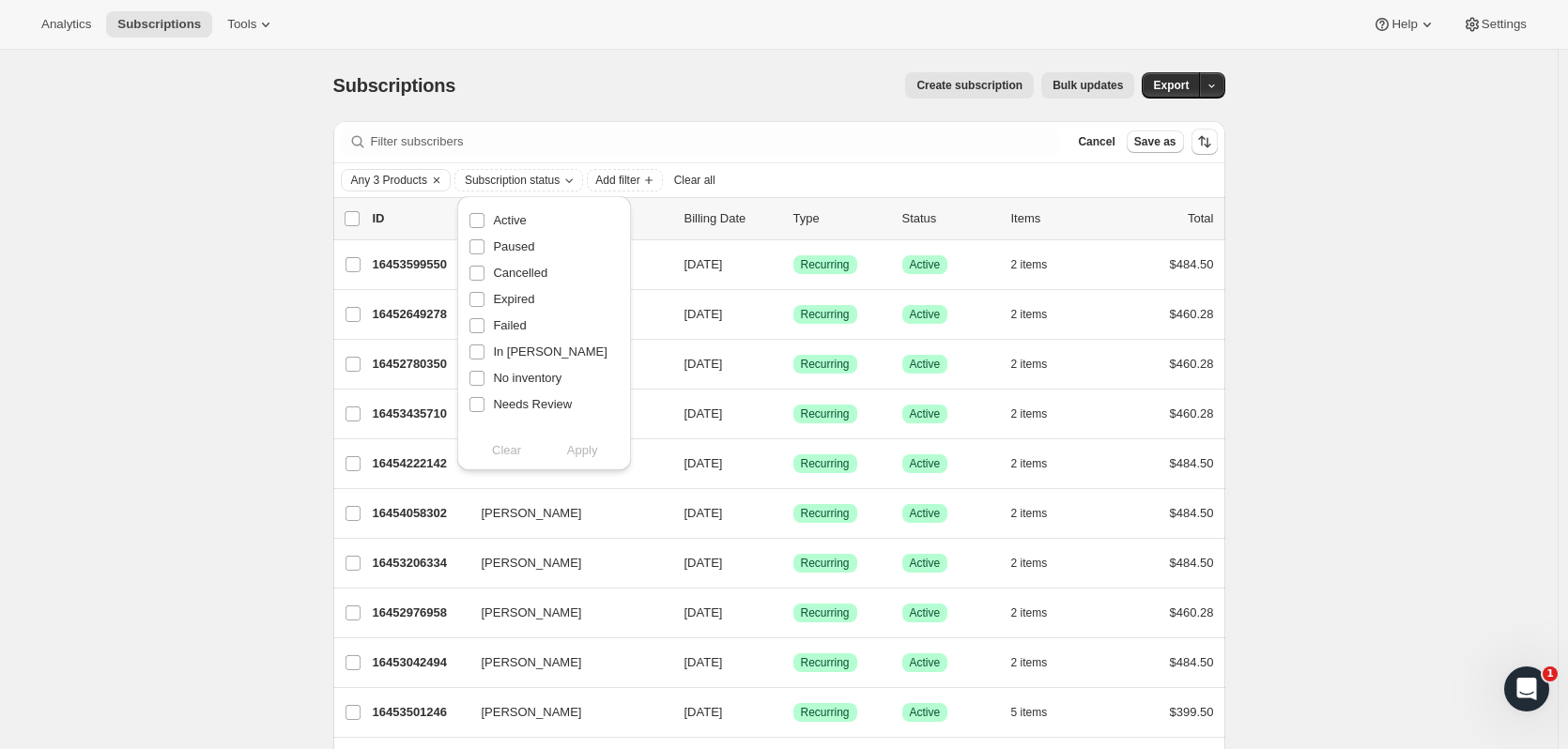
drag, startPoint x: 517, startPoint y: 224, endPoint x: 520, endPoint y: 238, distance: 14.3
click at [517, 223] on span "Active" at bounding box center [508, 221] width 33 height 14
click at [485, 223] on input "Active" at bounding box center [477, 221] width 15 height 15
checkbox input "true"
click at [576, 441] on span "Apply" at bounding box center [582, 450] width 31 height 19
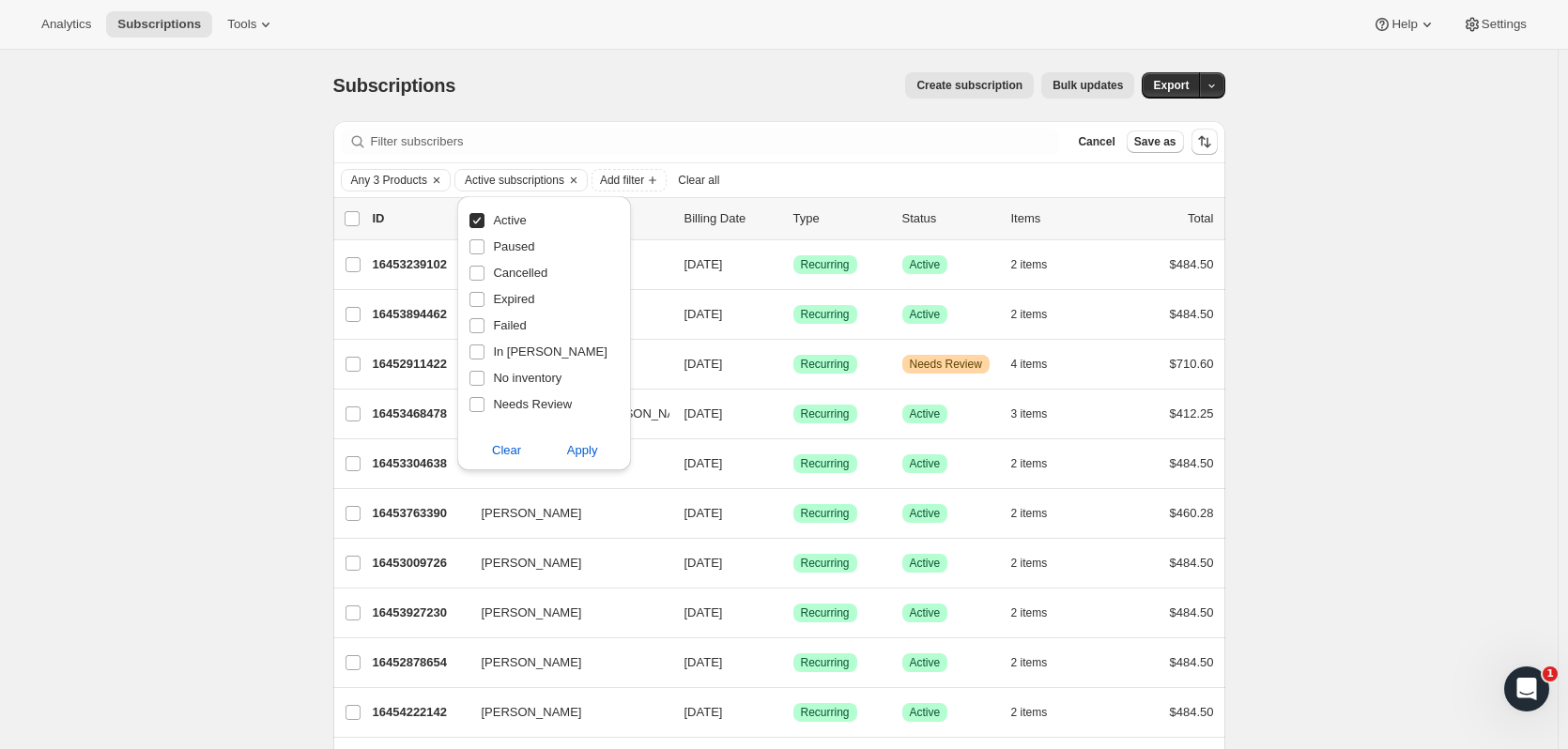
click at [724, 86] on div "Create subscription Bulk updates" at bounding box center [805, 85] width 656 height 26
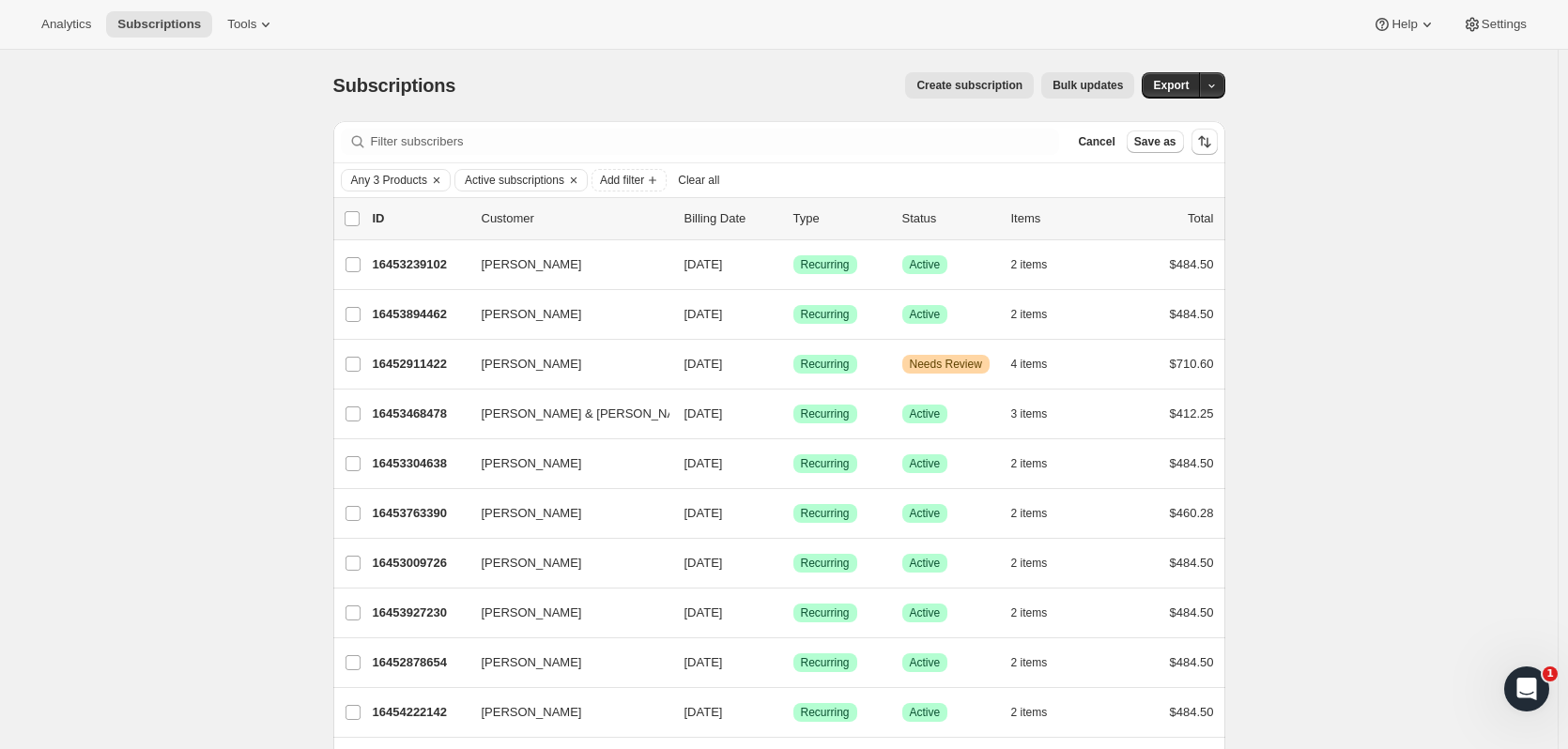
click at [660, 178] on icon "Add filter" at bounding box center [651, 180] width 15 height 15
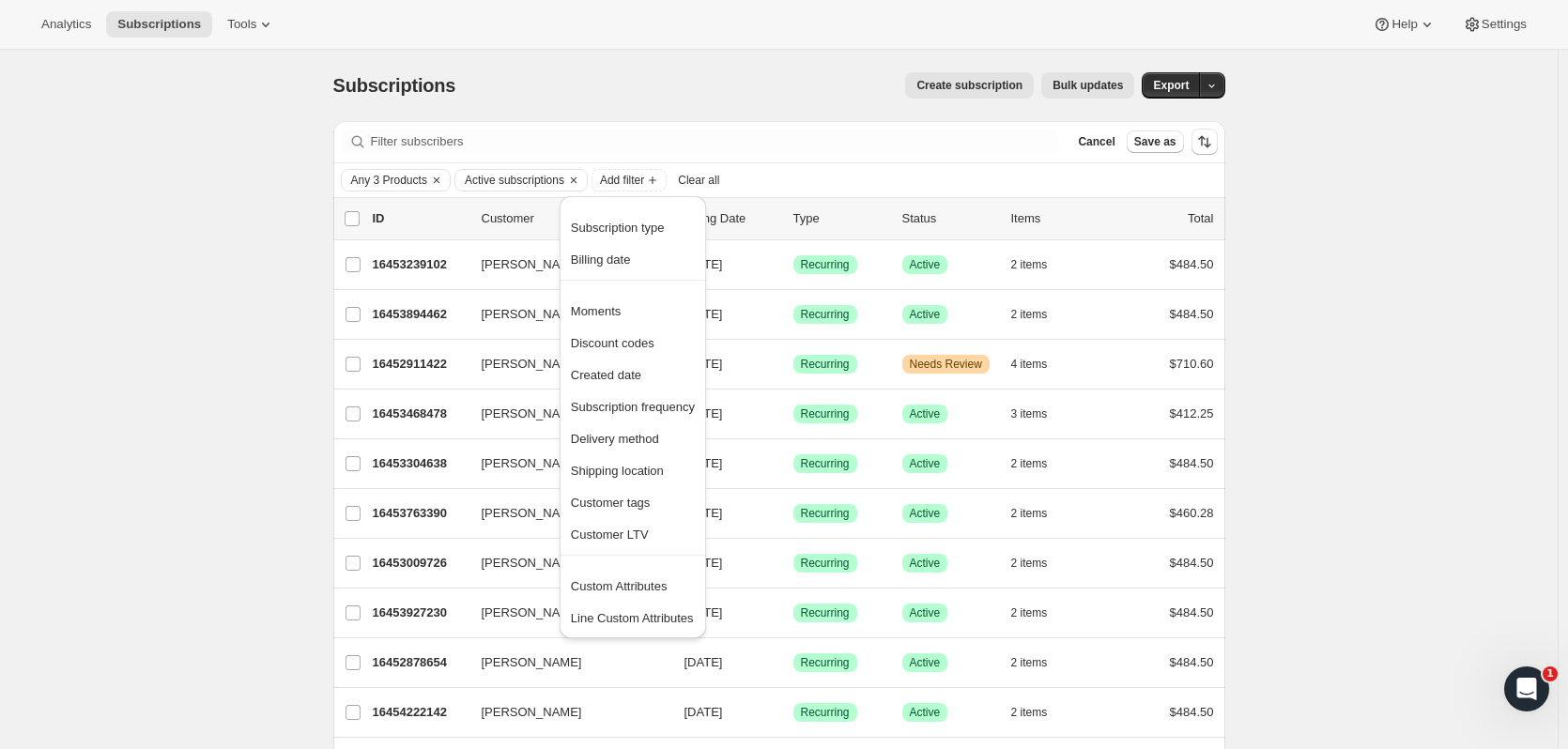
click at [662, 464] on span "Shipping location" at bounding box center [618, 471] width 93 height 14
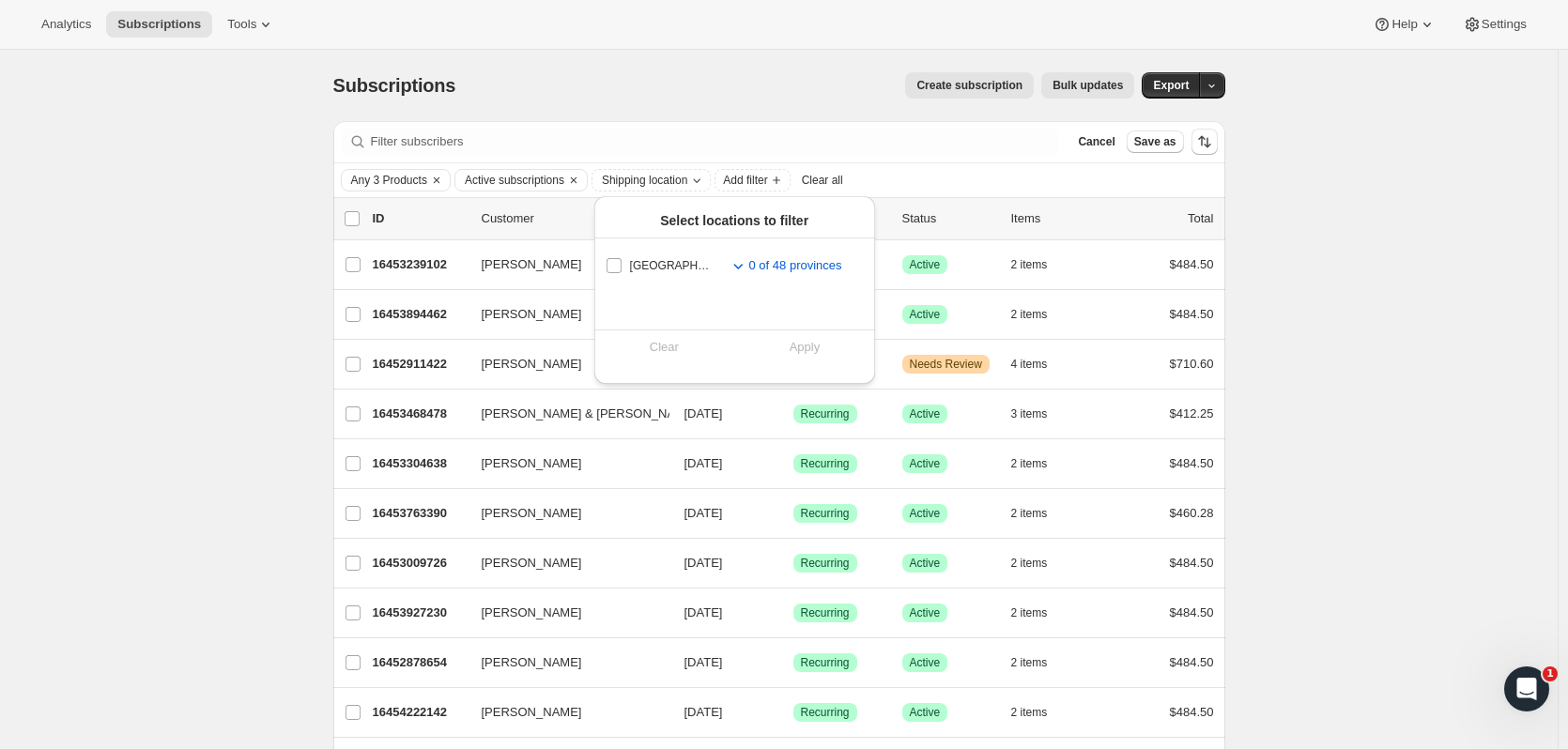
click at [656, 267] on span "United States" at bounding box center [669, 265] width 80 height 15
click at [622, 267] on input "United States" at bounding box center [614, 265] width 15 height 15
checkbox input "true"
click at [812, 348] on span "Apply" at bounding box center [804, 347] width 31 height 19
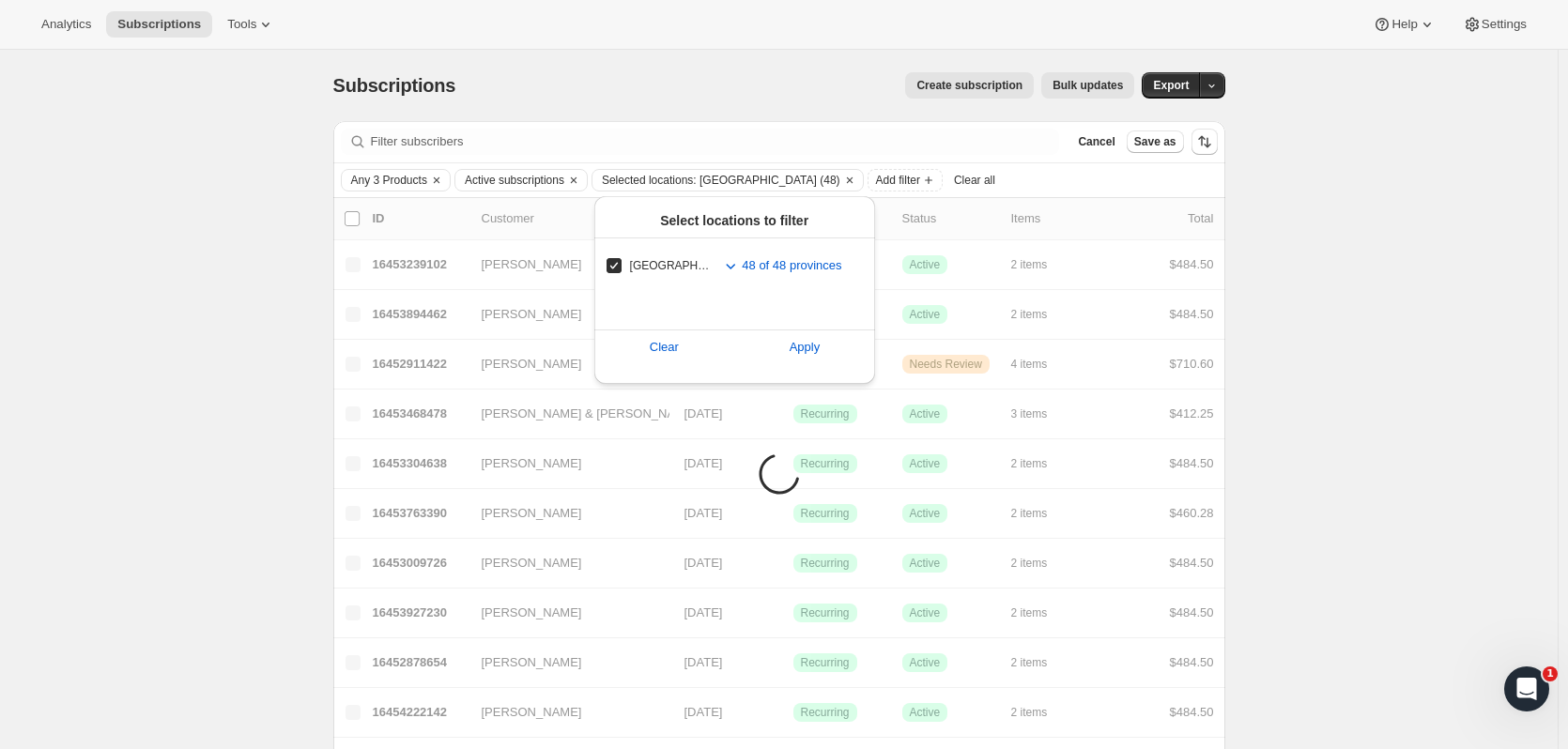
click at [737, 266] on icon "Toggle subregions for United States" at bounding box center [730, 265] width 19 height 19
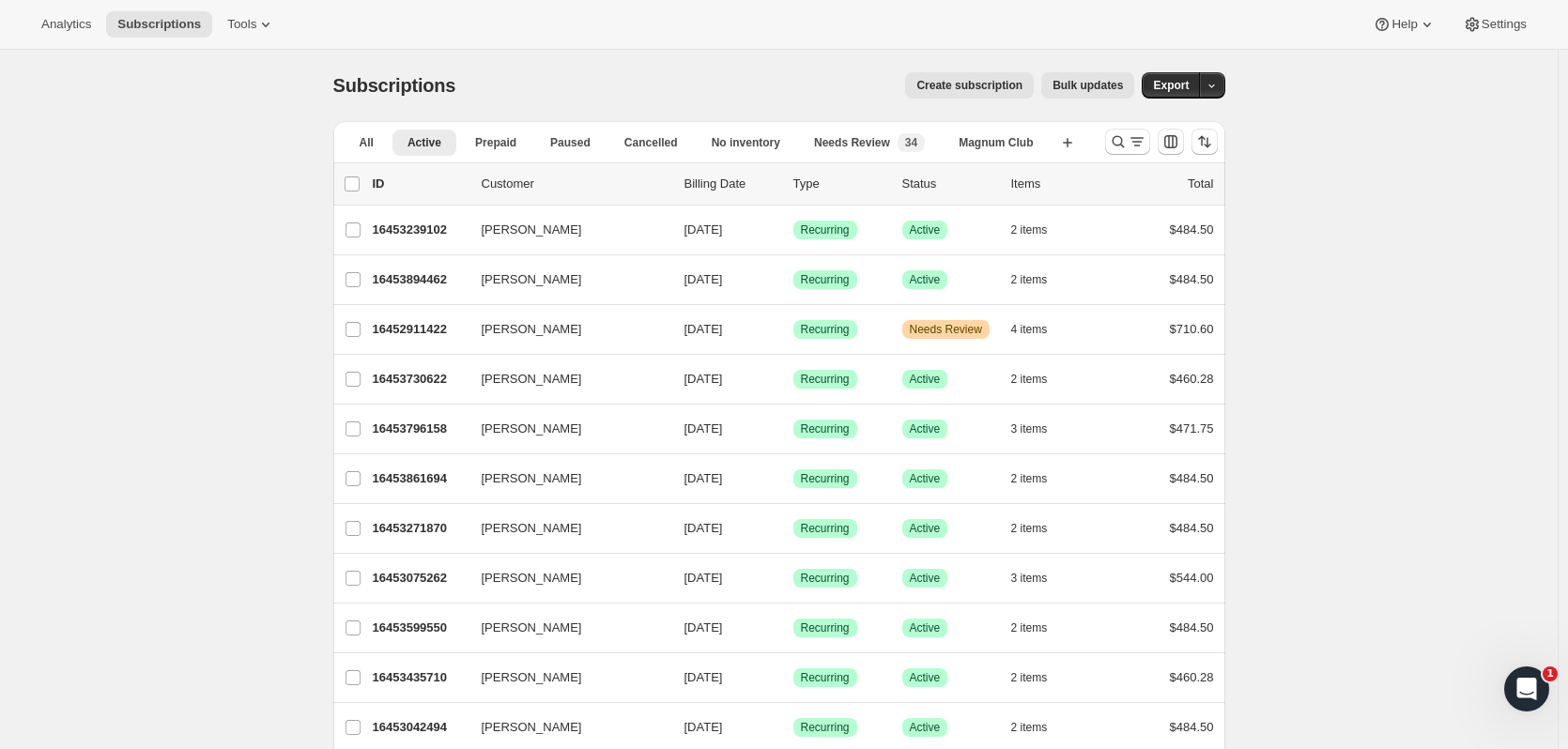
click at [1125, 146] on icon "Search and filter results" at bounding box center [1118, 141] width 19 height 19
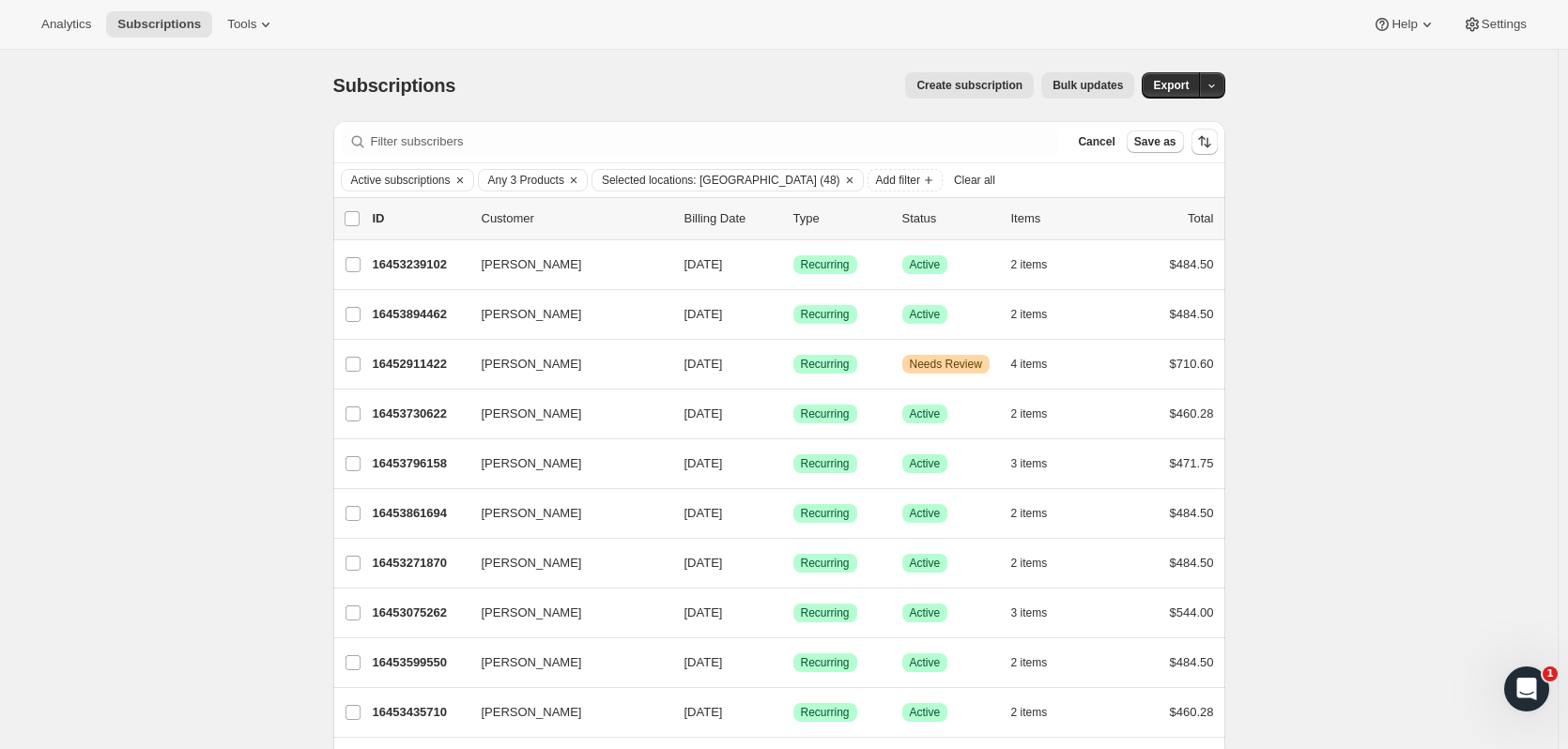
click at [770, 179] on span "Selected locations: United States (48)" at bounding box center [721, 180] width 238 height 15
click at [737, 267] on icon "Toggle subregions for United States" at bounding box center [730, 265] width 19 height 19
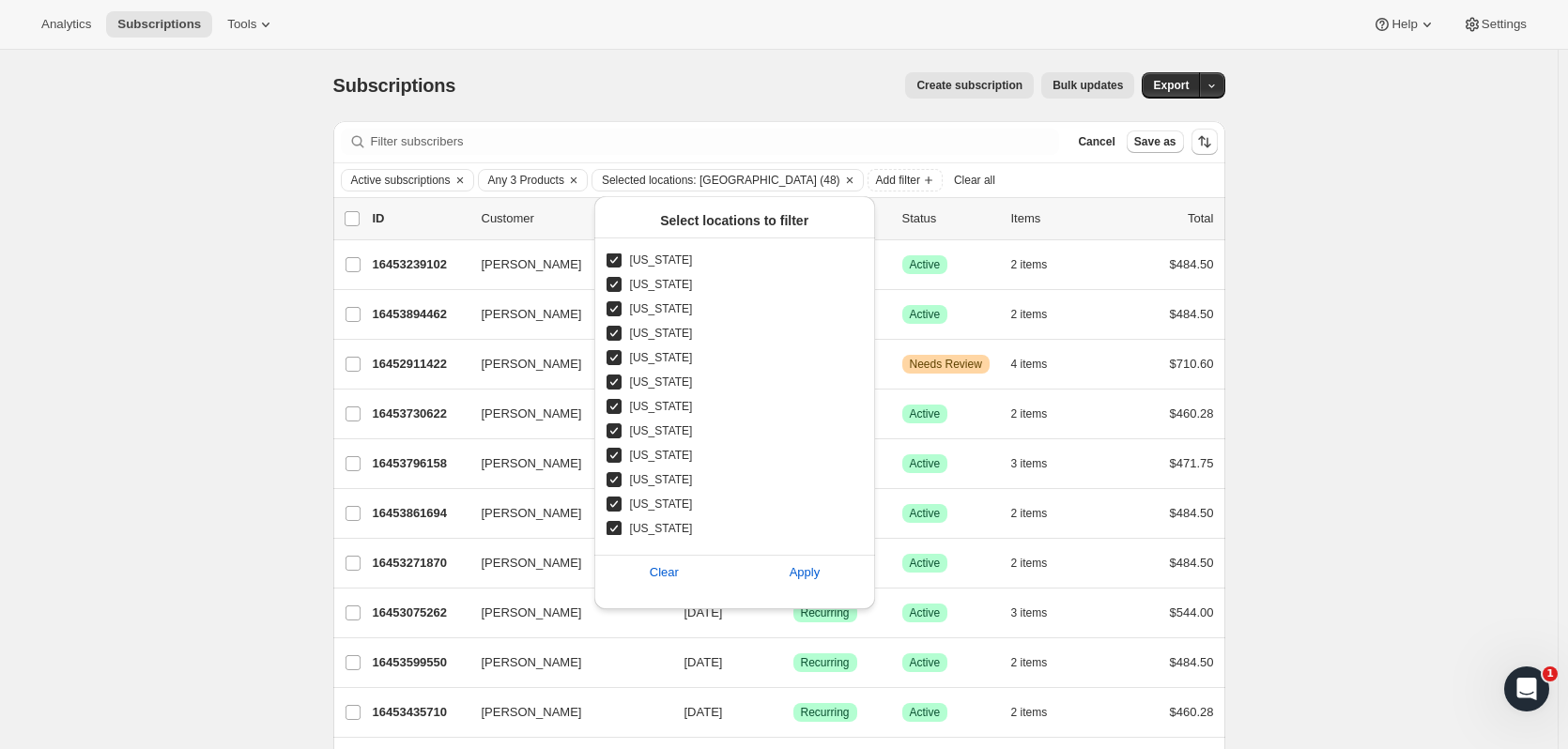
scroll to position [236, 0]
click at [646, 479] on span "Texas" at bounding box center [660, 476] width 63 height 15
click at [622, 479] on input "Texas" at bounding box center [614, 476] width 15 height 15
checkbox input "false"
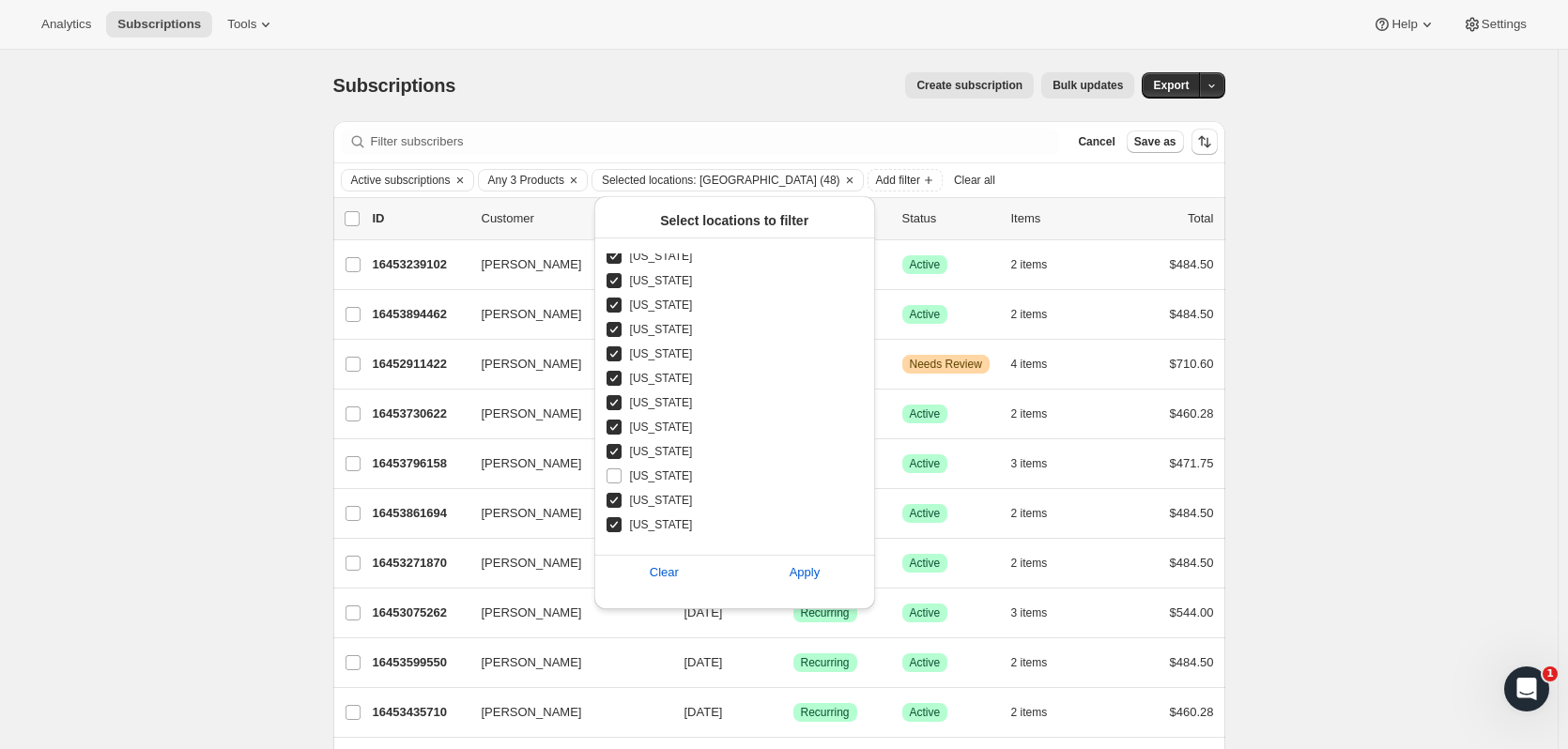
click at [646, 500] on span "Alabama" at bounding box center [660, 500] width 63 height 15
click at [622, 500] on input "Alabama" at bounding box center [614, 500] width 15 height 15
checkbox input "false"
click at [645, 520] on span "Oklahoma" at bounding box center [660, 524] width 63 height 15
click at [622, 520] on input "Oklahoma" at bounding box center [614, 524] width 15 height 15
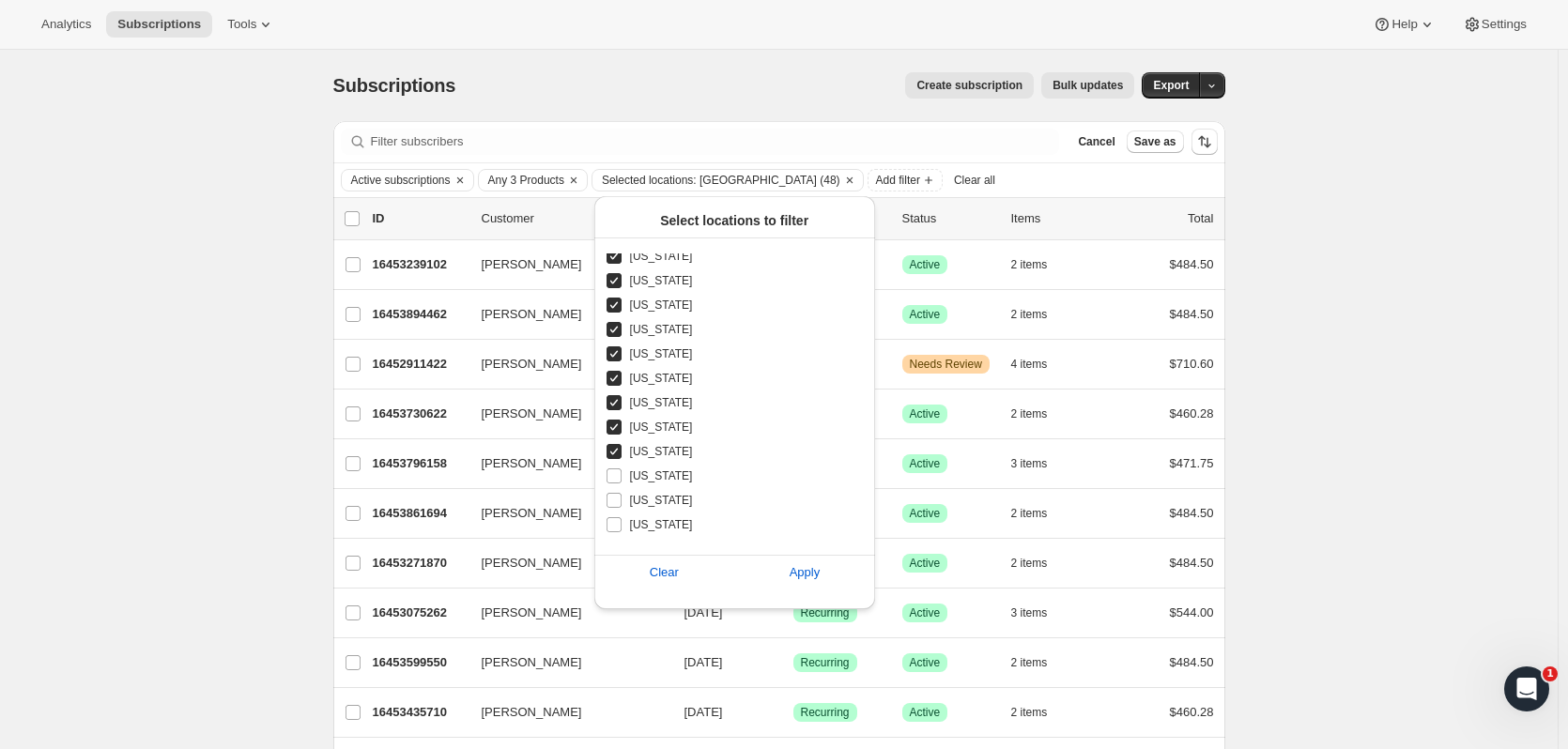
checkbox input "false"
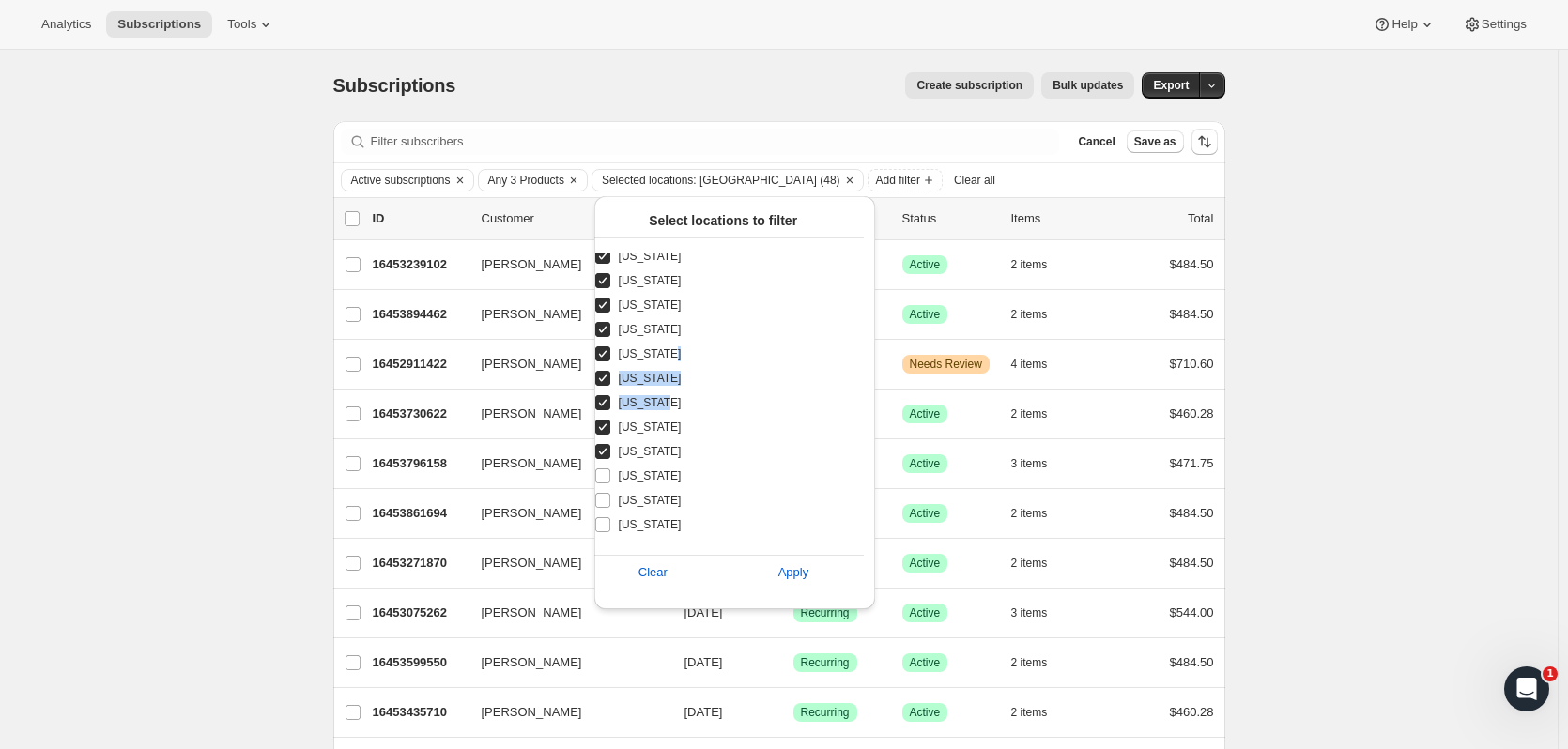
drag, startPoint x: 864, startPoint y: 360, endPoint x: 858, endPoint y: 436, distance: 76.2
click at [858, 436] on div "Select locations to filter United States 45 of 48 provinces California Arizona …" at bounding box center [723, 398] width 281 height 404
click at [643, 369] on span "Connecticut" at bounding box center [649, 369] width 63 height 15
click at [611, 369] on input "Connecticut" at bounding box center [602, 369] width 15 height 15
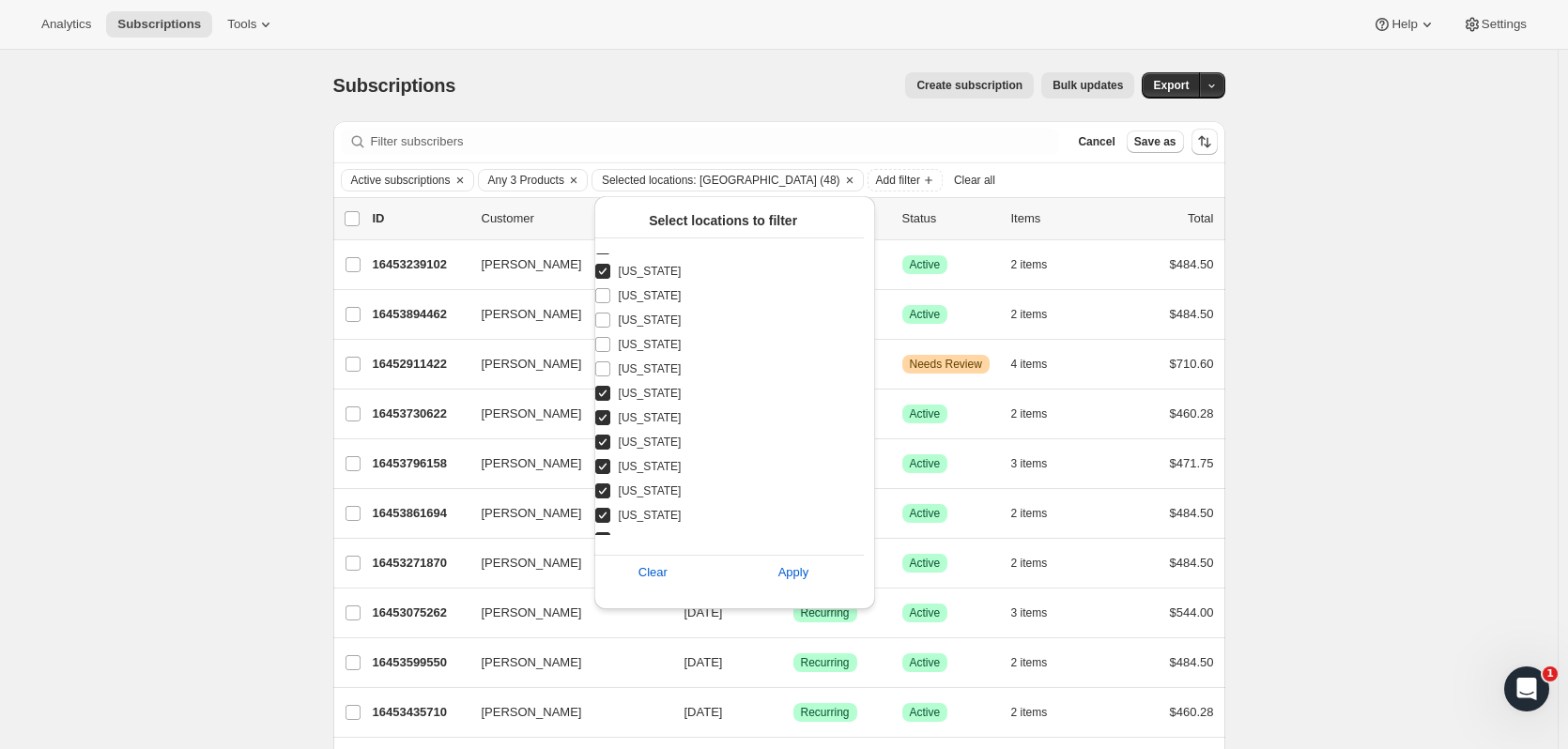
checkbox input "false"
click at [642, 393] on span "Delaware" at bounding box center [649, 393] width 63 height 15
click at [611, 393] on input "Delaware" at bounding box center [602, 393] width 15 height 15
checkbox input "false"
click at [641, 415] on span "District of Columbia" at bounding box center [649, 417] width 63 height 15
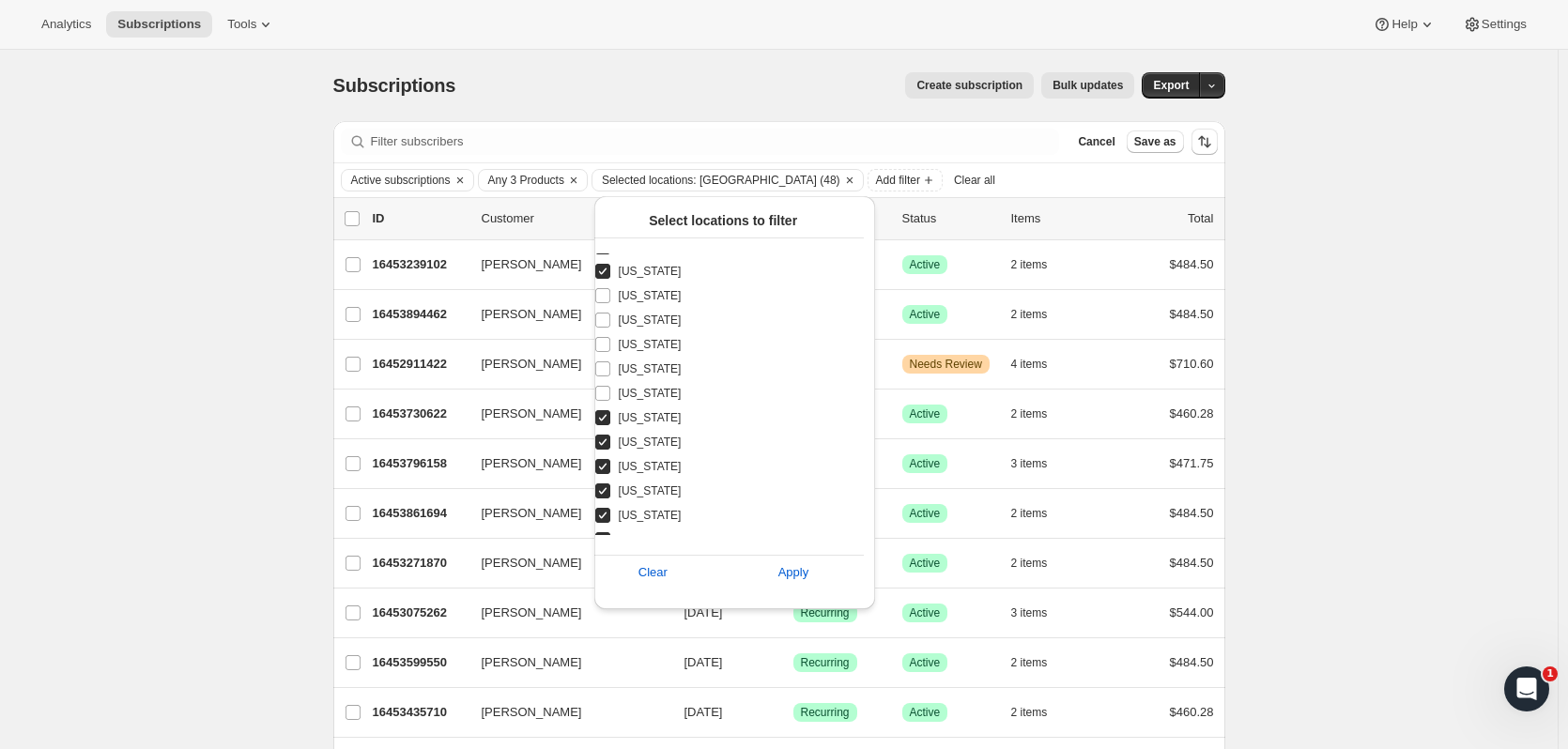
click at [611, 415] on input "District of Columbia" at bounding box center [602, 417] width 15 height 15
checkbox input "false"
click at [637, 454] on label "Florida" at bounding box center [712, 442] width 236 height 25
click at [611, 450] on input "Florida" at bounding box center [602, 442] width 15 height 15
checkbox input "false"
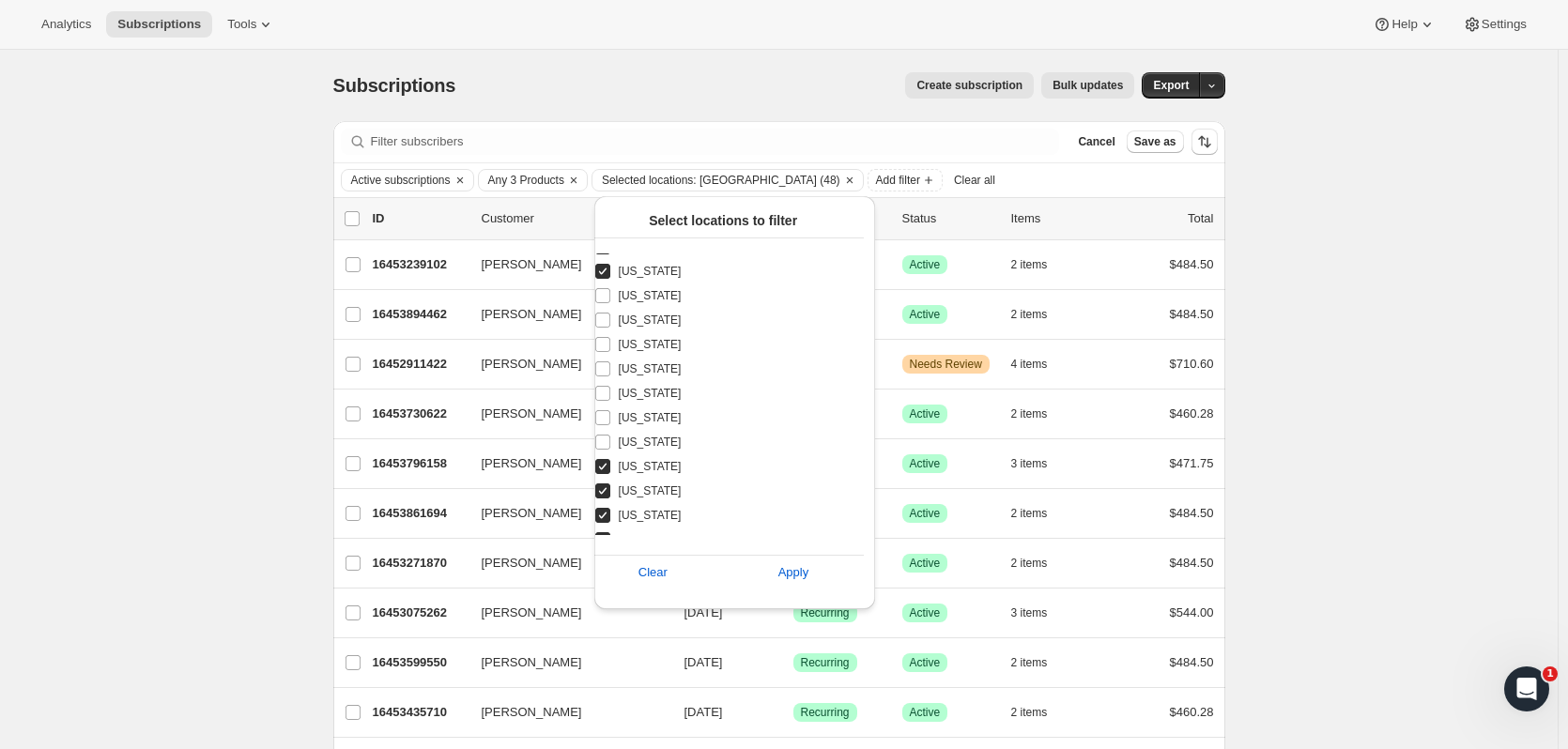
click at [634, 462] on span "Georgia" at bounding box center [649, 466] width 63 height 15
click at [611, 462] on input "Georgia" at bounding box center [602, 466] width 15 height 15
checkbox input "false"
click at [634, 497] on span "Illinois" at bounding box center [649, 491] width 63 height 15
click at [611, 497] on input "Illinois" at bounding box center [602, 491] width 15 height 15
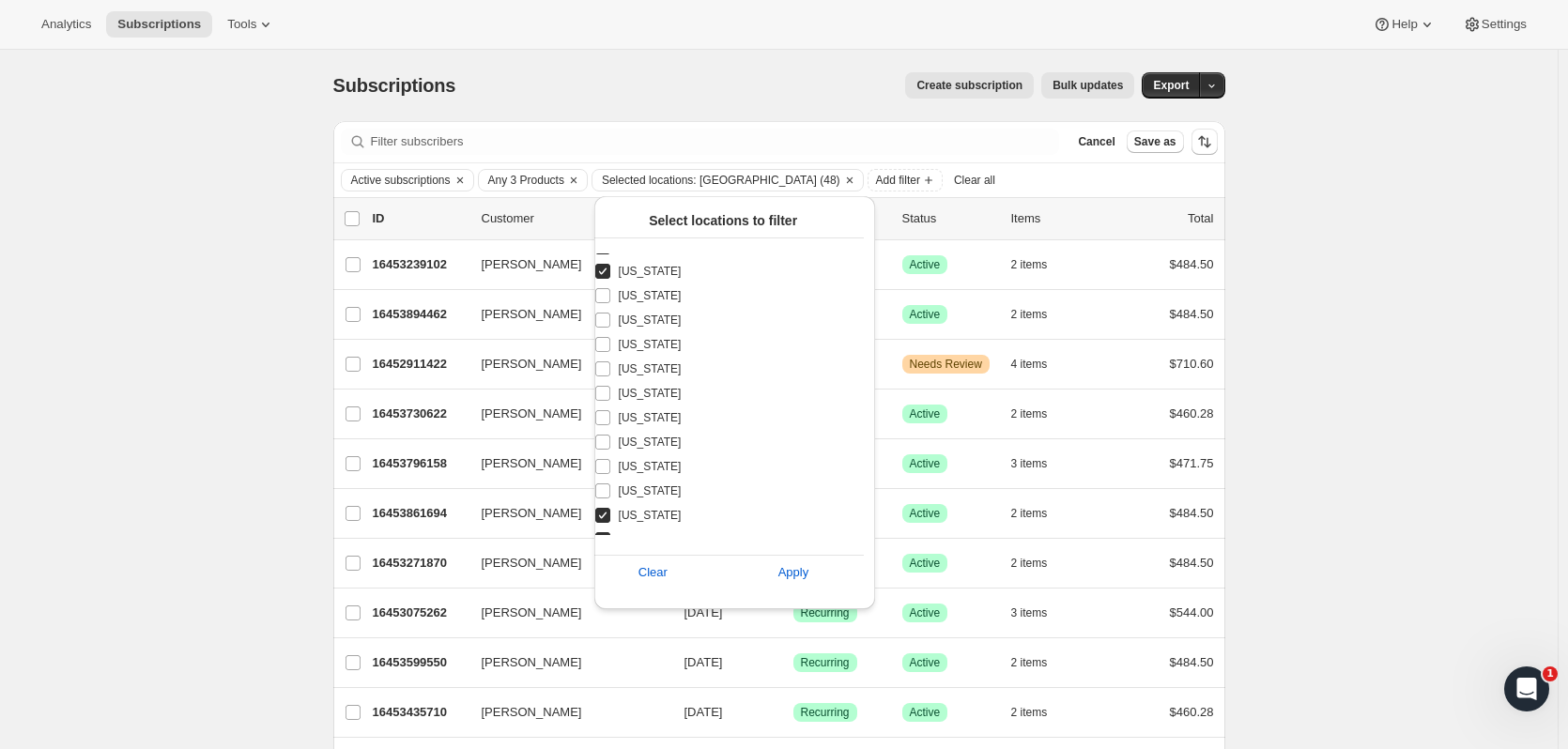
checkbox input "false"
click at [636, 514] on span "Indiana" at bounding box center [649, 515] width 63 height 15
click at [611, 514] on input "Indiana" at bounding box center [602, 515] width 15 height 15
checkbox input "false"
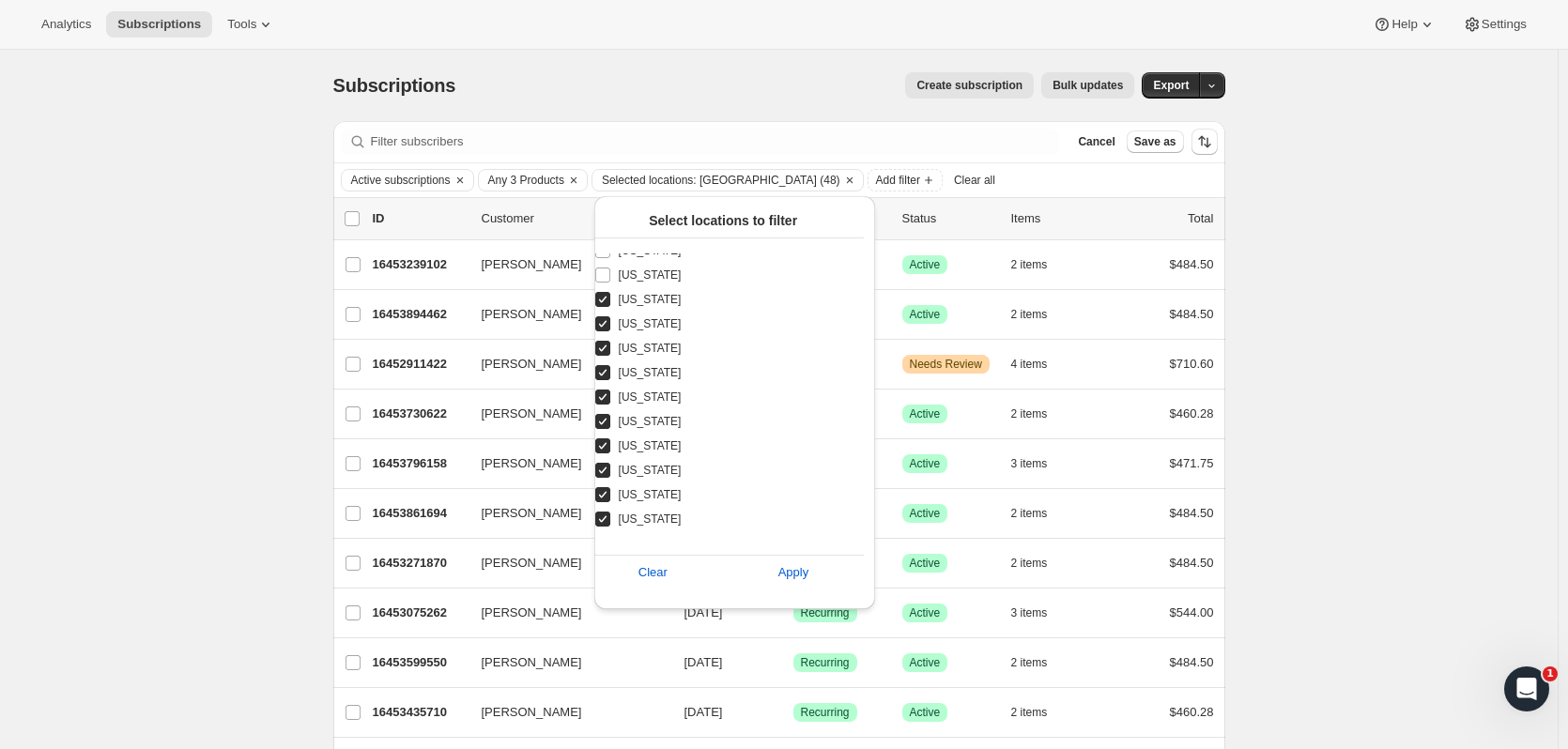
click at [649, 295] on span "Kentucky" at bounding box center [649, 299] width 63 height 15
click at [611, 295] on input "Kentucky" at bounding box center [602, 299] width 15 height 15
checkbox input "false"
click at [647, 323] on span "Louisiana" at bounding box center [649, 324] width 63 height 15
click at [611, 323] on input "Louisiana" at bounding box center [602, 324] width 15 height 15
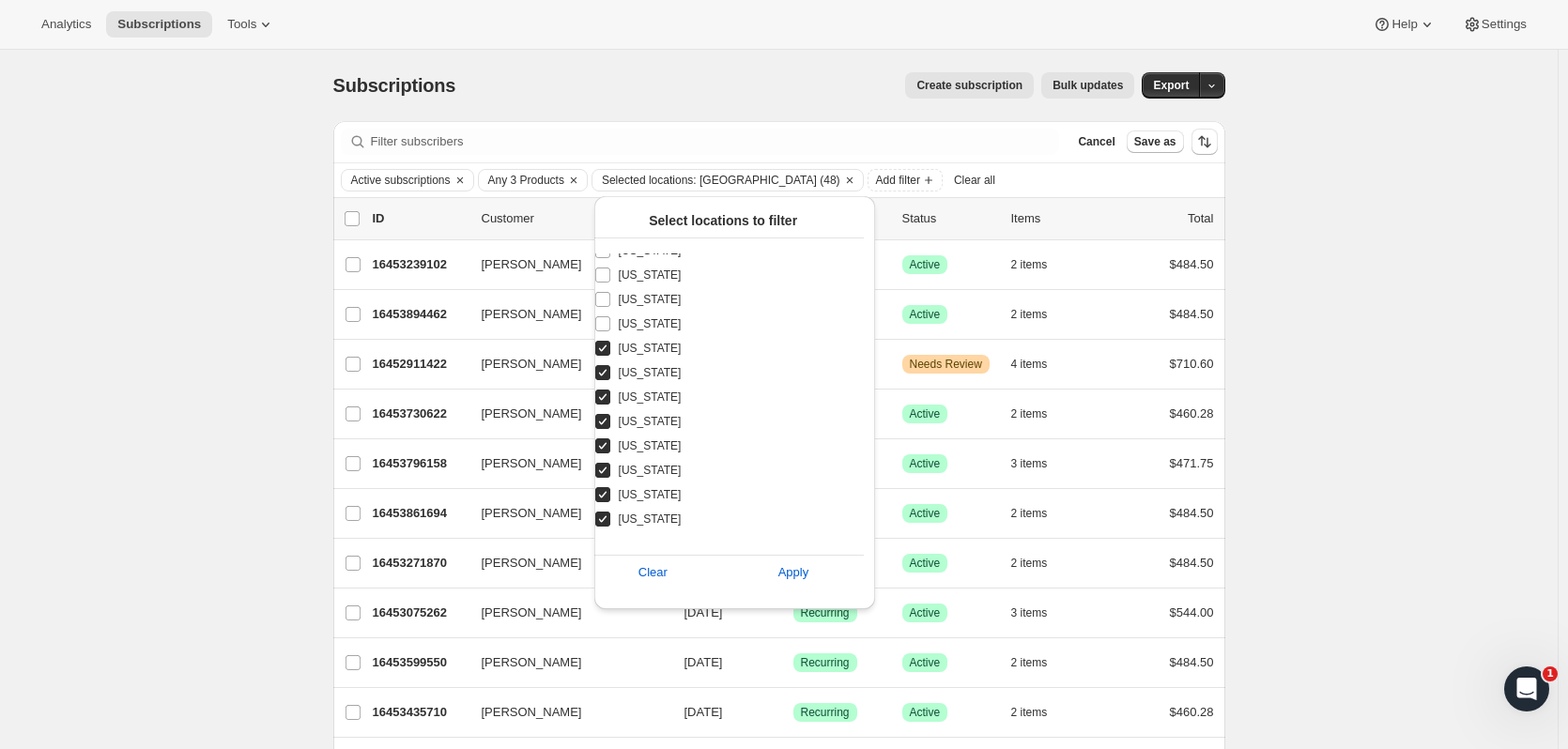
checkbox input "false"
click at [643, 351] on span "[US_STATE]" at bounding box center [649, 348] width 63 height 15
click at [611, 351] on input "[US_STATE]" at bounding box center [602, 348] width 15 height 15
checkbox input "false"
click at [644, 370] on span "Maryland" at bounding box center [649, 373] width 63 height 15
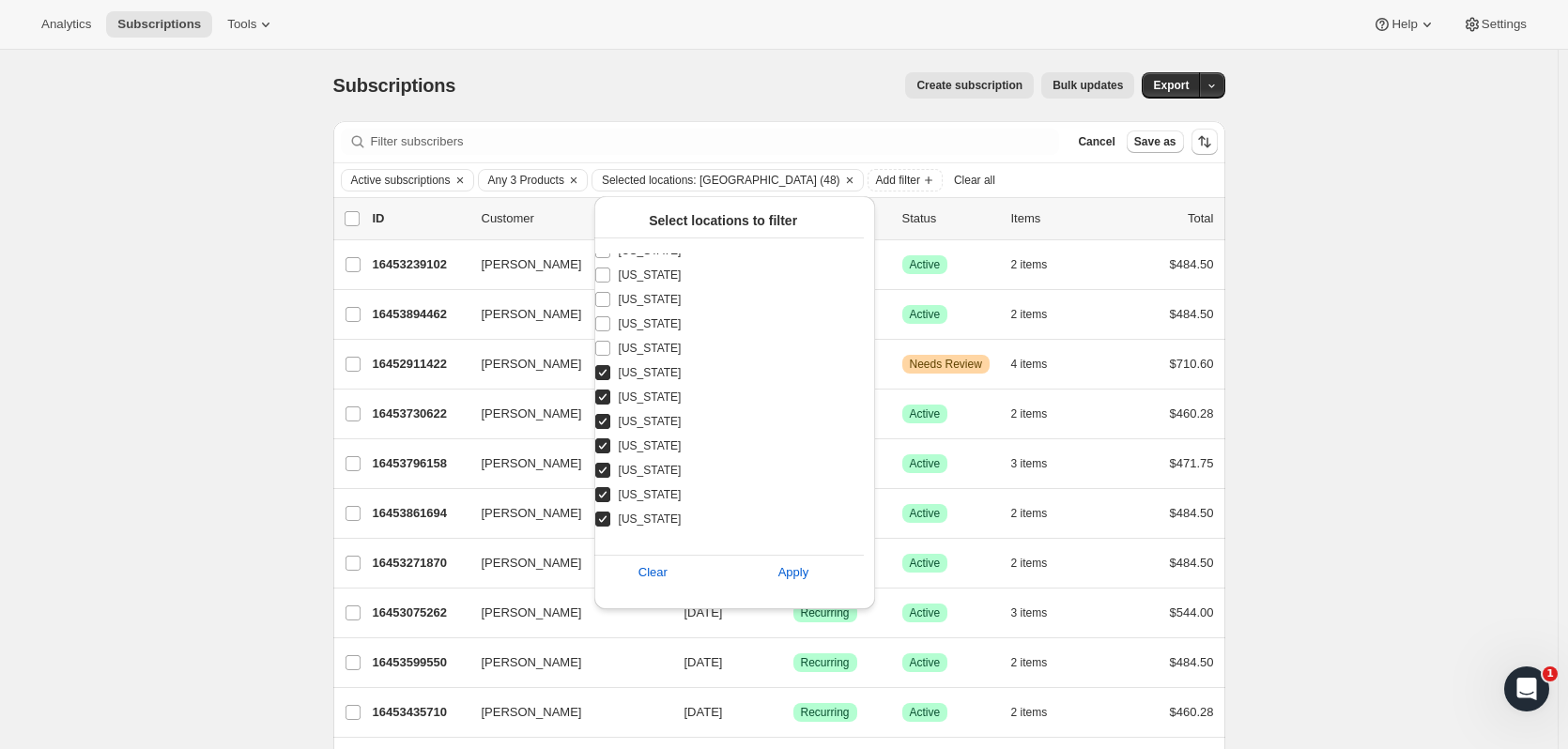
click at [611, 370] on input "Maryland" at bounding box center [602, 373] width 15 height 15
checkbox input "false"
click at [648, 404] on span "Massachusetts" at bounding box center [649, 396] width 63 height 15
click at [611, 404] on input "Massachusetts" at bounding box center [602, 396] width 15 height 15
checkbox input "false"
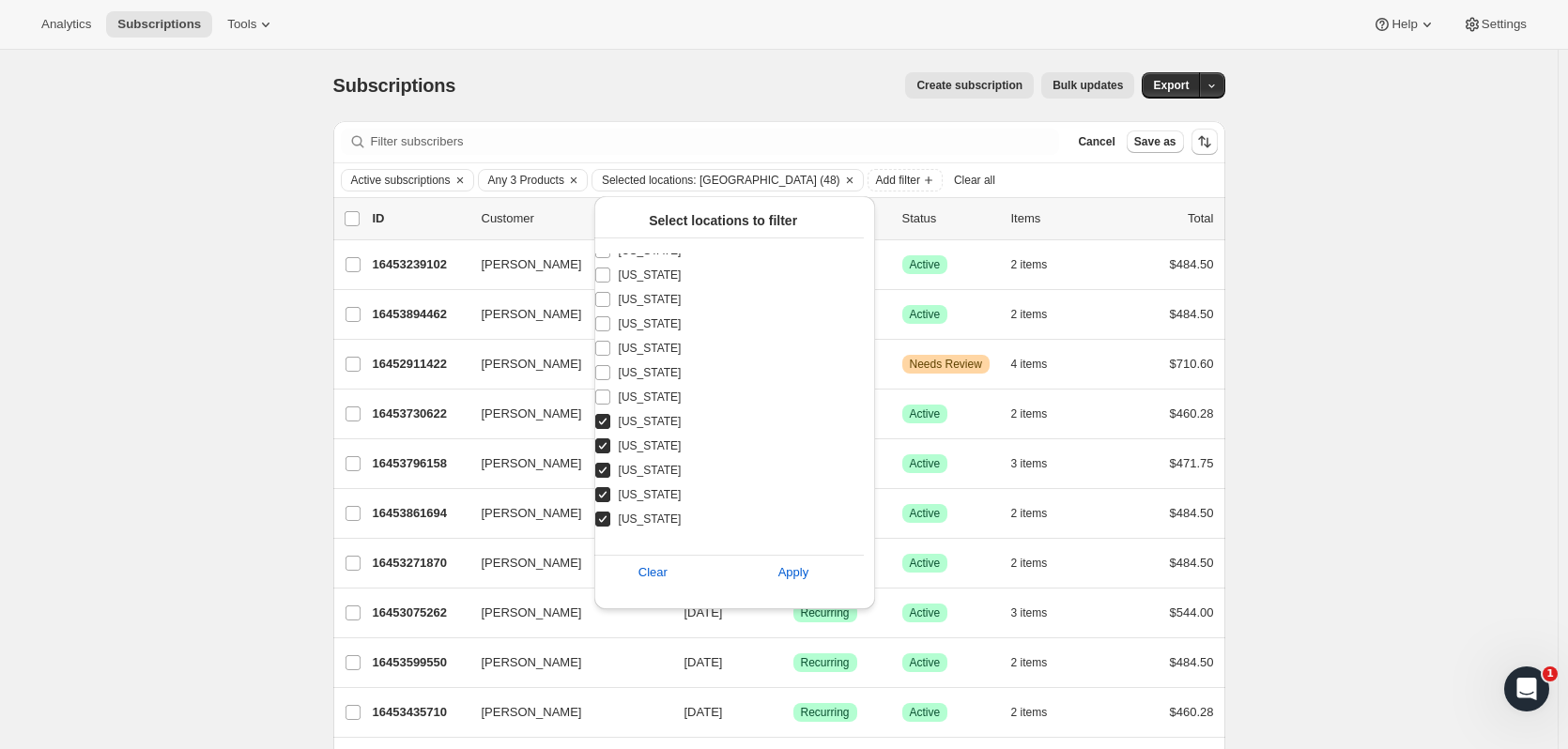
click at [648, 417] on span "Michigan" at bounding box center [649, 421] width 63 height 15
click at [611, 417] on input "Michigan" at bounding box center [602, 421] width 15 height 15
checkbox input "false"
click at [652, 437] on label "New Hampshire" at bounding box center [712, 446] width 236 height 25
click at [611, 439] on input "New Hampshire" at bounding box center [602, 446] width 15 height 15
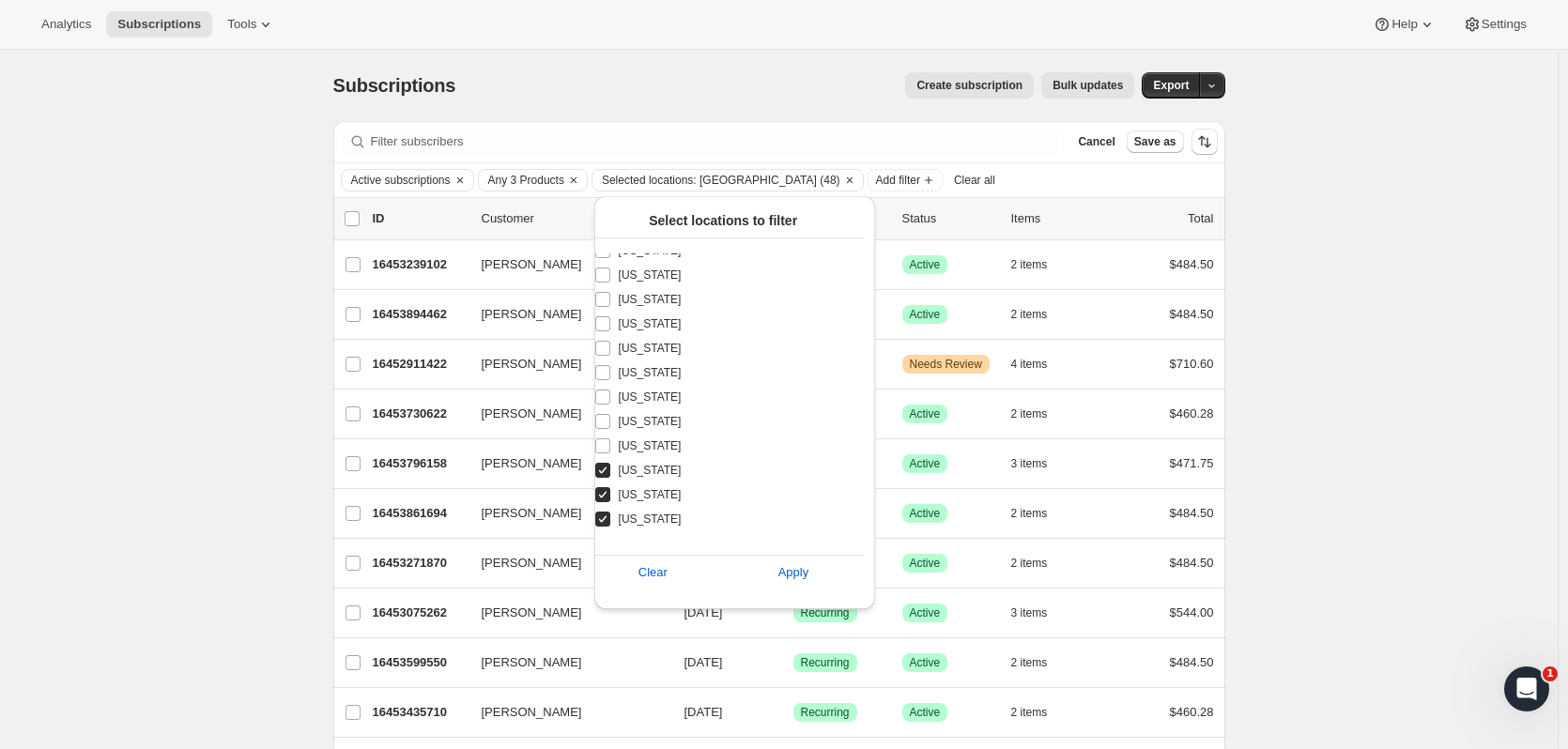
checkbox input "false"
click at [653, 467] on span "New Jersey" at bounding box center [649, 470] width 63 height 15
click at [611, 467] on input "New Jersey" at bounding box center [602, 470] width 15 height 15
checkbox input "false"
click at [655, 488] on span "New York" at bounding box center [649, 495] width 63 height 15
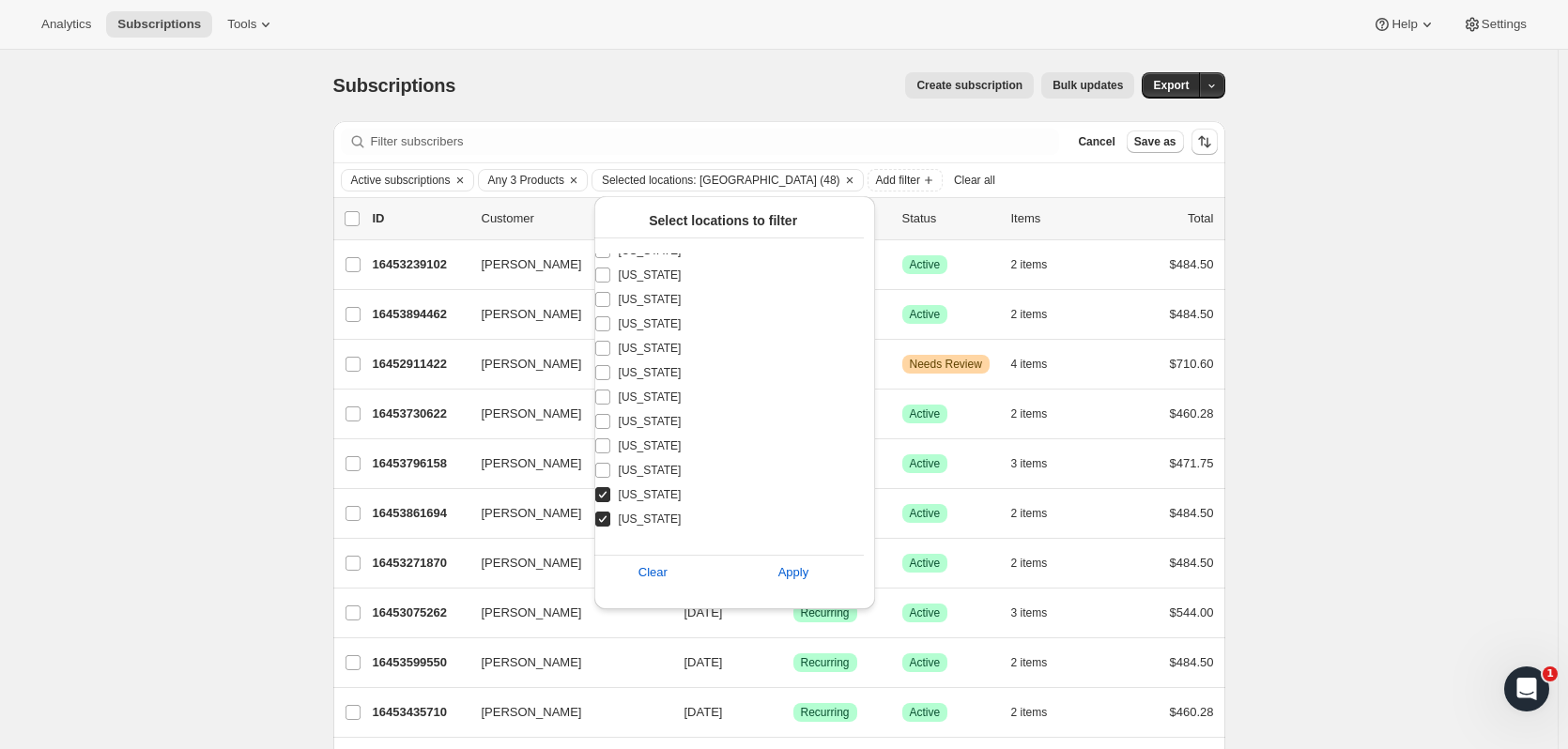
click at [611, 488] on input "New York" at bounding box center [602, 495] width 15 height 15
checkbox input "false"
click at [660, 512] on span "North Carolina" at bounding box center [649, 519] width 63 height 15
click at [611, 512] on input "North Carolina" at bounding box center [602, 519] width 15 height 15
checkbox input "false"
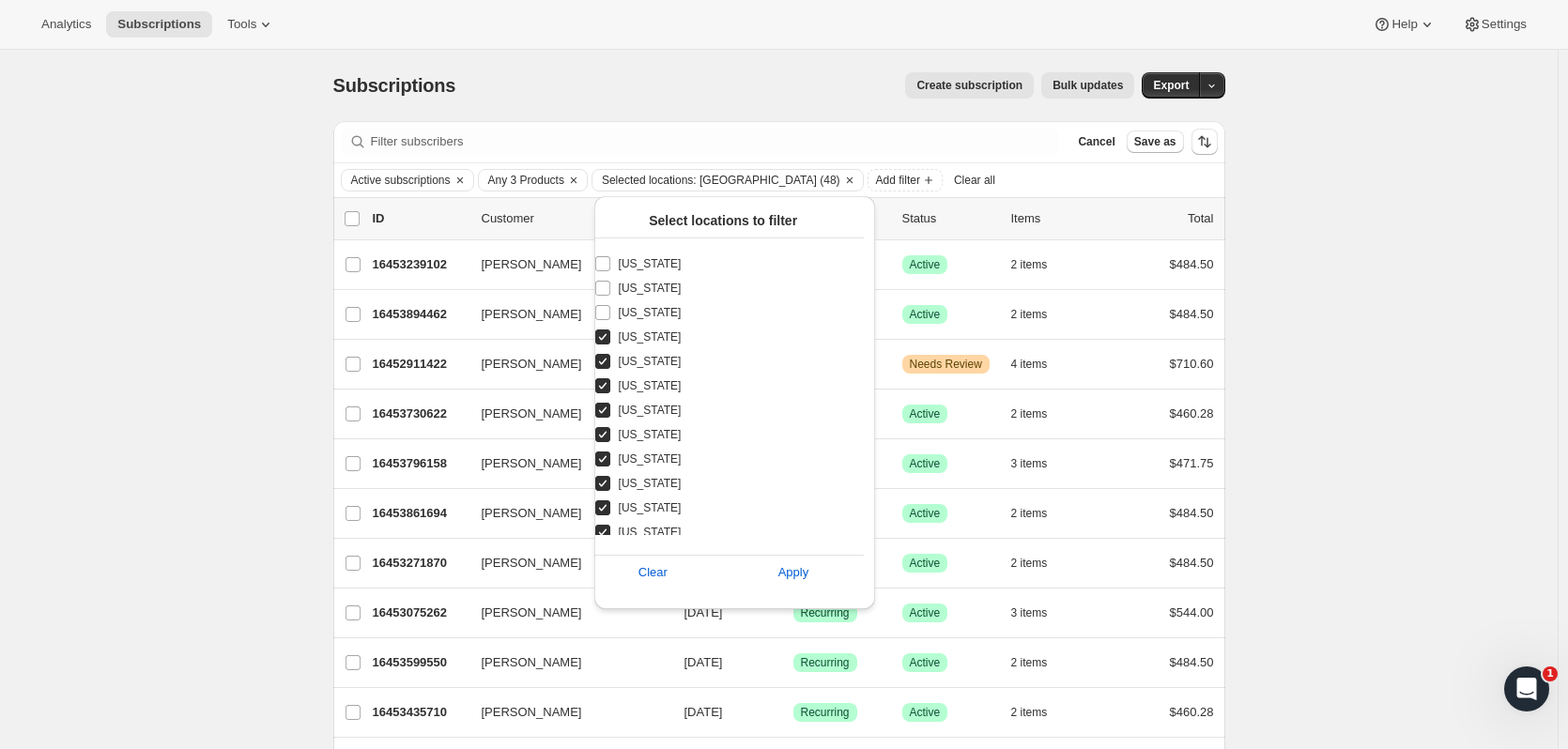
scroll to position [930, 0]
click at [619, 270] on span "Ohio" at bounding box center [649, 271] width 63 height 15
click at [611, 270] on input "Ohio" at bounding box center [602, 271] width 15 height 15
checkbox input "false"
click at [625, 294] on span "Pennsylvania" at bounding box center [649, 295] width 63 height 15
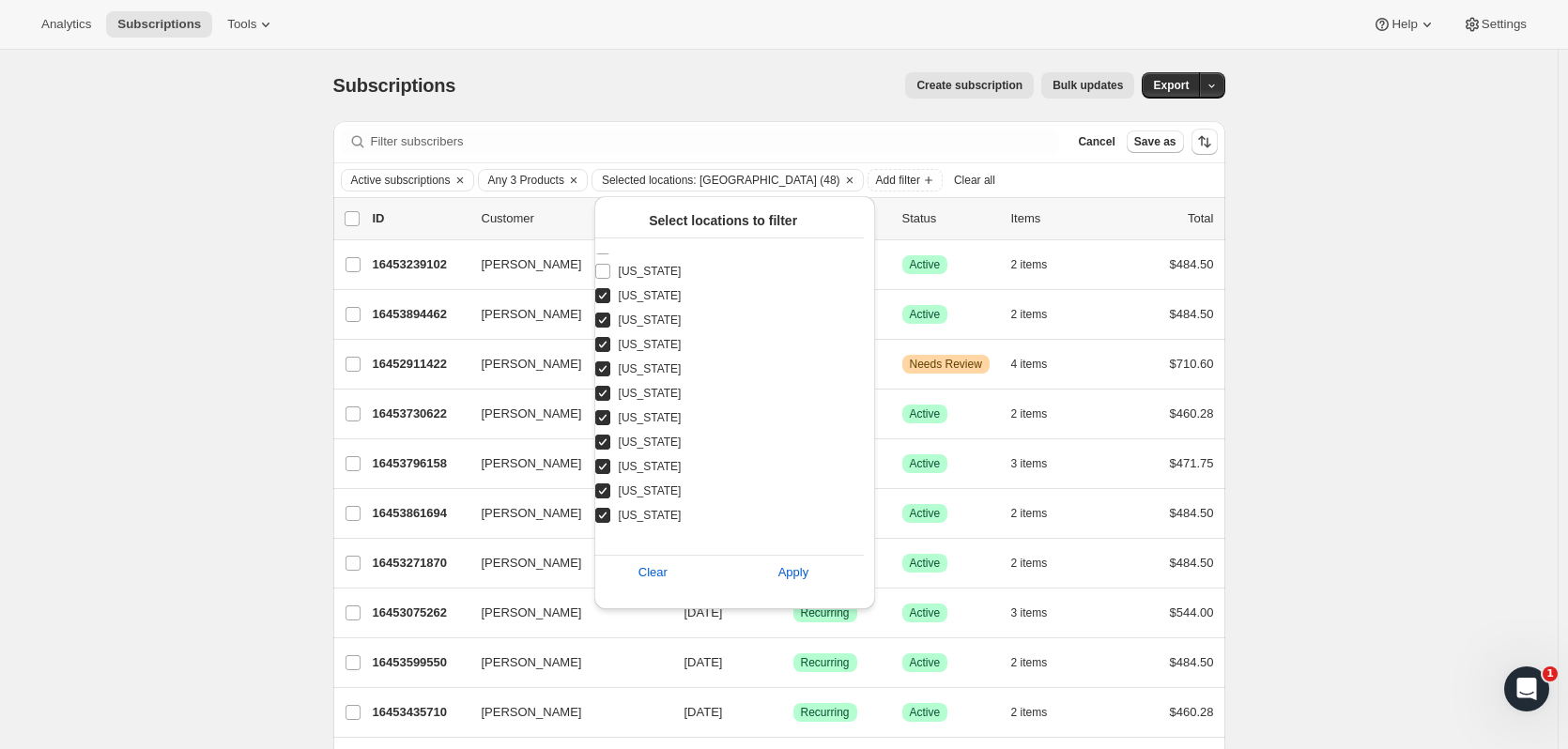
click at [611, 294] on input "Pennsylvania" at bounding box center [602, 295] width 15 height 15
checkbox input "false"
click at [632, 317] on span "Rhode Island" at bounding box center [649, 320] width 63 height 15
click at [611, 317] on input "Rhode Island" at bounding box center [602, 320] width 15 height 15
checkbox input "false"
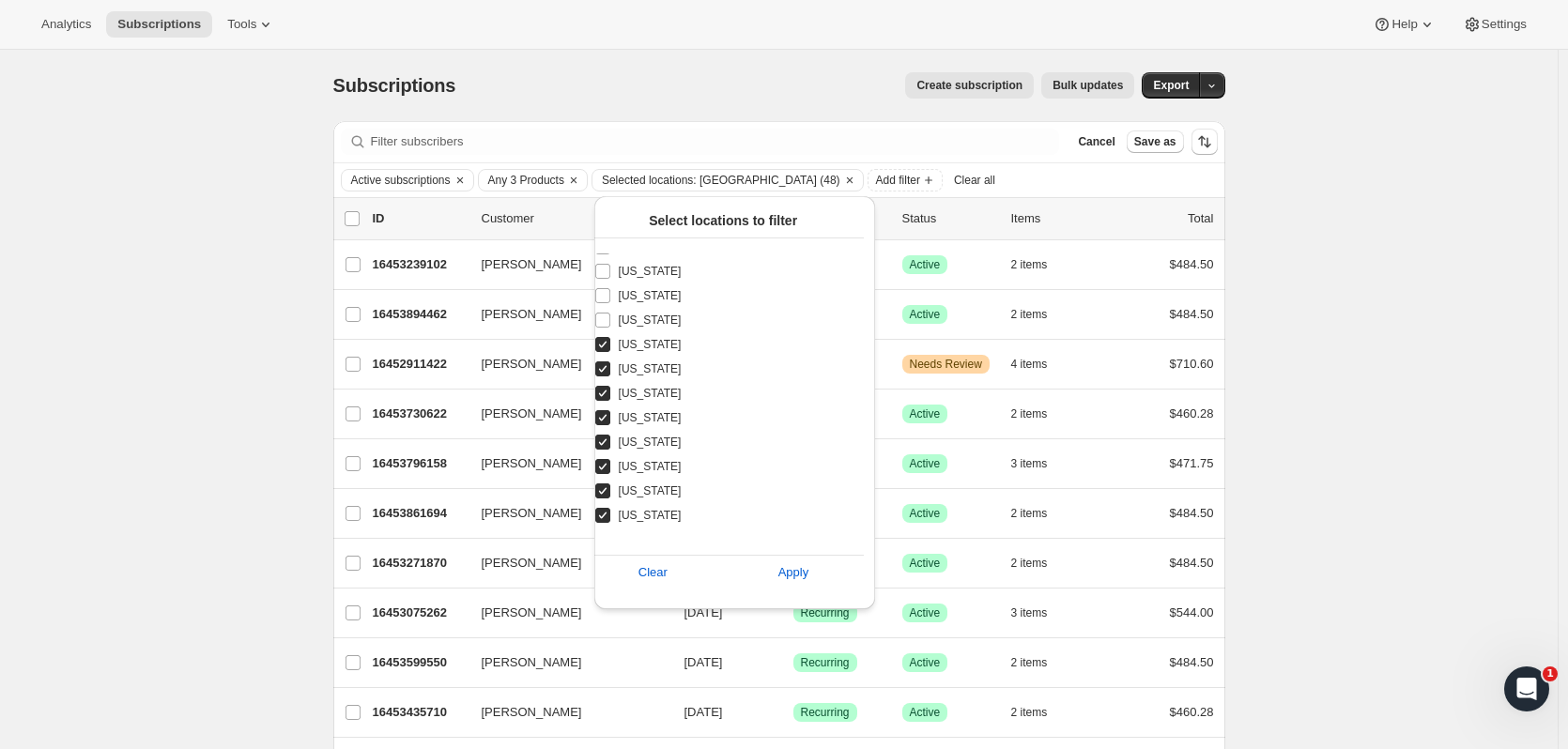
click at [637, 346] on span "South Carolina" at bounding box center [649, 344] width 63 height 15
click at [611, 346] on input "South Carolina" at bounding box center [602, 344] width 15 height 15
checkbox input "false"
click at [639, 370] on span "Tennessee" at bounding box center [649, 369] width 63 height 15
click at [611, 370] on input "Tennessee" at bounding box center [602, 369] width 15 height 15
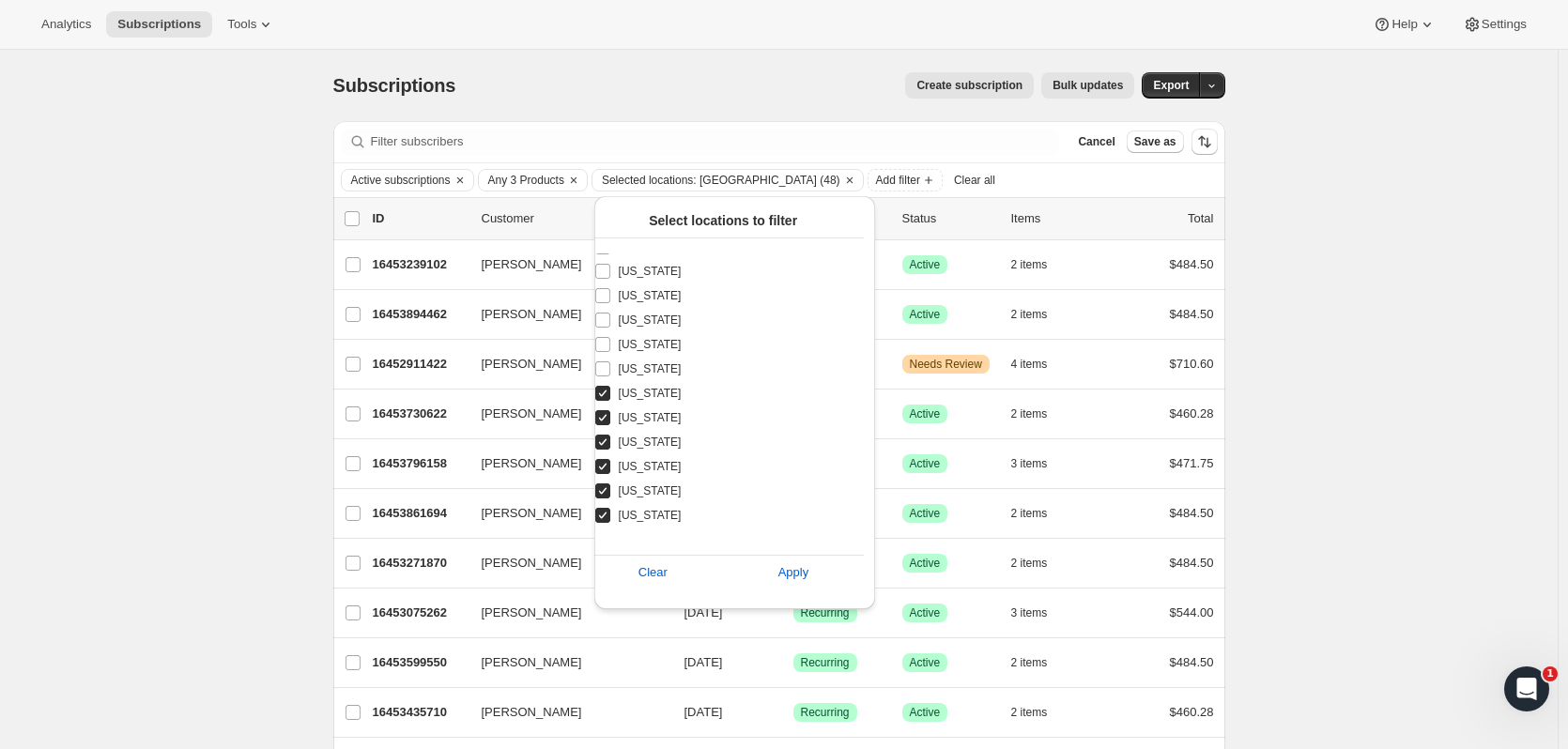
checkbox input "false"
click at [628, 392] on span "Vermont" at bounding box center [649, 393] width 63 height 15
click at [611, 392] on input "Vermont" at bounding box center [602, 393] width 15 height 15
checkbox input "false"
click at [641, 417] on span "Virginia" at bounding box center [649, 417] width 63 height 15
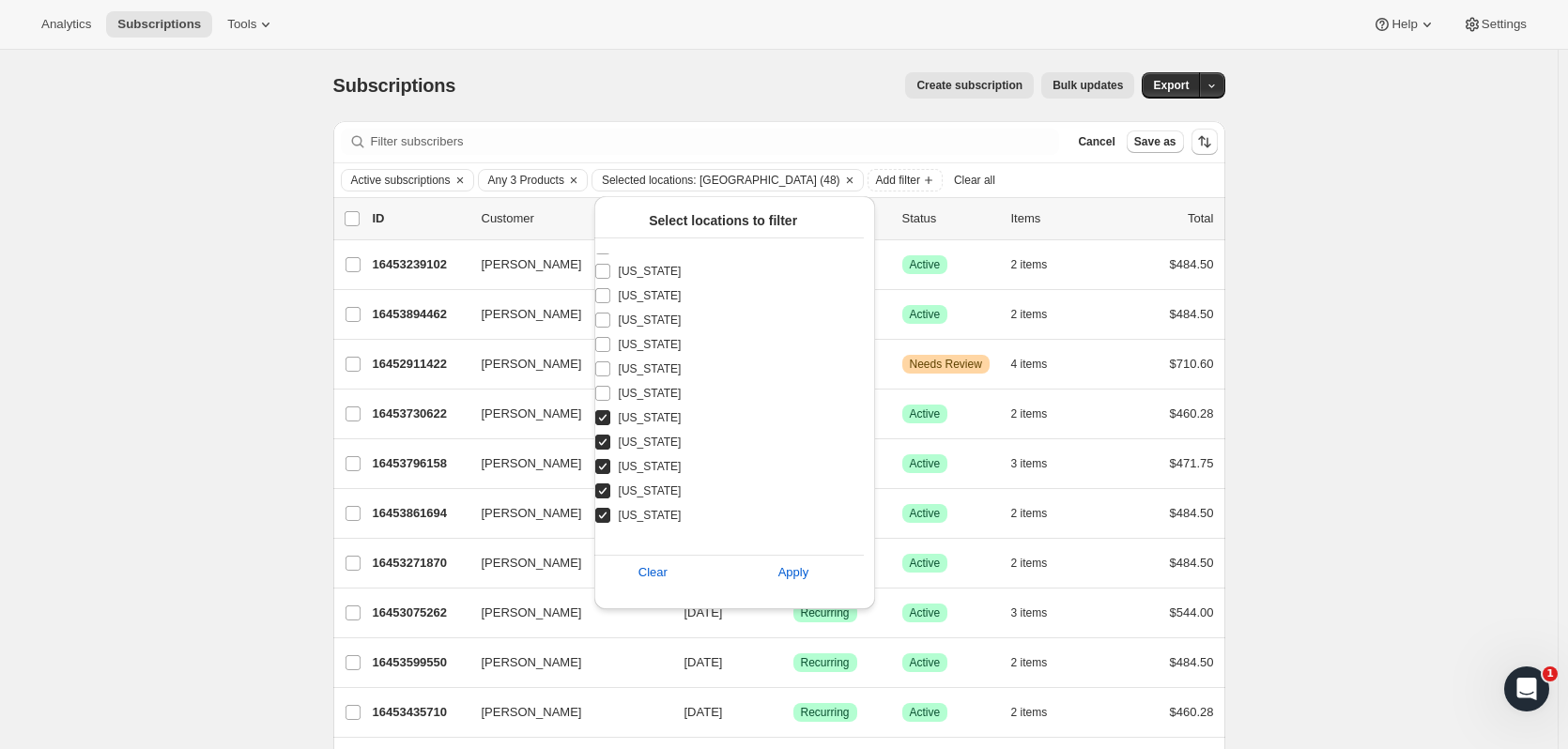
click at [611, 417] on input "Virginia" at bounding box center [602, 417] width 15 height 15
checkbox input "false"
click at [647, 434] on label "West Virginia" at bounding box center [712, 442] width 236 height 25
click at [611, 435] on input "West Virginia" at bounding box center [602, 442] width 15 height 15
checkbox input "false"
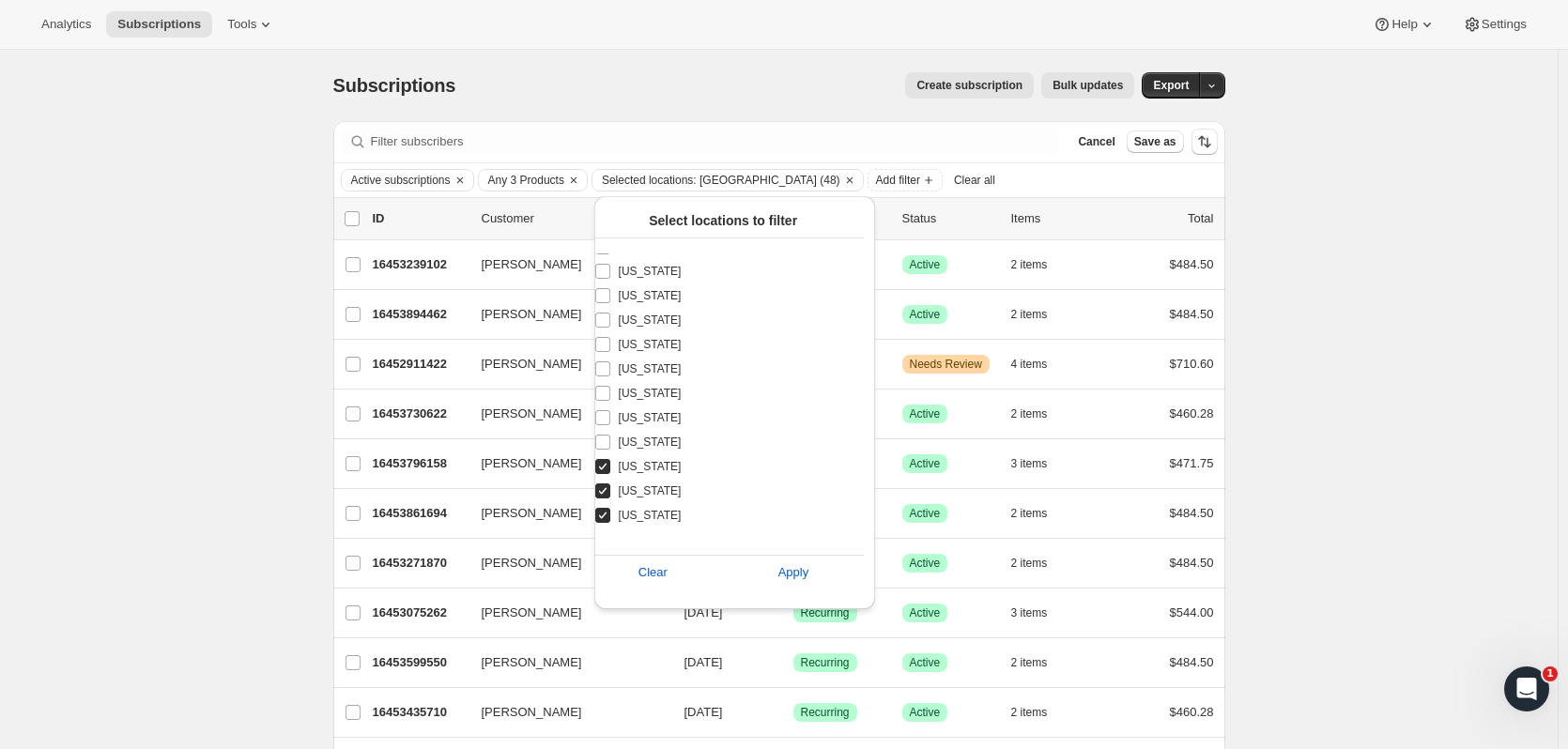
click at [644, 467] on span "Wisconsin" at bounding box center [649, 466] width 63 height 15
click at [611, 467] on input "Wisconsin" at bounding box center [602, 466] width 15 height 15
checkbox input "false"
click at [640, 490] on span "Alaska" at bounding box center [649, 491] width 63 height 15
click at [611, 490] on input "Alaska" at bounding box center [602, 491] width 15 height 15
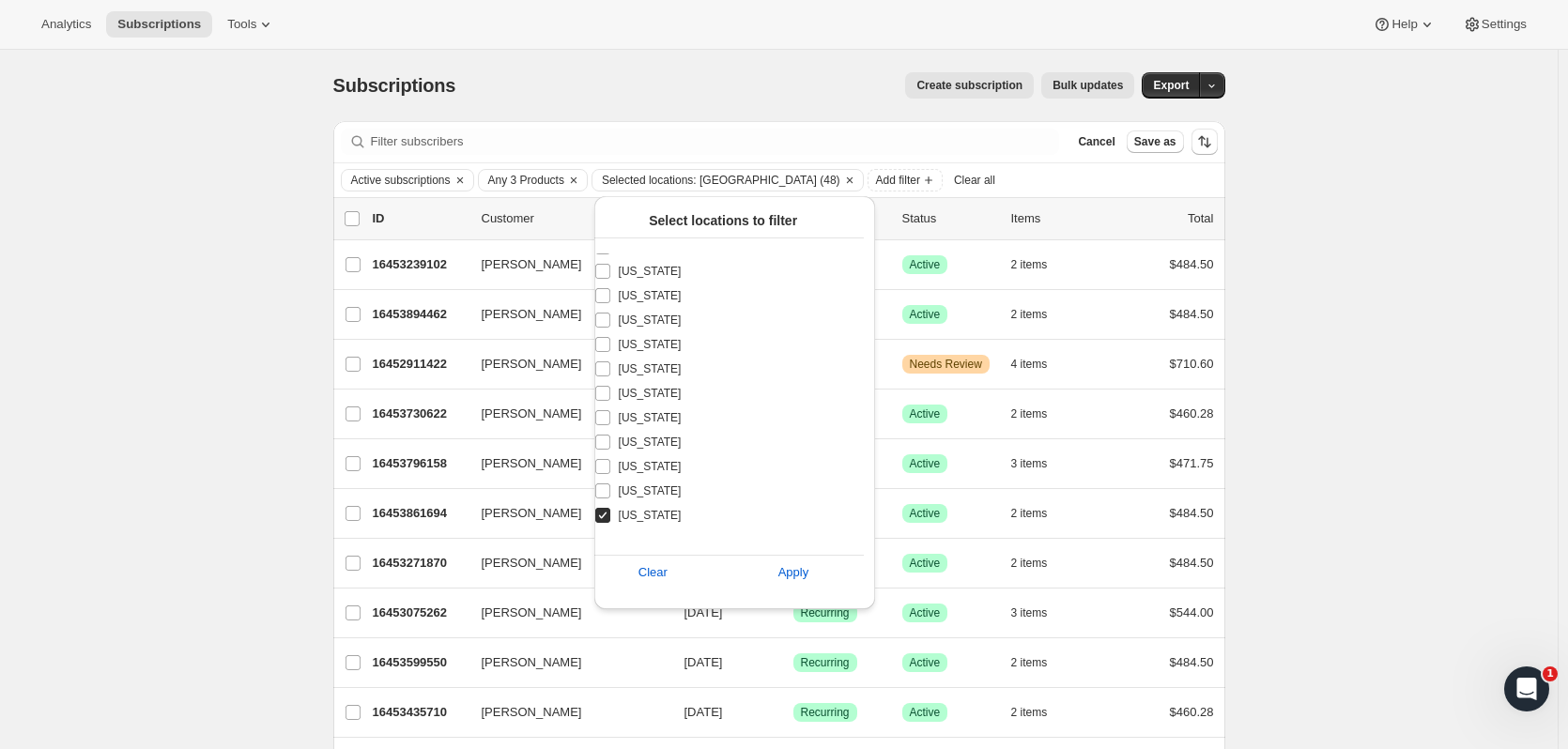
checkbox input "false"
click at [638, 514] on span "Hawaii" at bounding box center [649, 515] width 63 height 15
click at [611, 514] on input "Hawaii" at bounding box center [602, 515] width 15 height 15
click at [653, 515] on label "Hawaii" at bounding box center [712, 516] width 236 height 25
click at [611, 515] on input "Hawaii" at bounding box center [602, 515] width 15 height 15
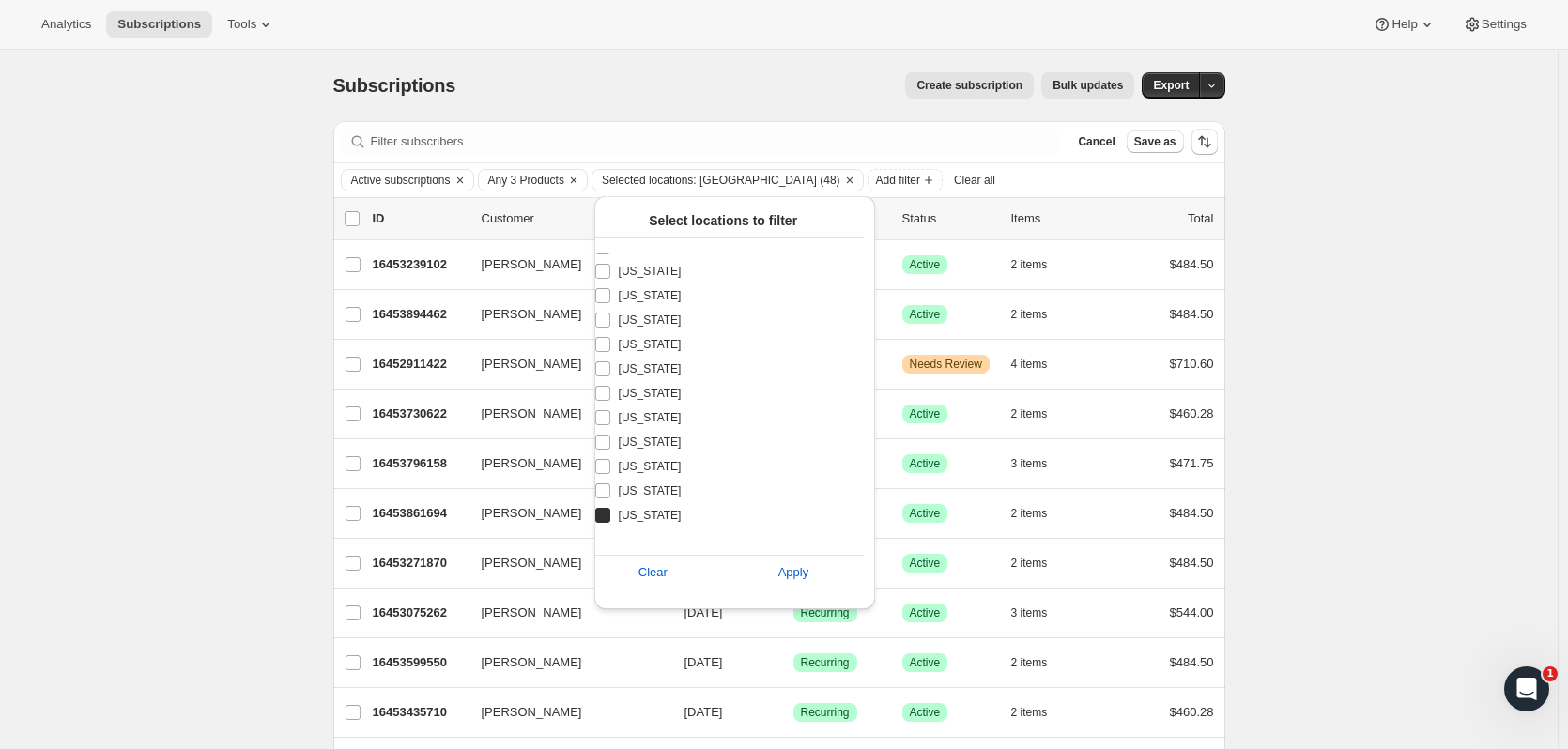
checkbox input "true"
click at [656, 482] on label "Alaska" at bounding box center [712, 491] width 236 height 25
click at [611, 484] on input "Alaska" at bounding box center [602, 491] width 15 height 15
checkbox input "true"
click at [808, 577] on button "Apply" at bounding box center [793, 573] width 164 height 30
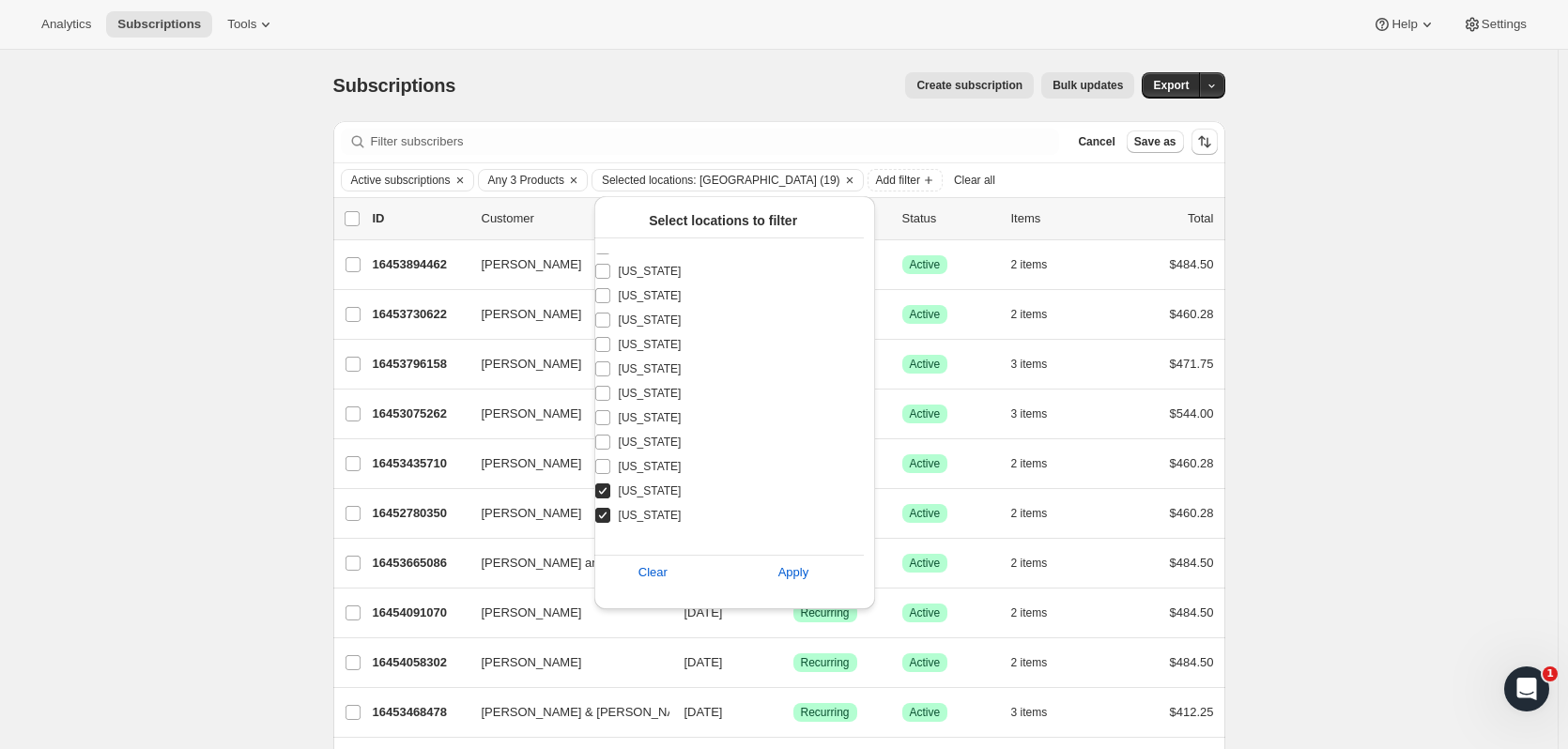
click at [812, 563] on button "Apply" at bounding box center [793, 573] width 164 height 30
click at [1410, 174] on div "Subscriptions. This page is ready Subscriptions Create subscription Bulk update…" at bounding box center [779, 545] width 1557 height 991
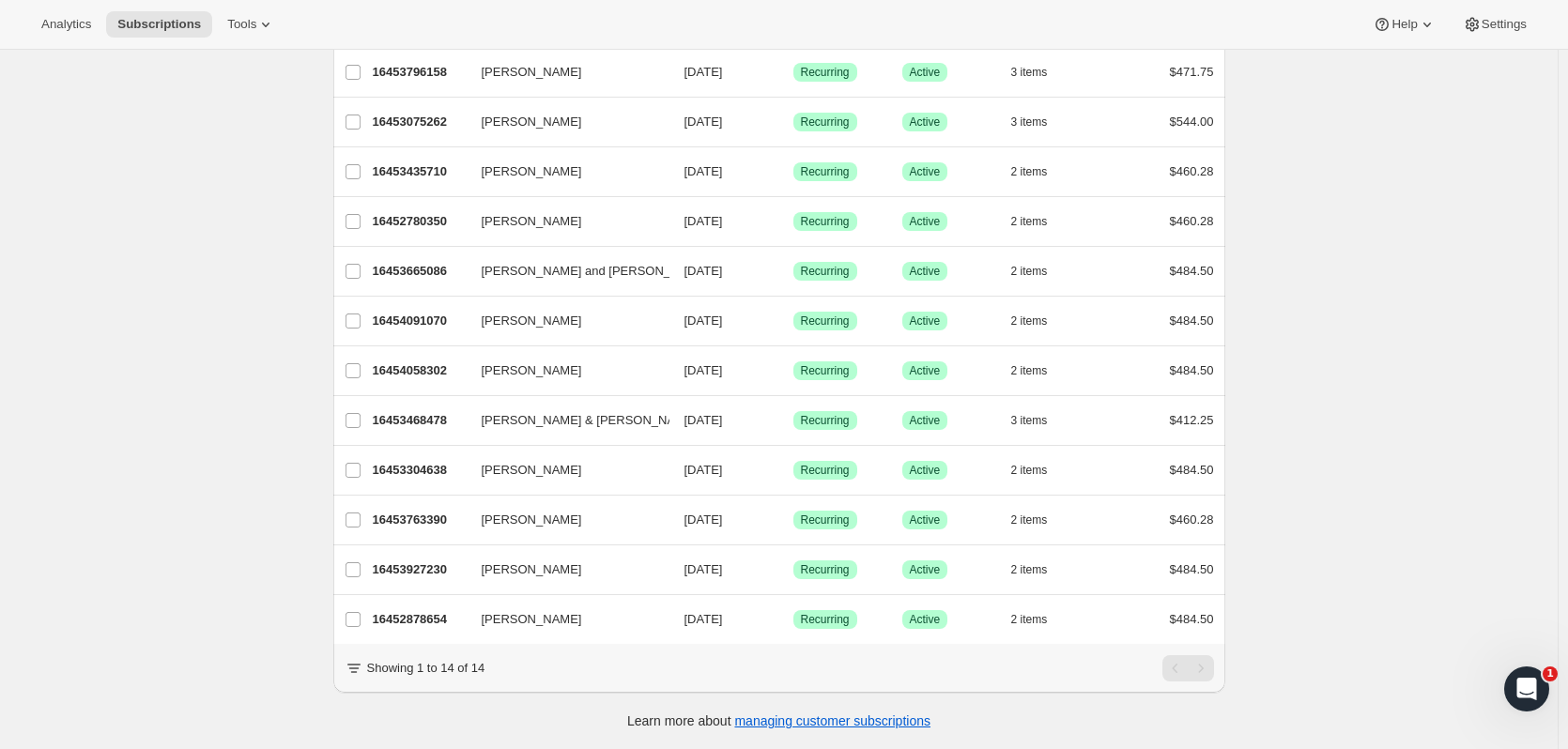
scroll to position [0, 0]
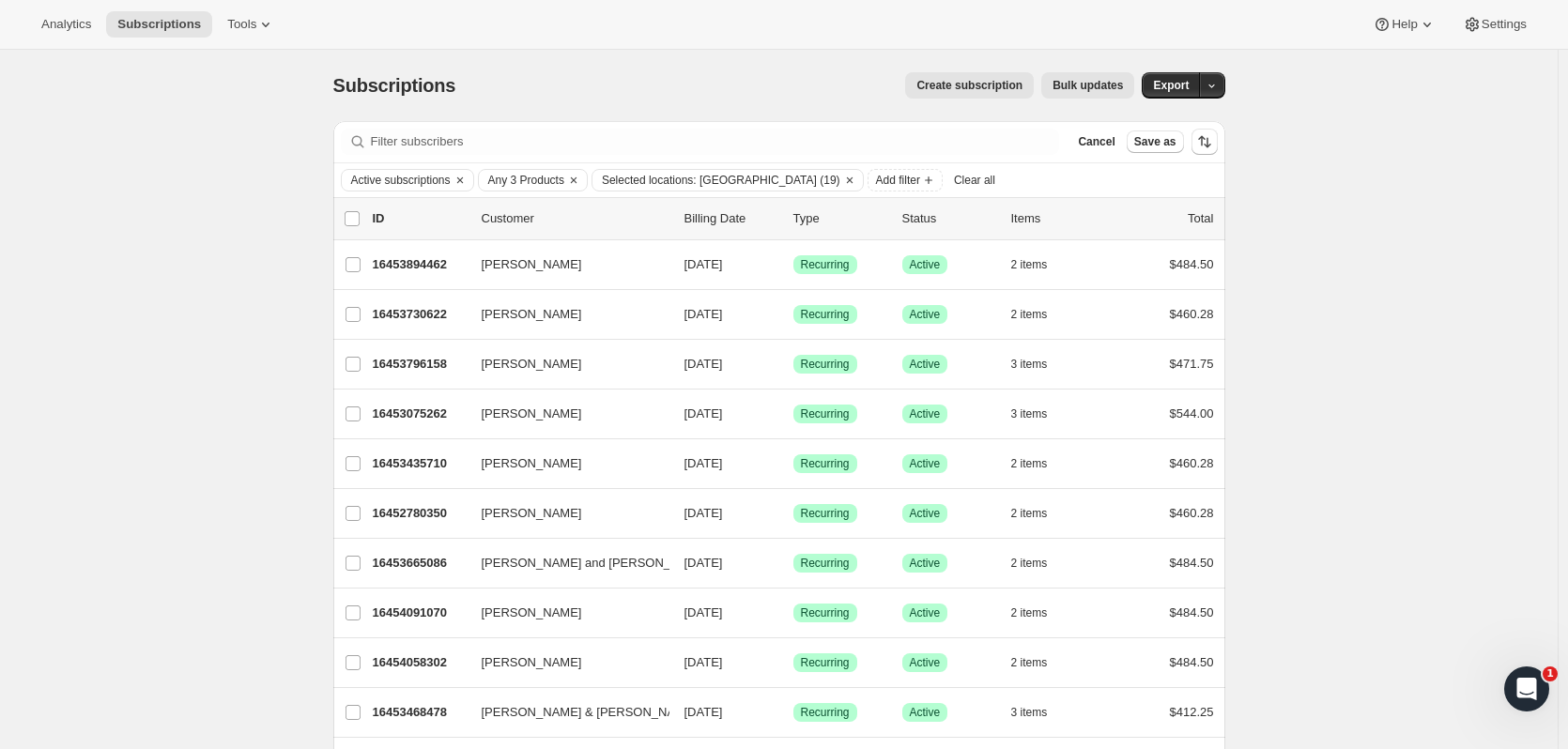
click at [552, 180] on span "Any 3 Products" at bounding box center [526, 180] width 76 height 15
click at [592, 279] on span "Select products to filter..." at bounding box center [615, 284] width 134 height 15
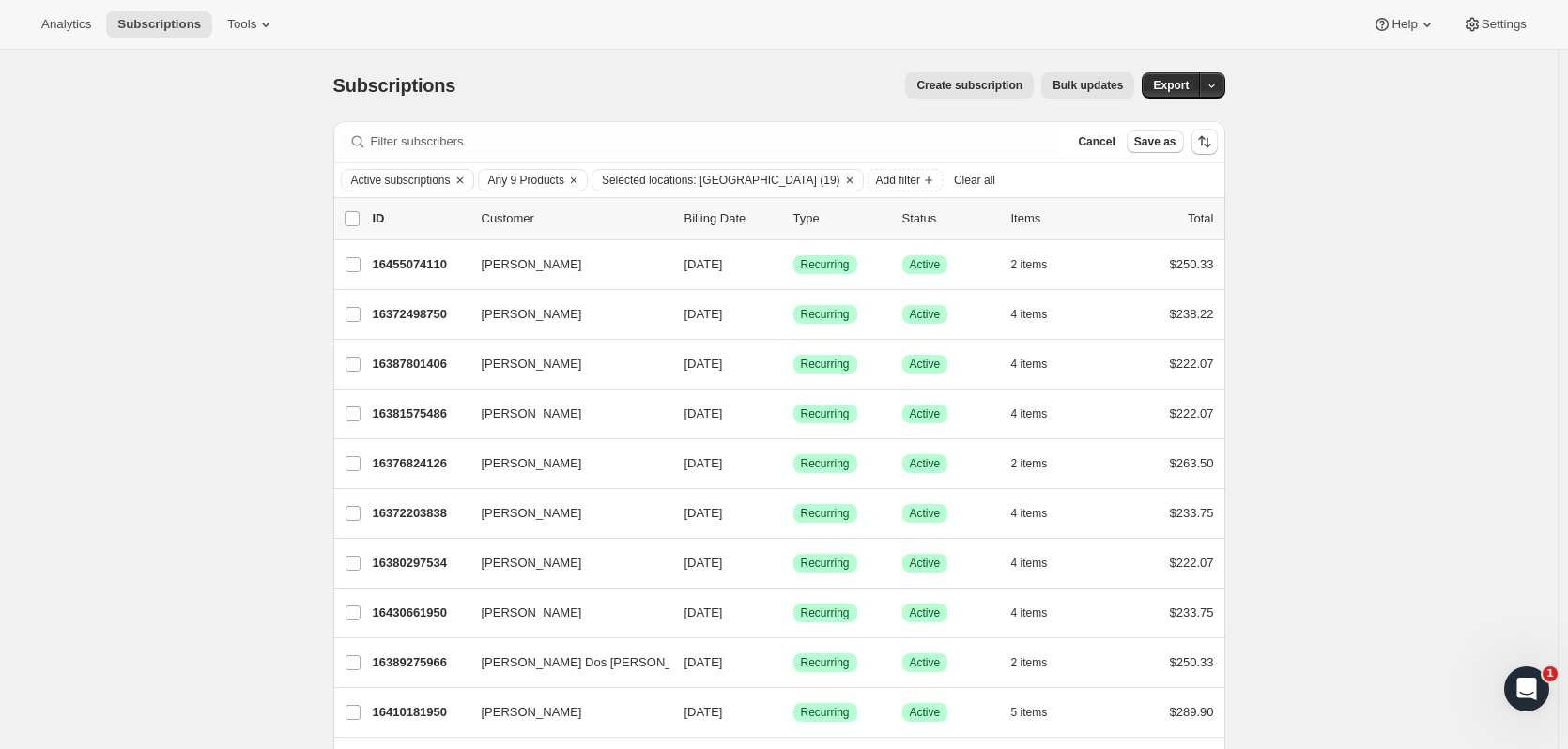
click at [542, 179] on span "Any 9 Products" at bounding box center [526, 180] width 76 height 15
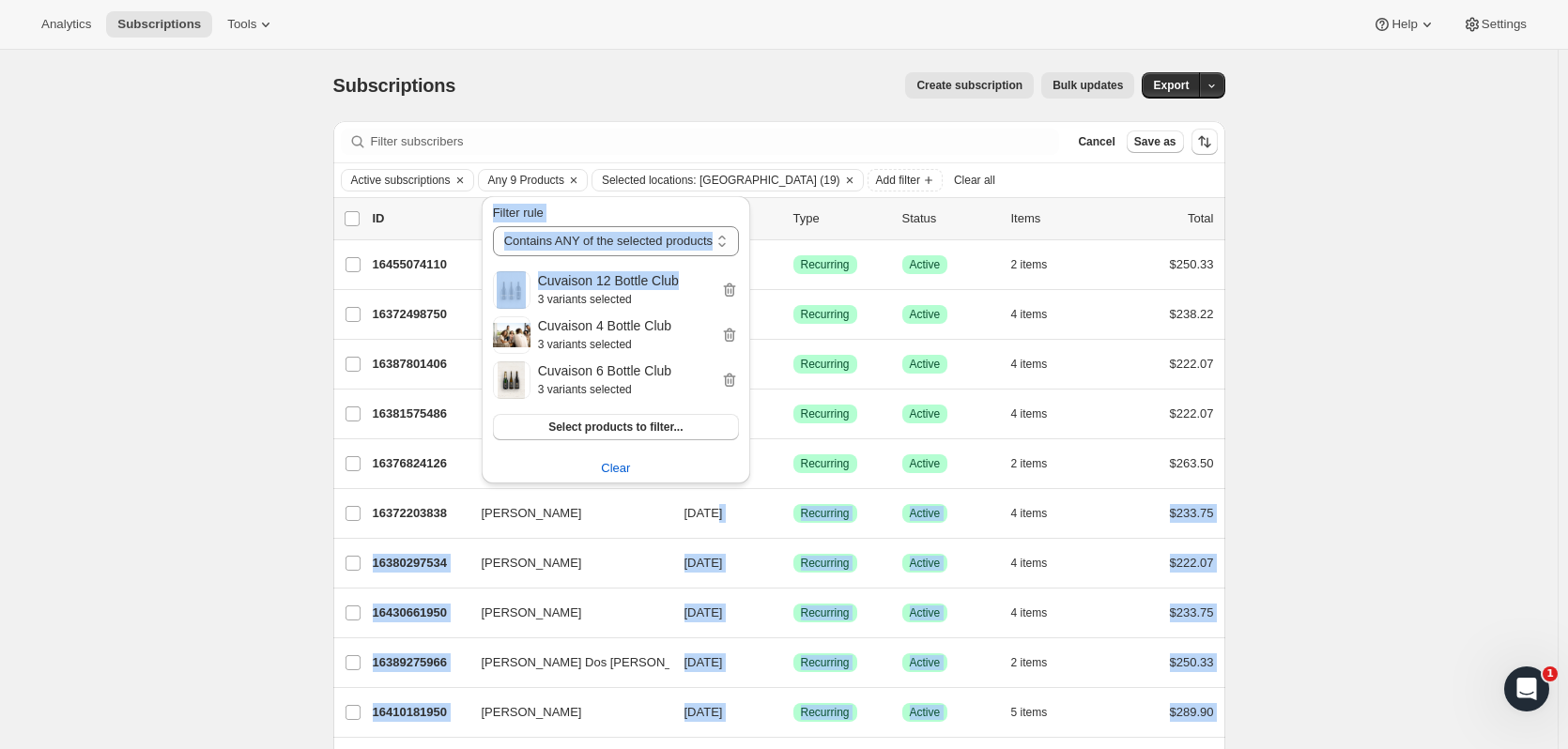
drag, startPoint x: 696, startPoint y: 275, endPoint x: 718, endPoint y: 505, distance: 231.0
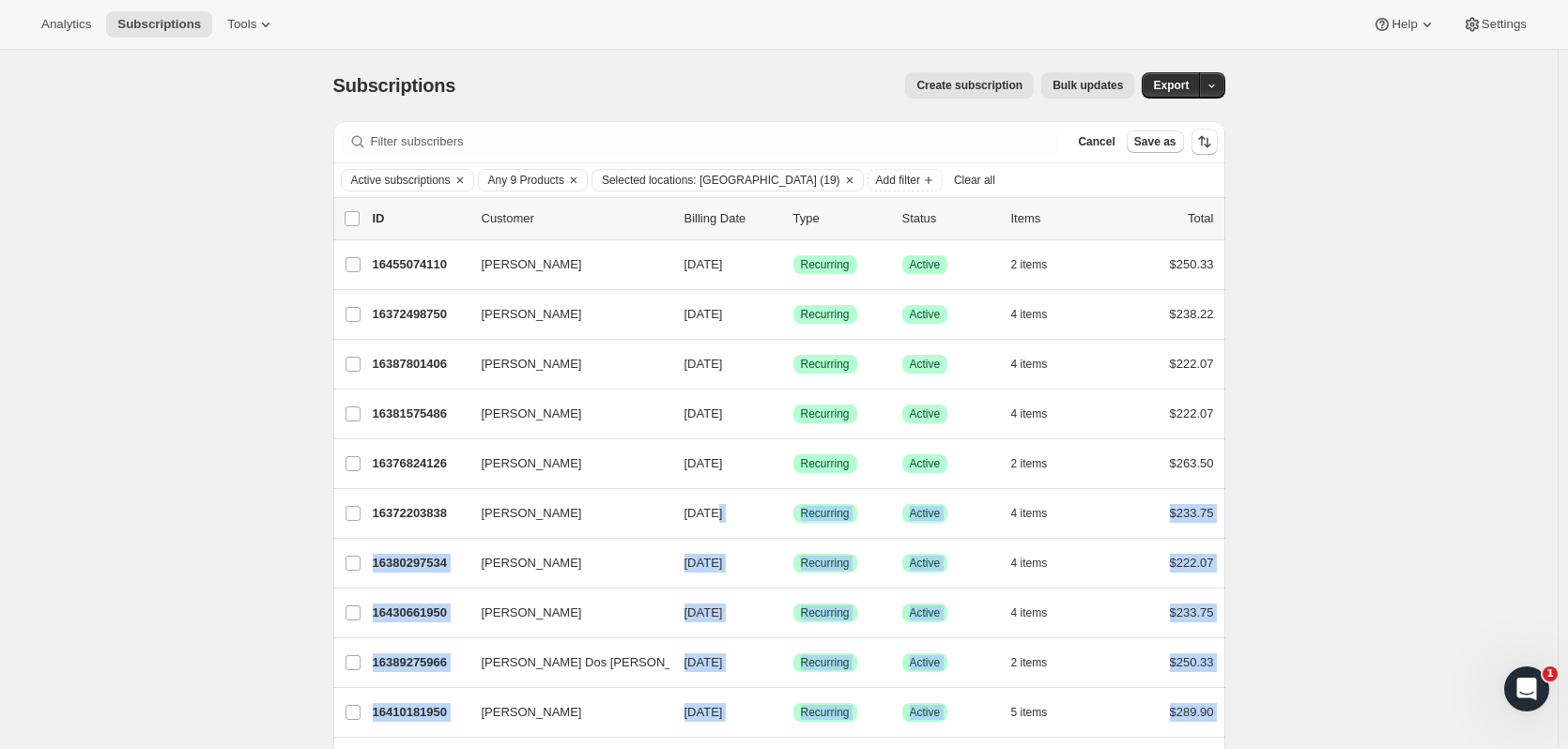
click at [530, 177] on span "Any 9 Products" at bounding box center [526, 180] width 76 height 15
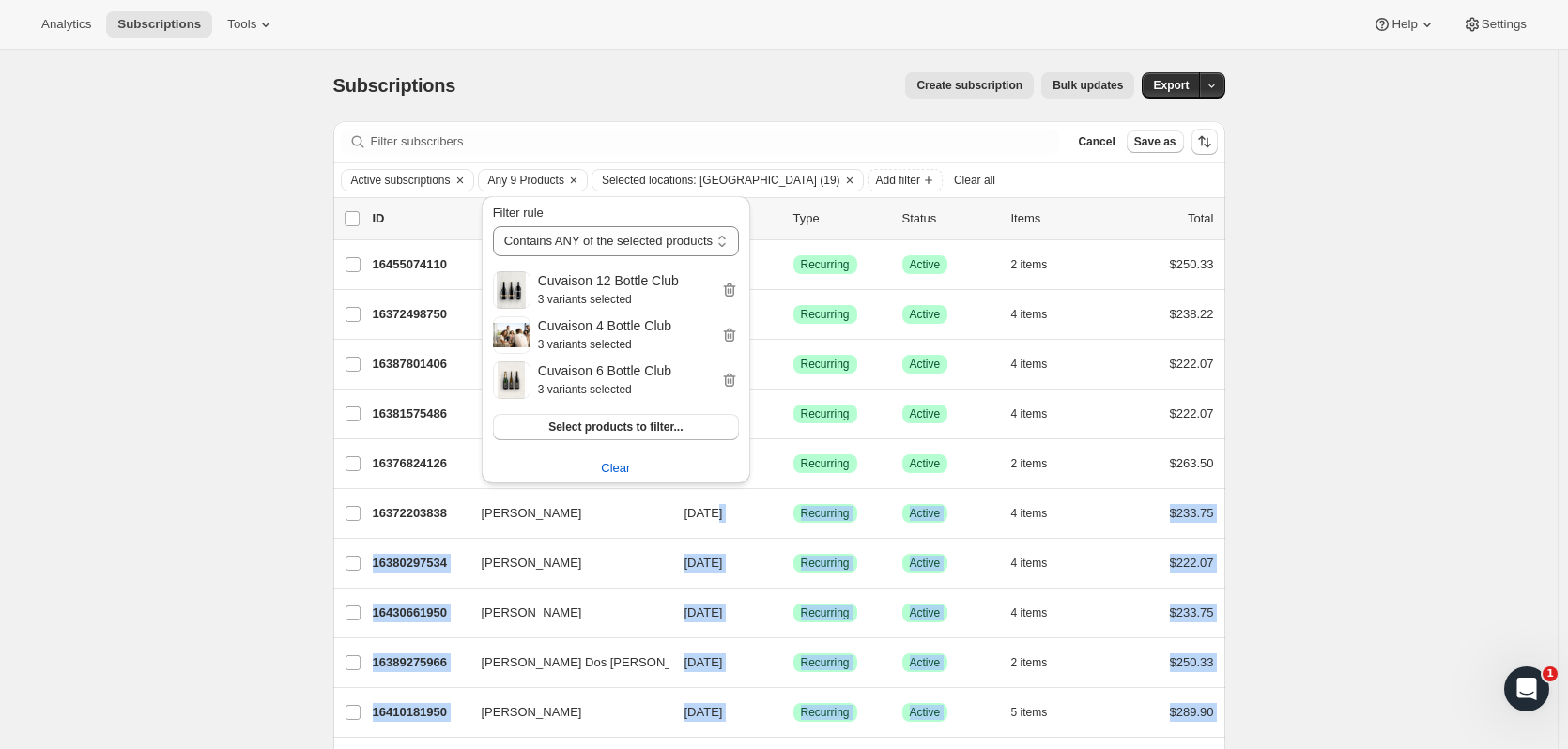
click at [720, 293] on icon "button" at bounding box center [729, 290] width 19 height 19
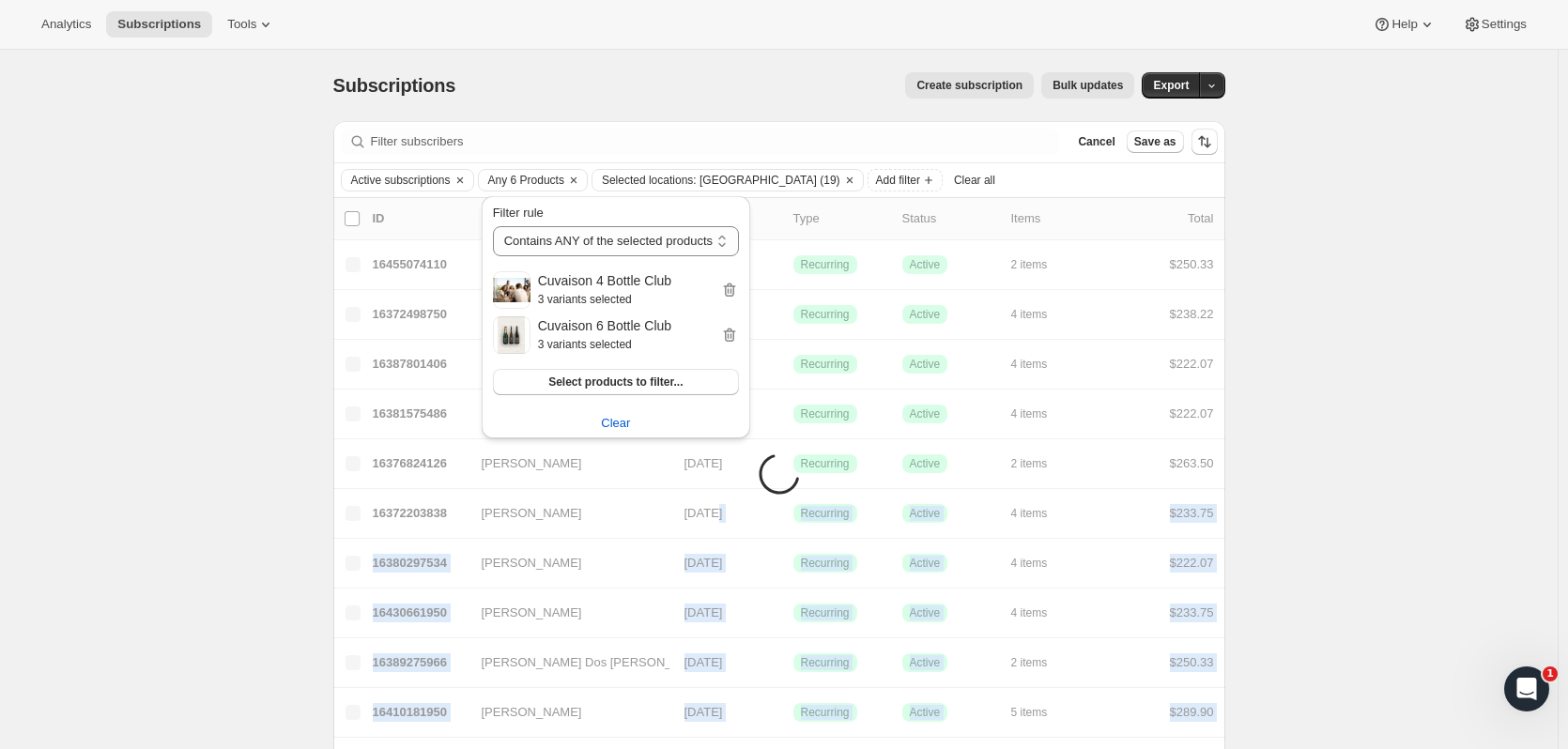
click at [720, 293] on icon "button" at bounding box center [729, 290] width 19 height 19
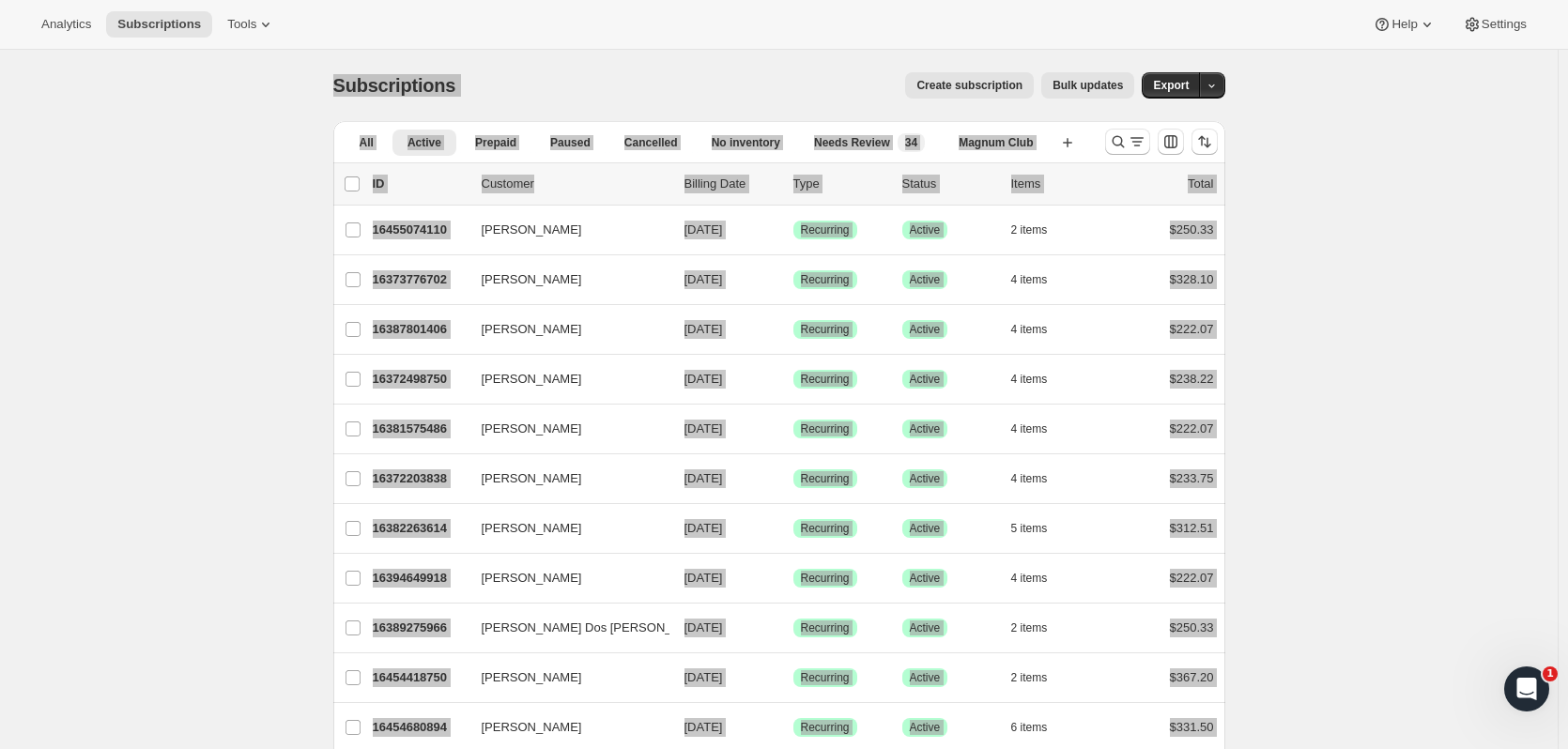
scroll to position [656, 0]
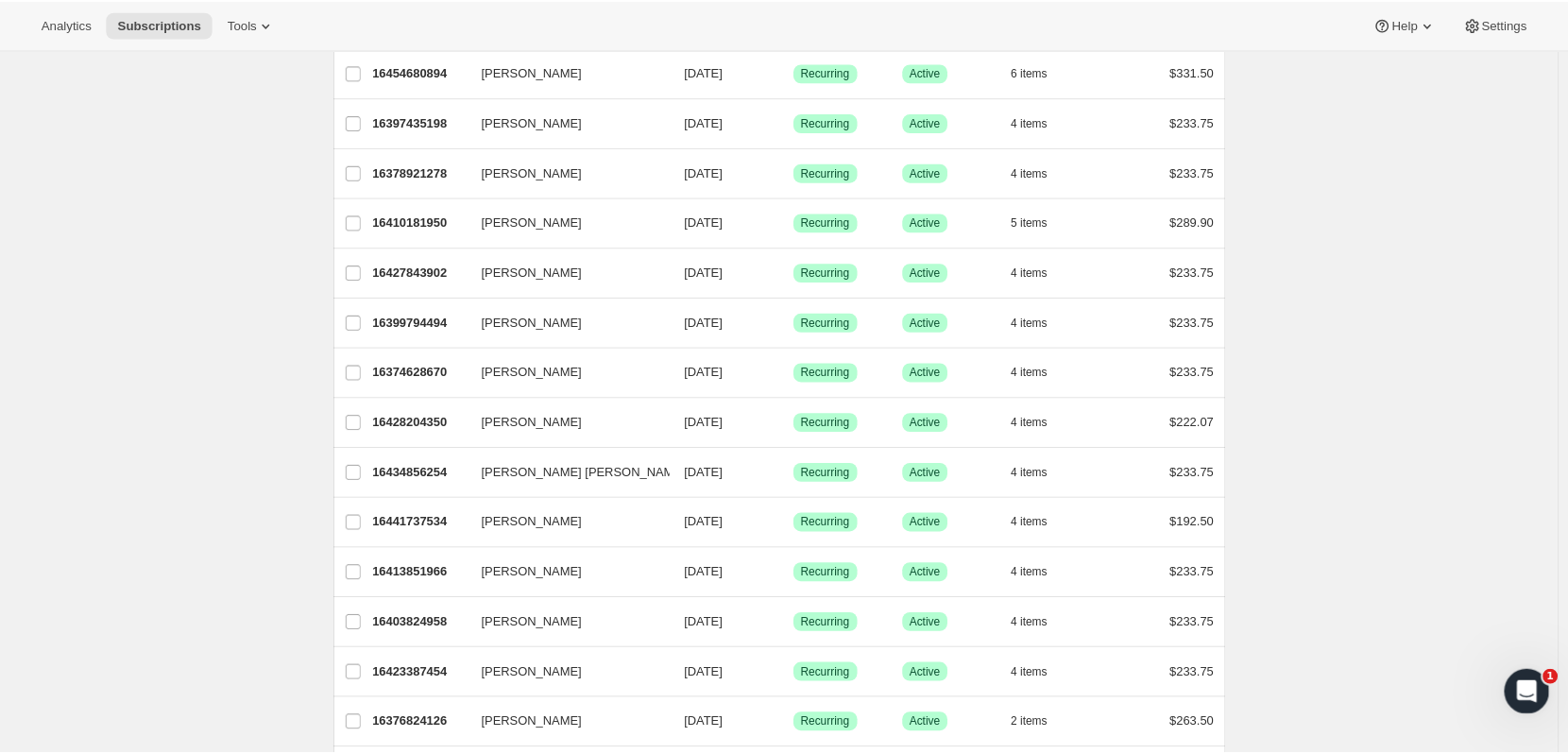
scroll to position [0, 0]
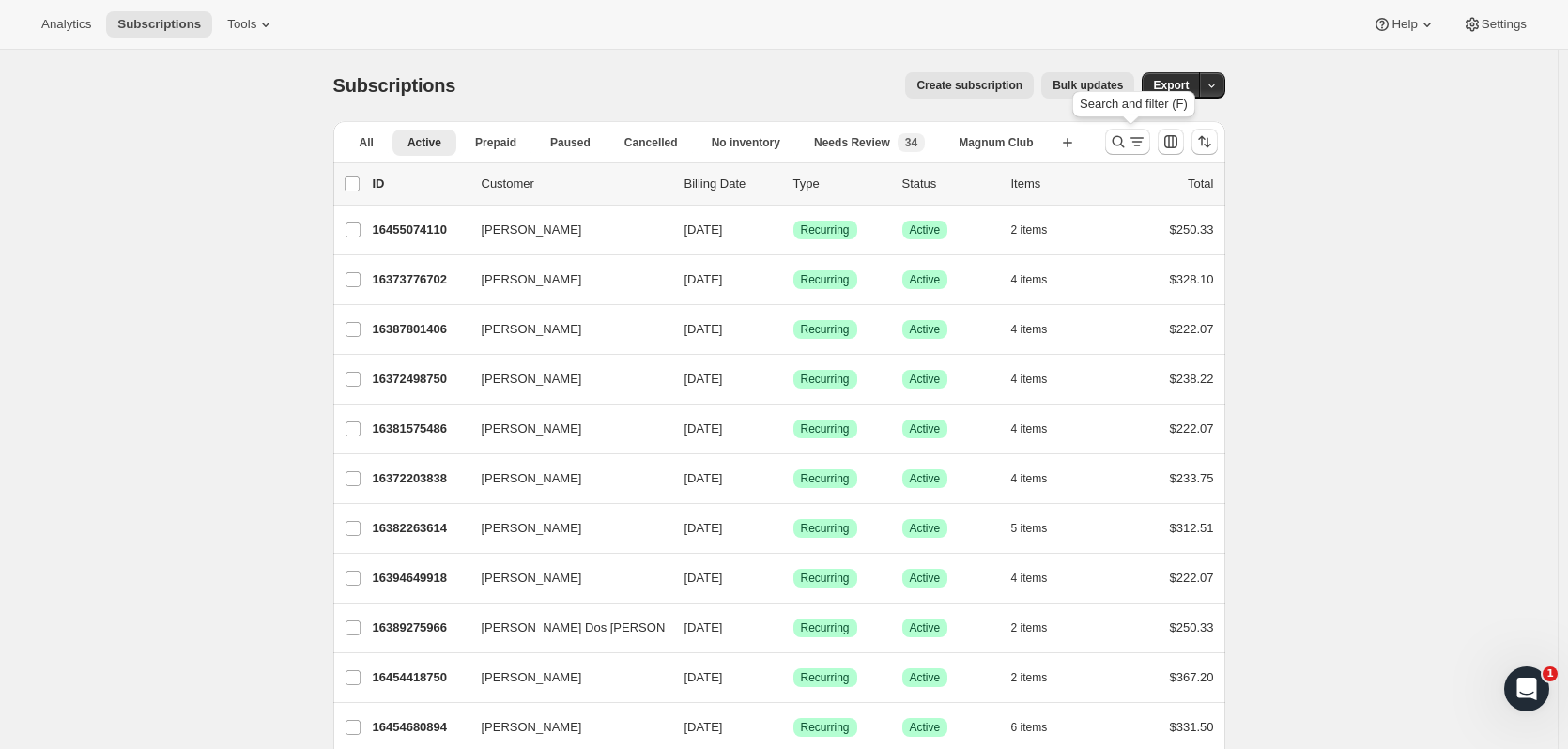
click at [1114, 134] on icon "Search and filter results" at bounding box center [1118, 141] width 19 height 19
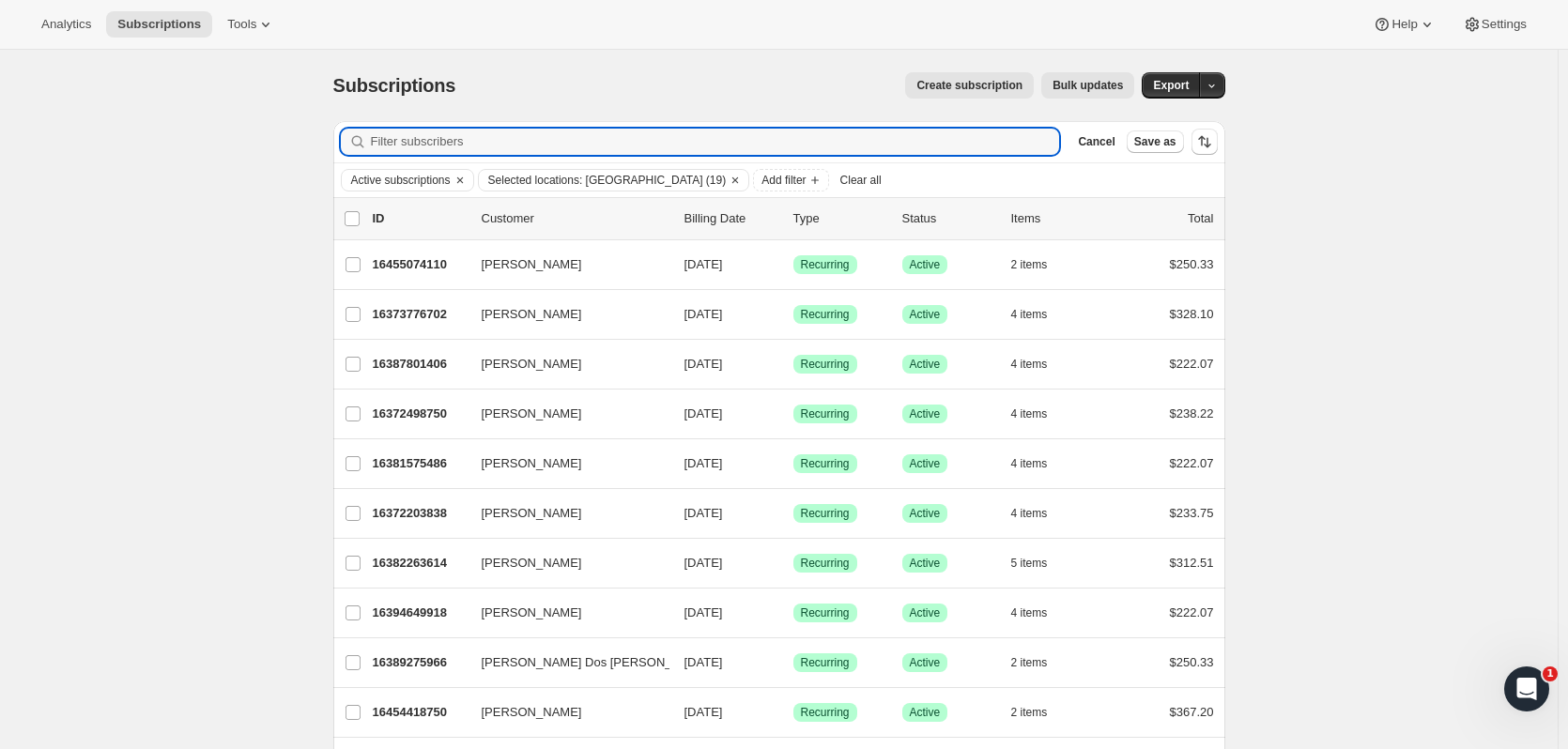
click at [534, 144] on input "Filter subscribers" at bounding box center [715, 142] width 689 height 26
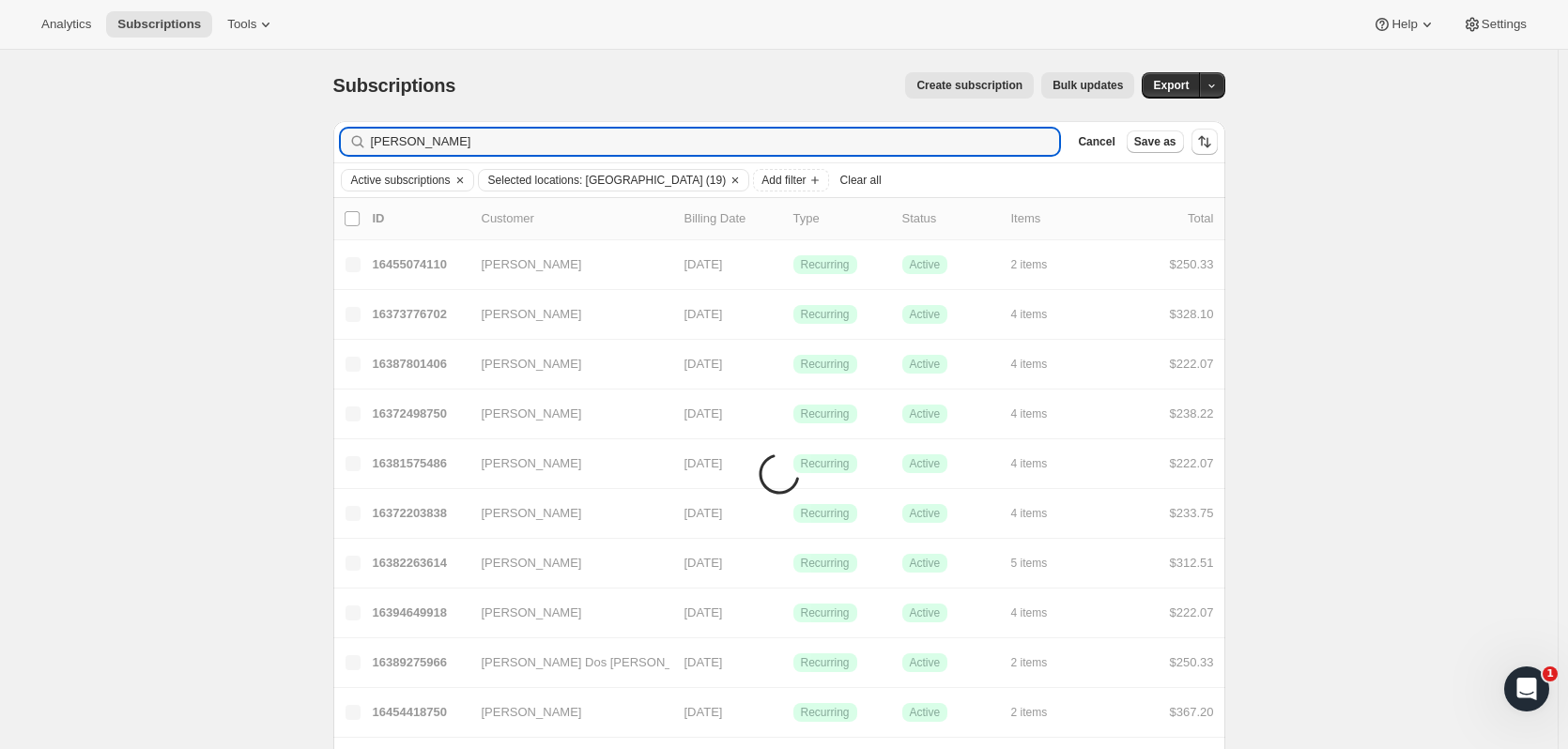
type input "joyce watk"
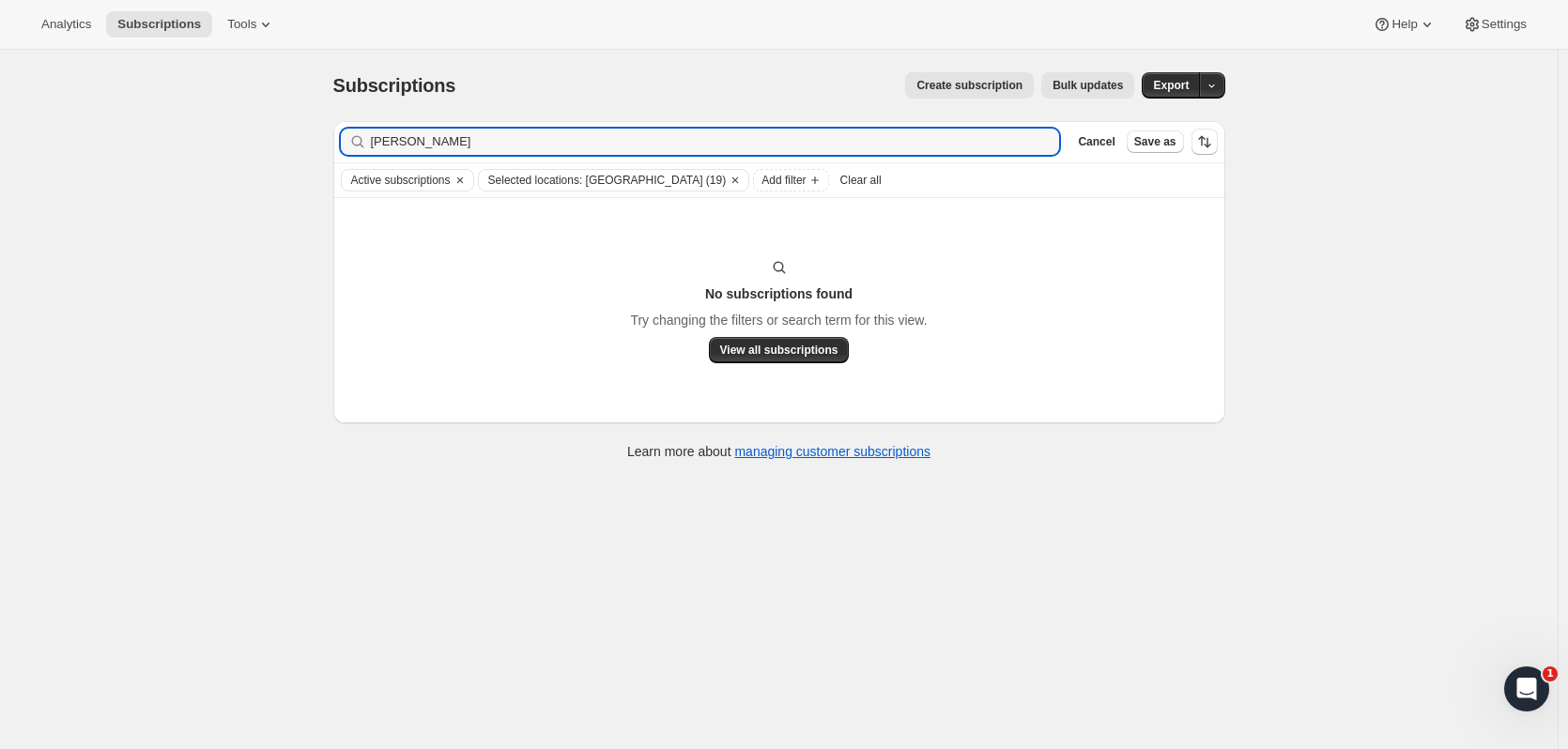
drag, startPoint x: 441, startPoint y: 150, endPoint x: 347, endPoint y: 139, distance: 94.6
click at [347, 139] on div "joyce watk Clear" at bounding box center [700, 142] width 719 height 26
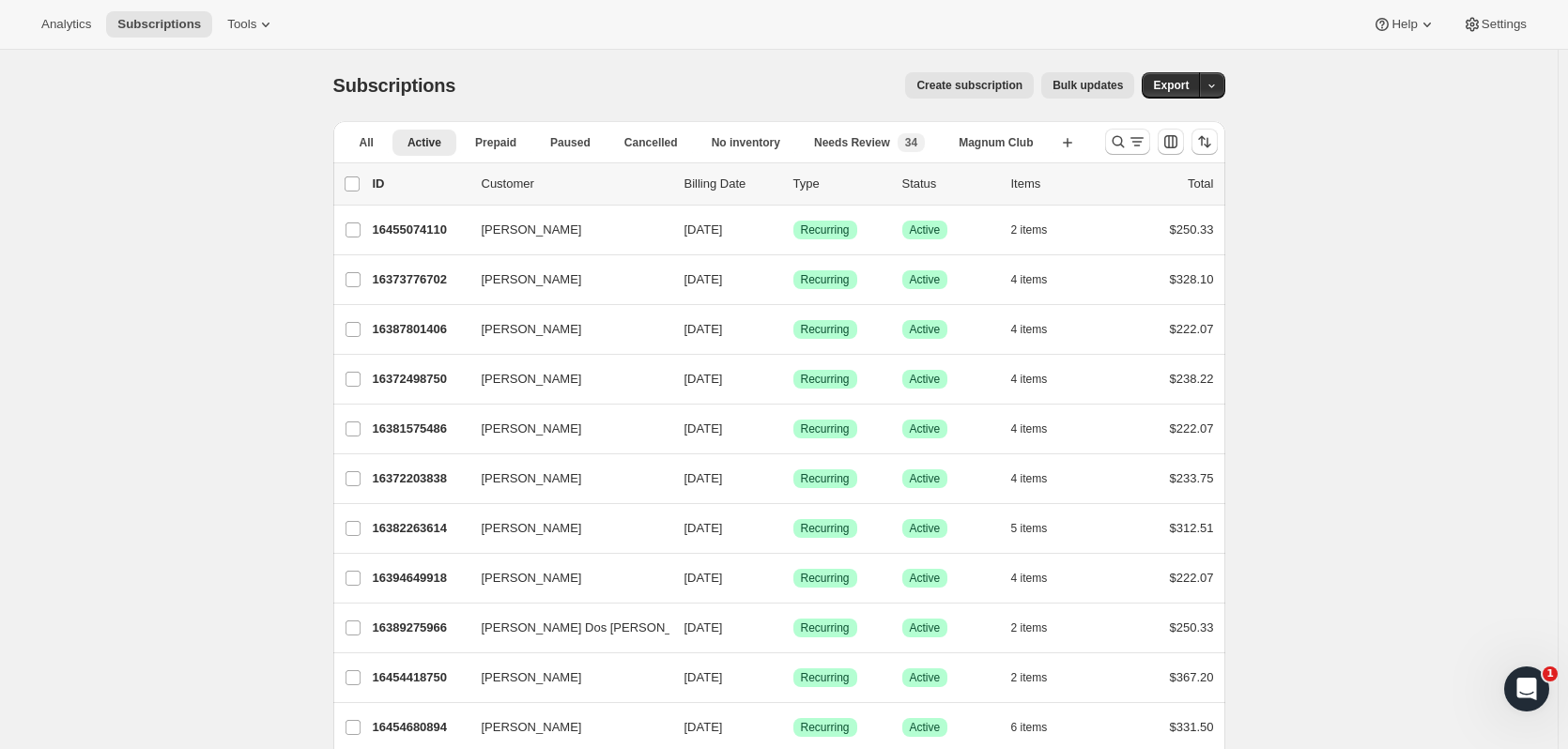
click at [1114, 151] on button "Search and filter results" at bounding box center [1127, 142] width 45 height 26
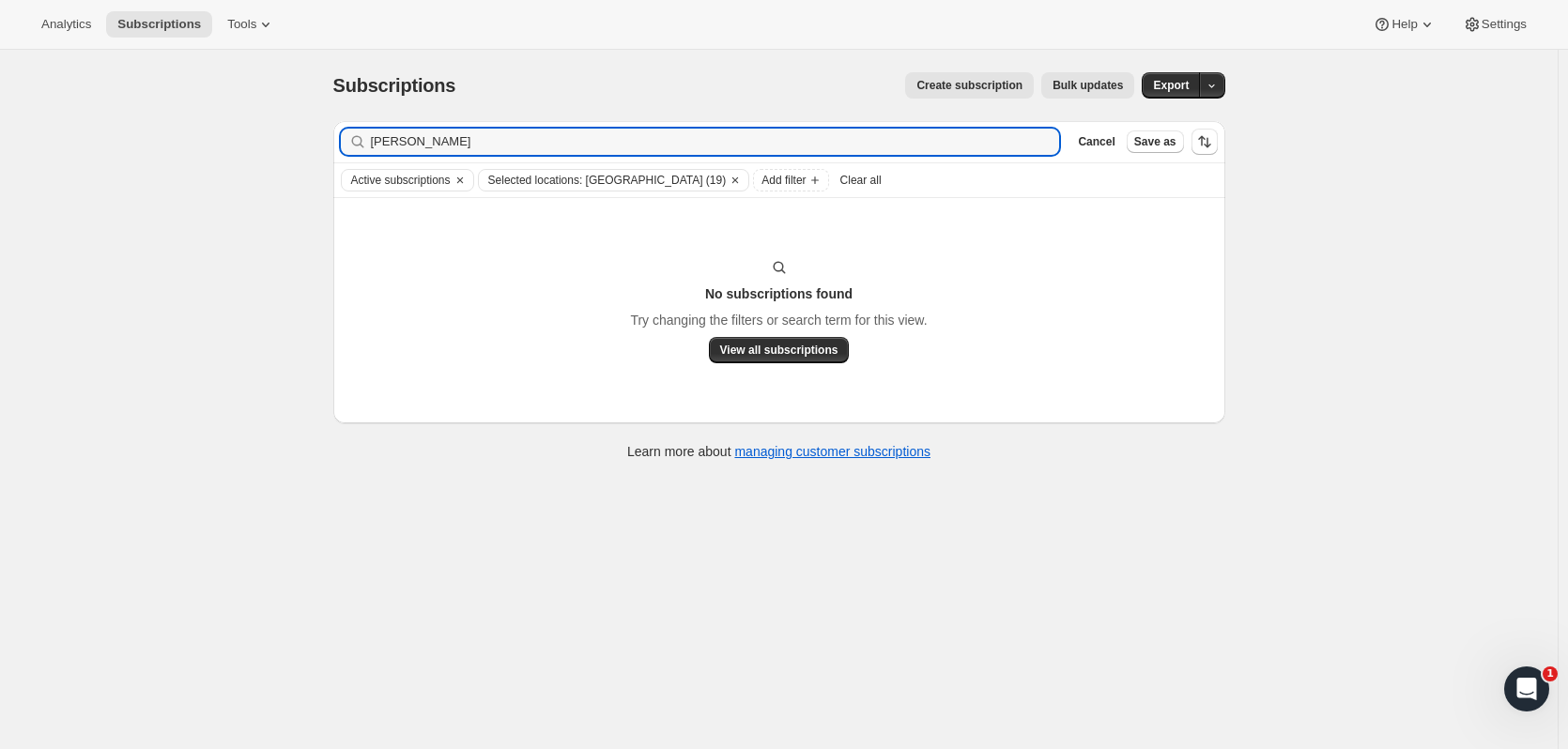
type input "[PERSON_NAME]"
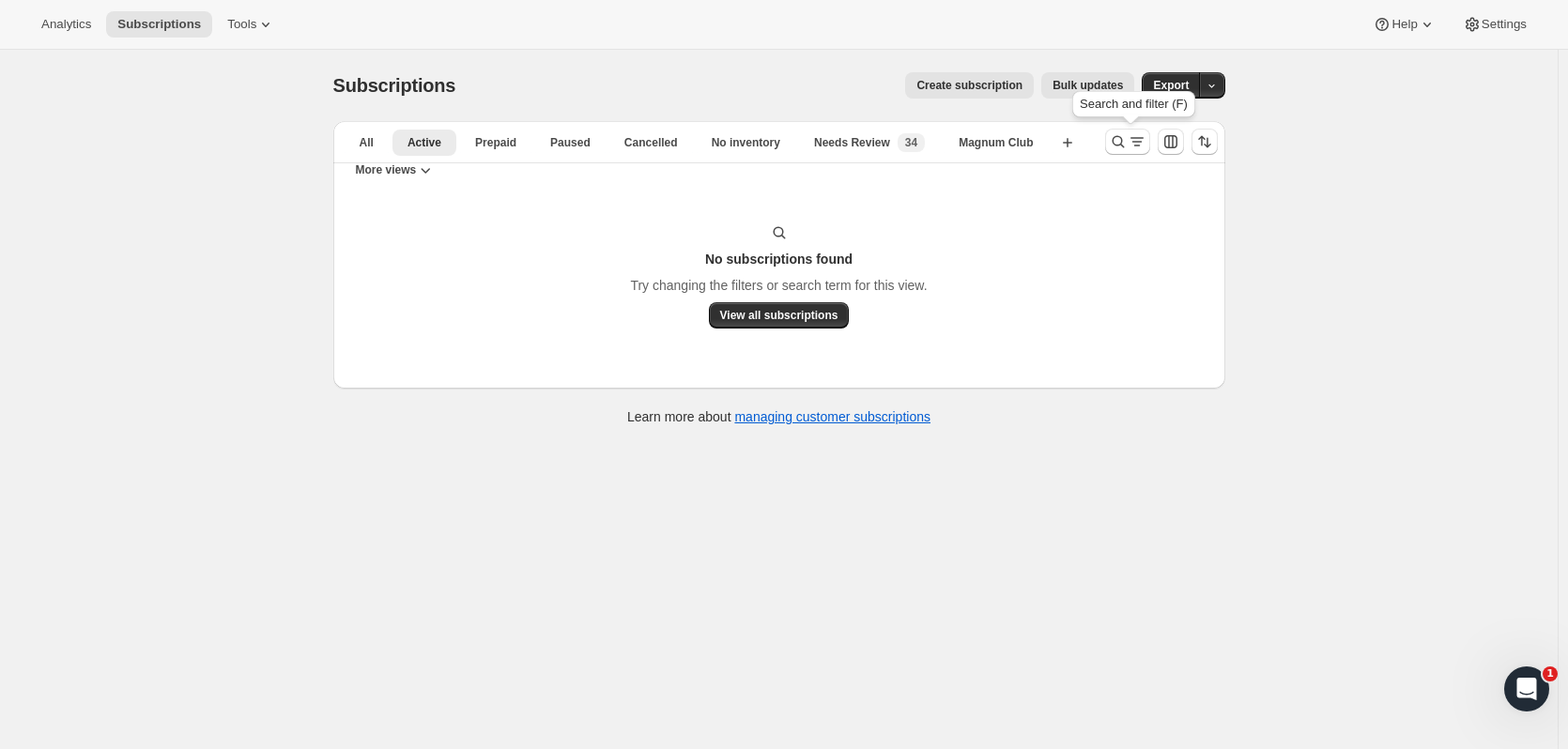
click at [1113, 146] on icon "Search and filter results" at bounding box center [1118, 141] width 19 height 19
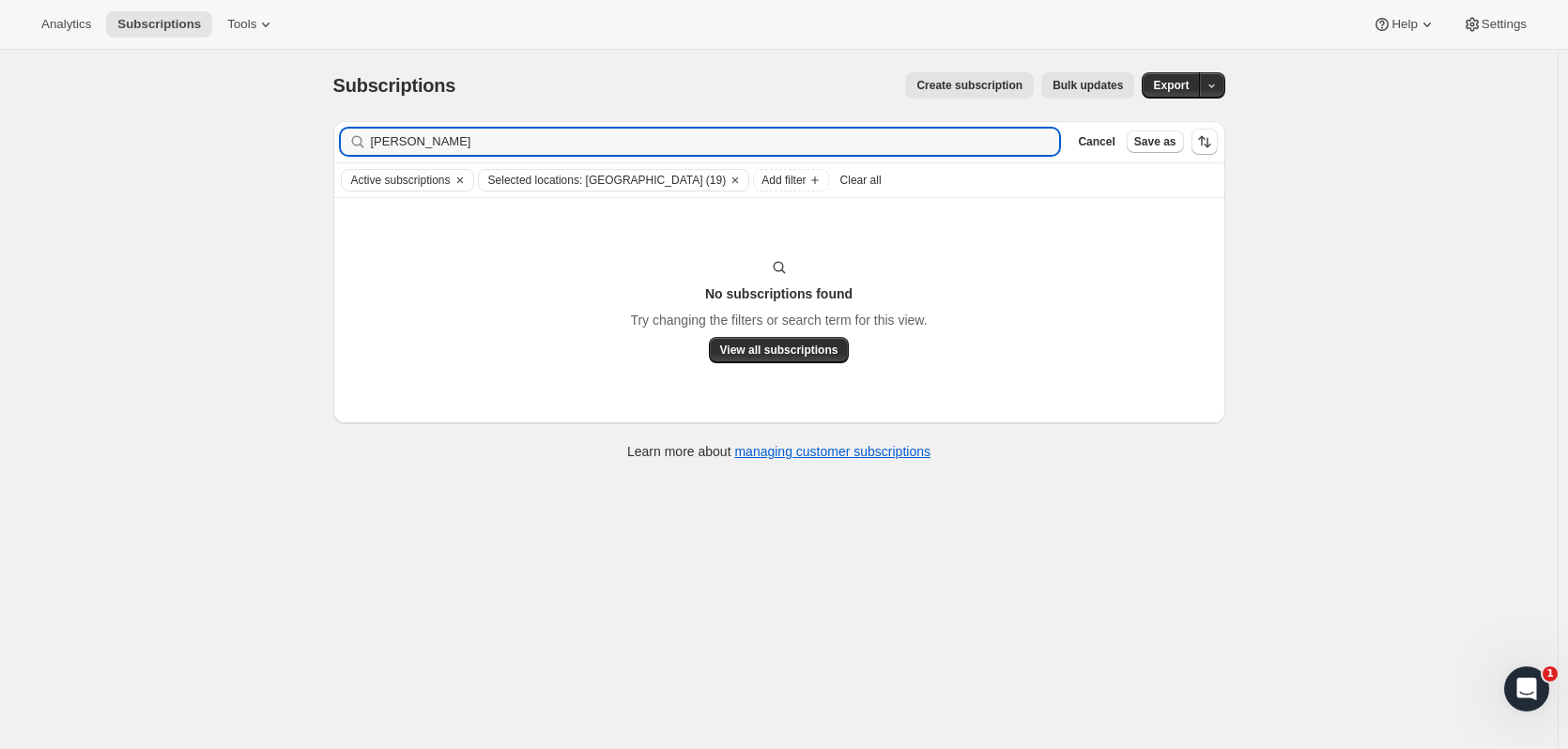
drag, startPoint x: 336, startPoint y: 139, endPoint x: 318, endPoint y: 98, distance: 44.8
click at [289, 144] on div "Subscriptions. This page is ready Subscriptions Create subscription Bulk update…" at bounding box center [779, 424] width 1557 height 749
type input "anne marie"
drag, startPoint x: 460, startPoint y: 129, endPoint x: 275, endPoint y: 117, distance: 185.4
click at [275, 117] on div "Subscriptions. This page is ready Subscriptions Create subscription Bulk update…" at bounding box center [779, 424] width 1557 height 749
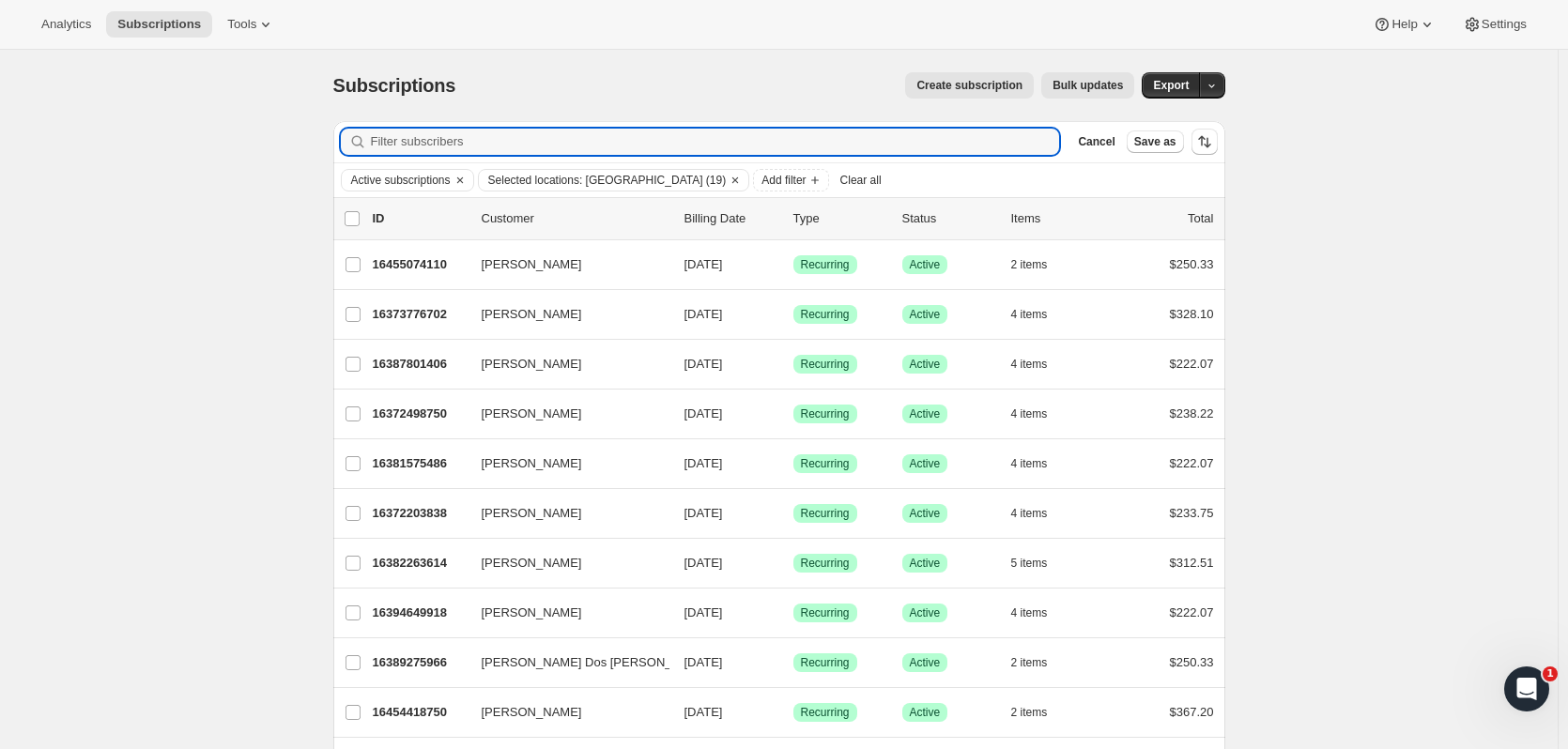
paste input "afisher@cbiz.com"
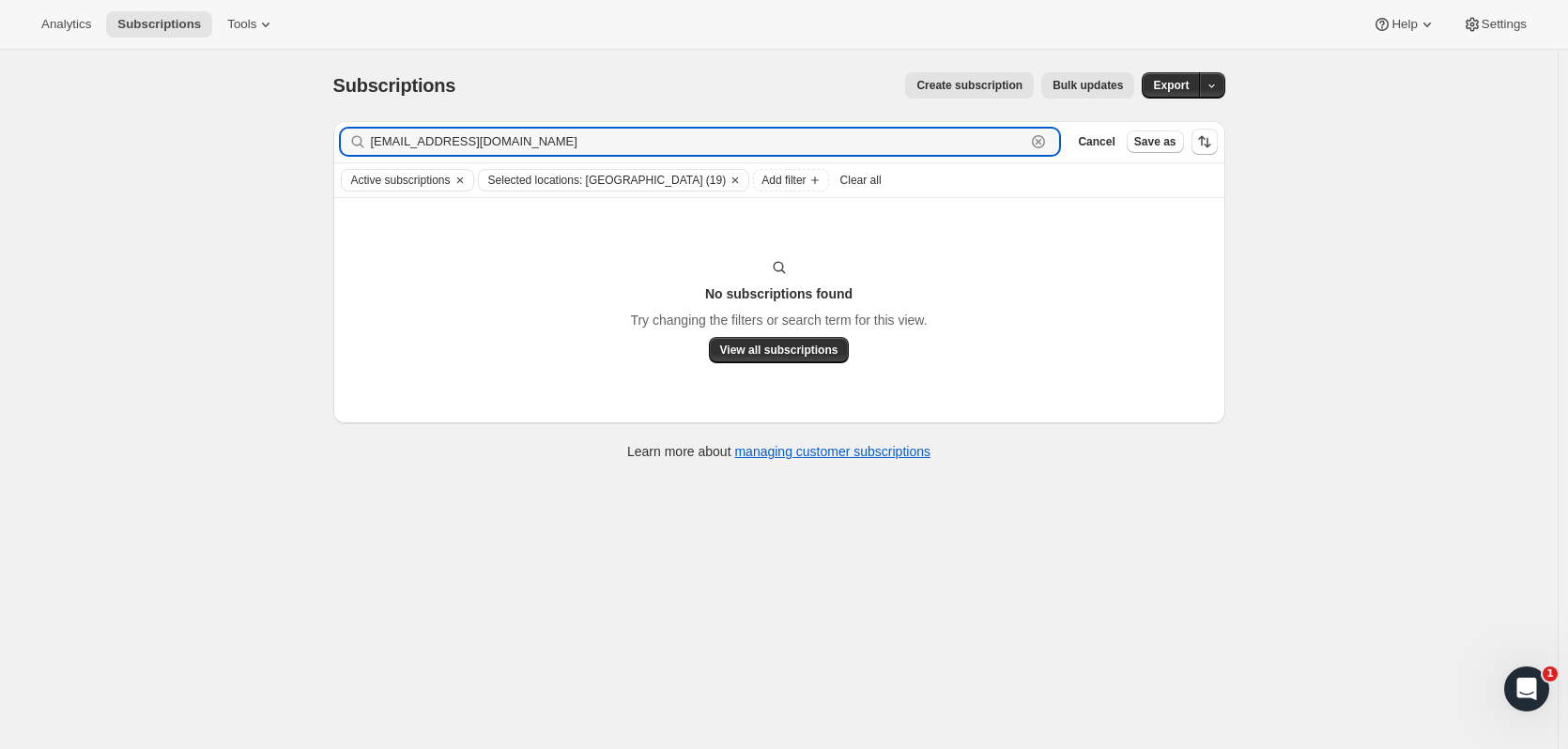
type input "afisher@cbiz.com"
click at [728, 174] on icon "Clear" at bounding box center [735, 180] width 15 height 15
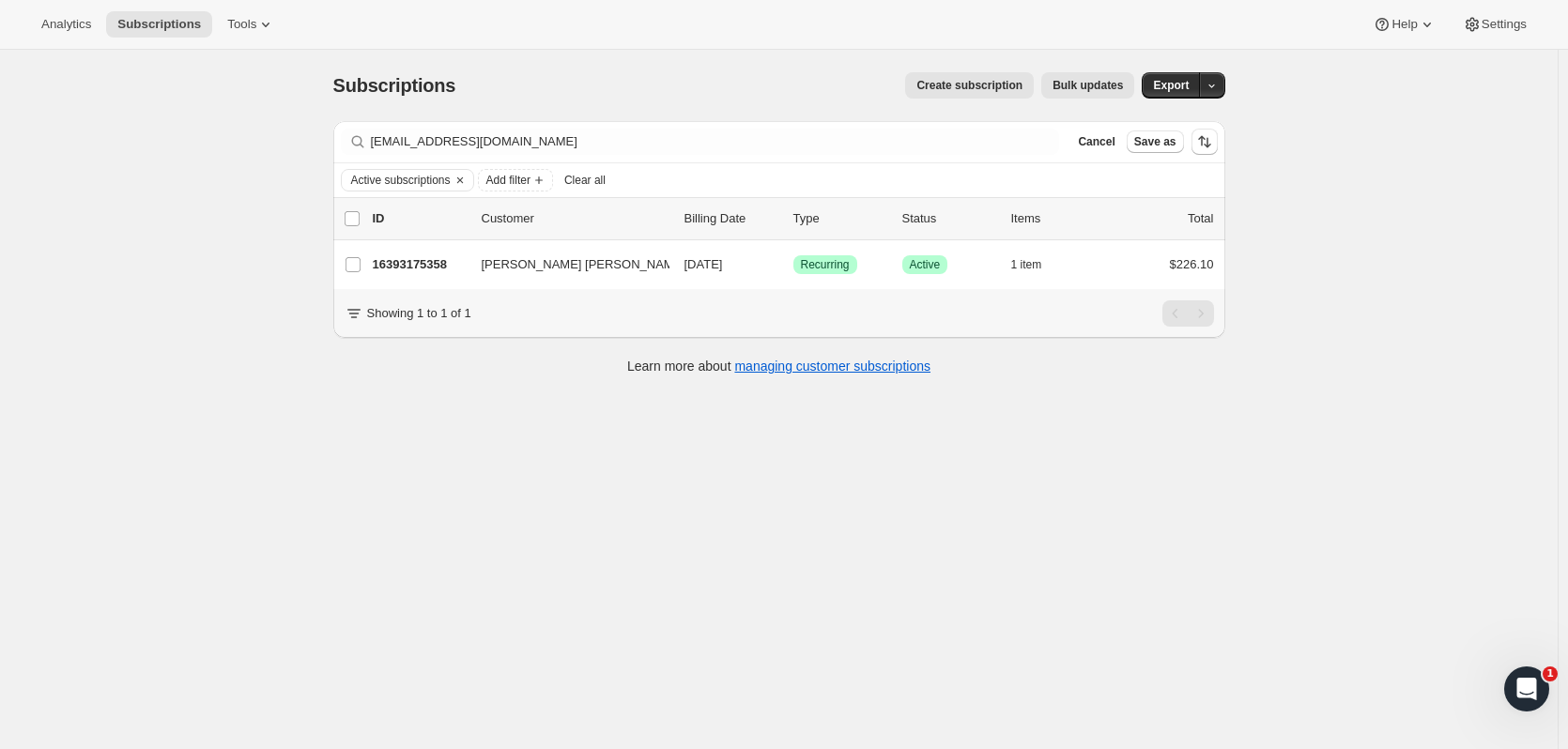
click at [416, 250] on div "Anne Marie & Mike Fisher 16393175358 Anne Marie & Mike Fisher 11/01/2025 Succes…" at bounding box center [780, 264] width 892 height 49
click at [408, 258] on p "16393175358" at bounding box center [419, 264] width 94 height 19
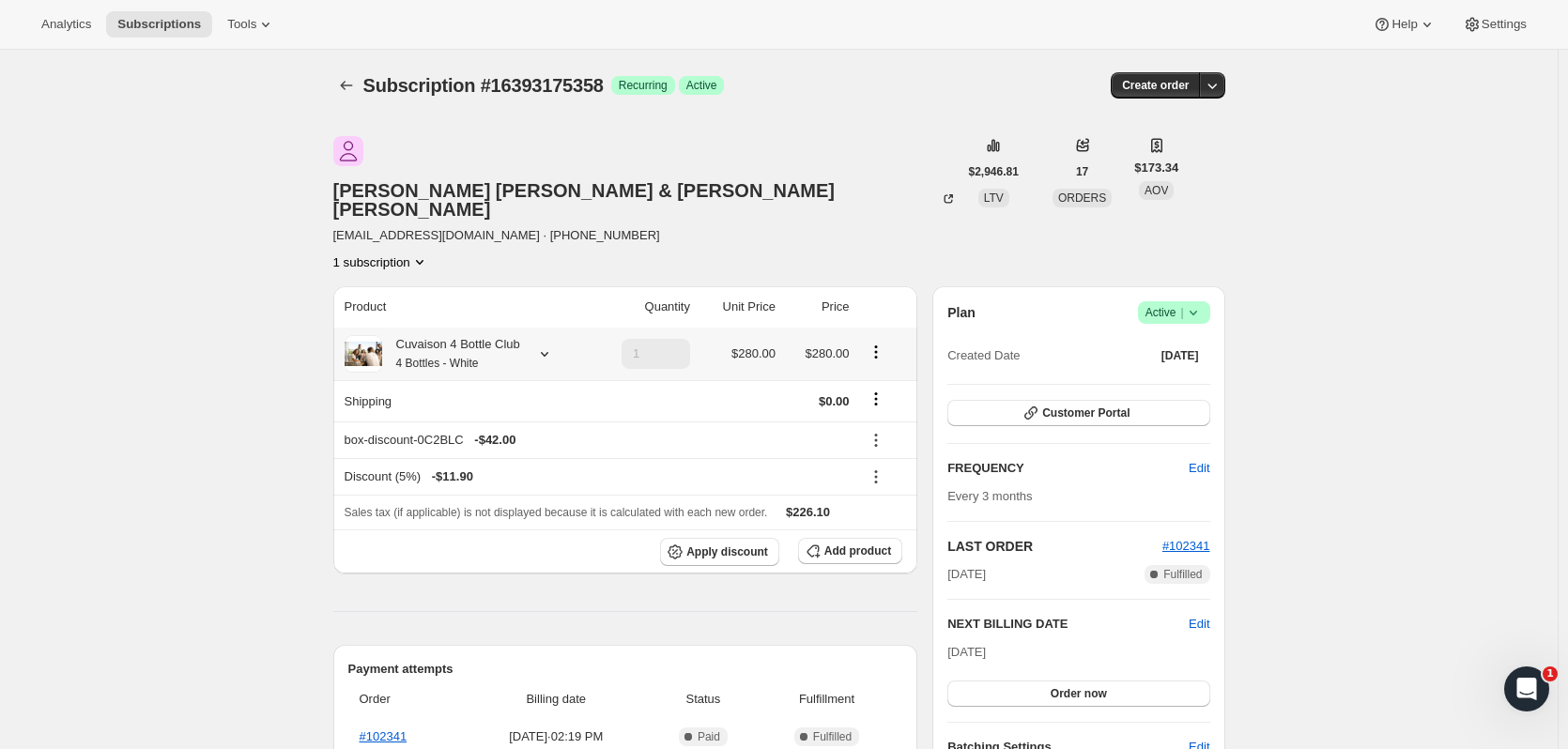
click at [541, 345] on icon at bounding box center [544, 354] width 19 height 19
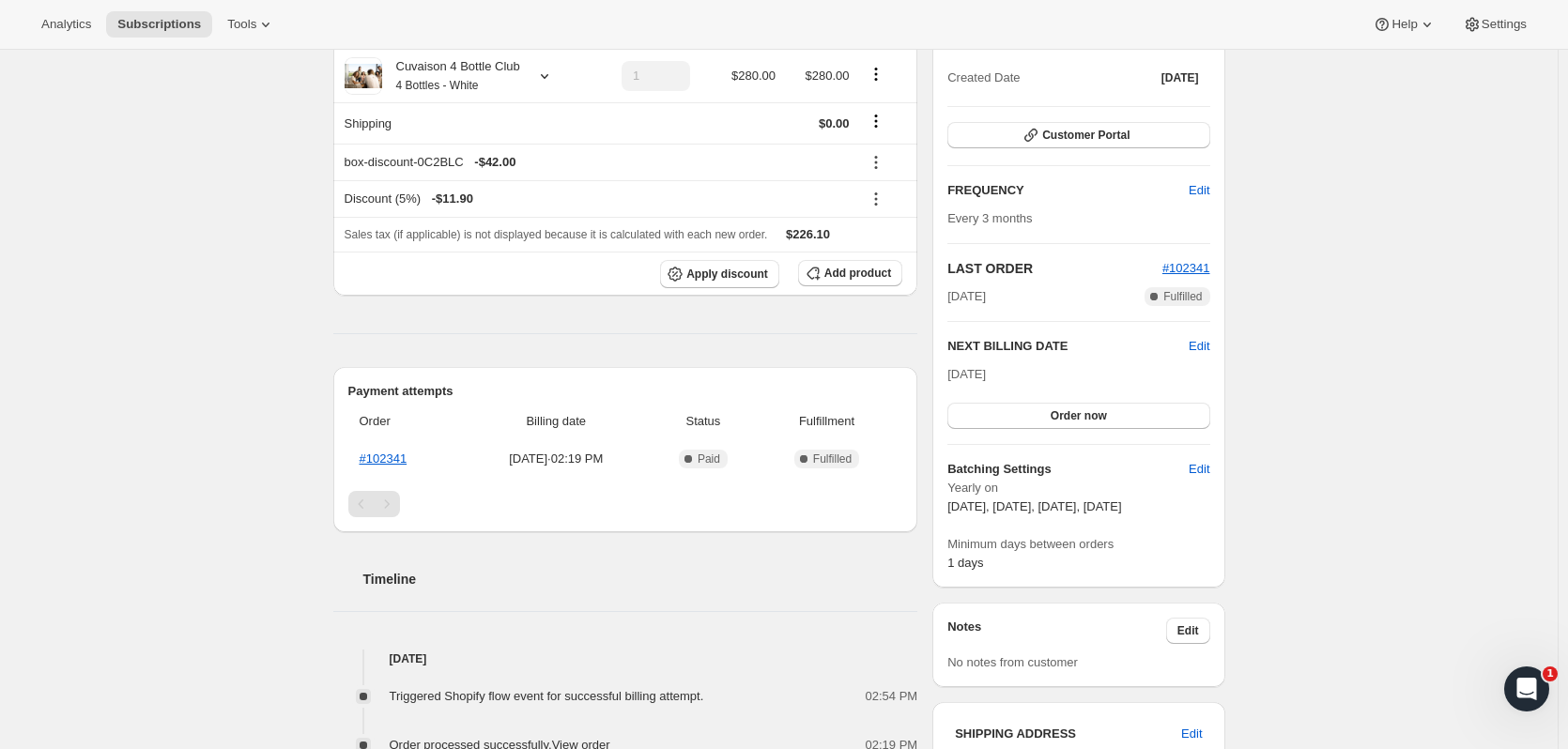
scroll to position [34, 0]
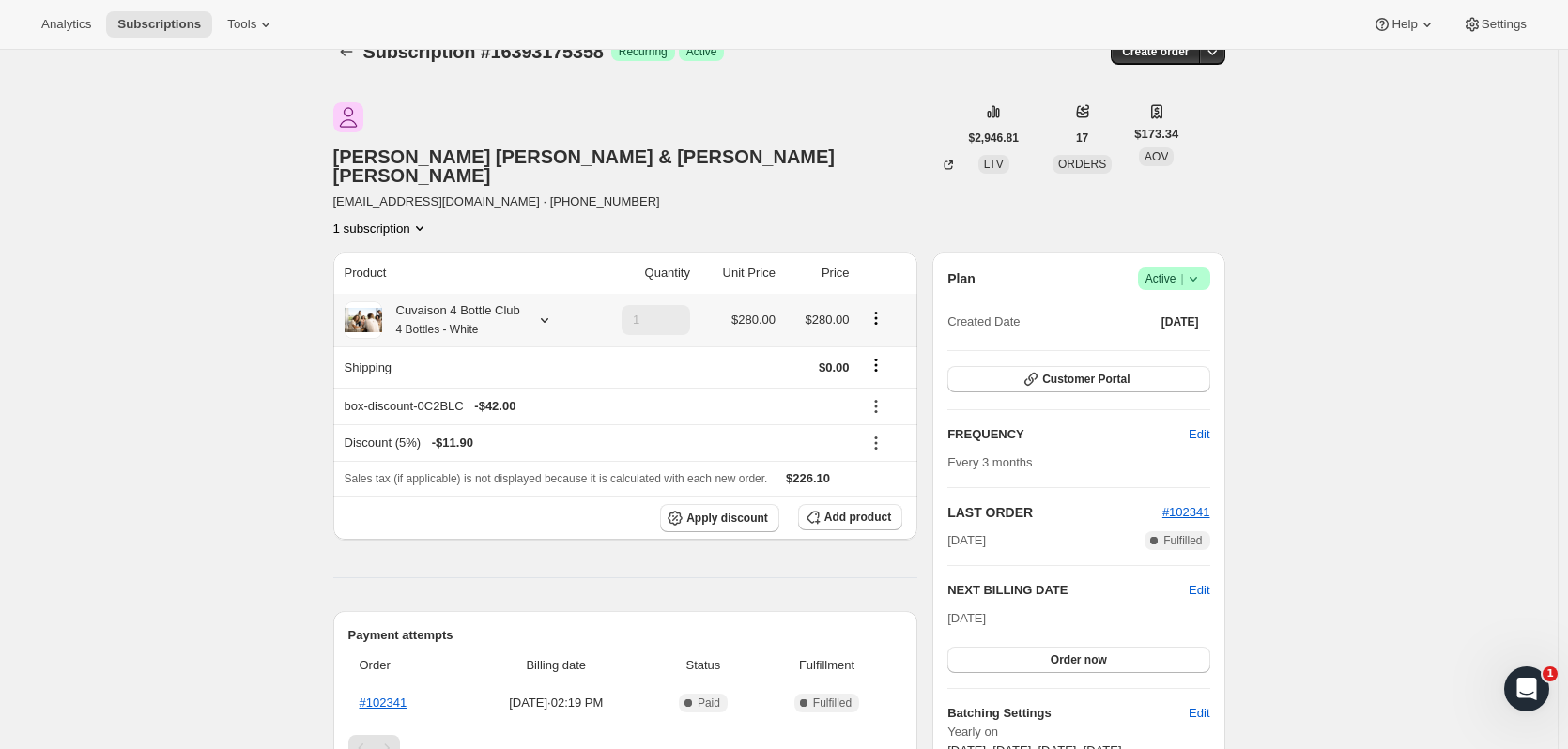
click at [540, 311] on icon at bounding box center [544, 320] width 19 height 19
click at [1212, 53] on icon "button" at bounding box center [1212, 52] width 19 height 19
click at [1178, 122] on span "Create custom one-time order" at bounding box center [1138, 122] width 163 height 14
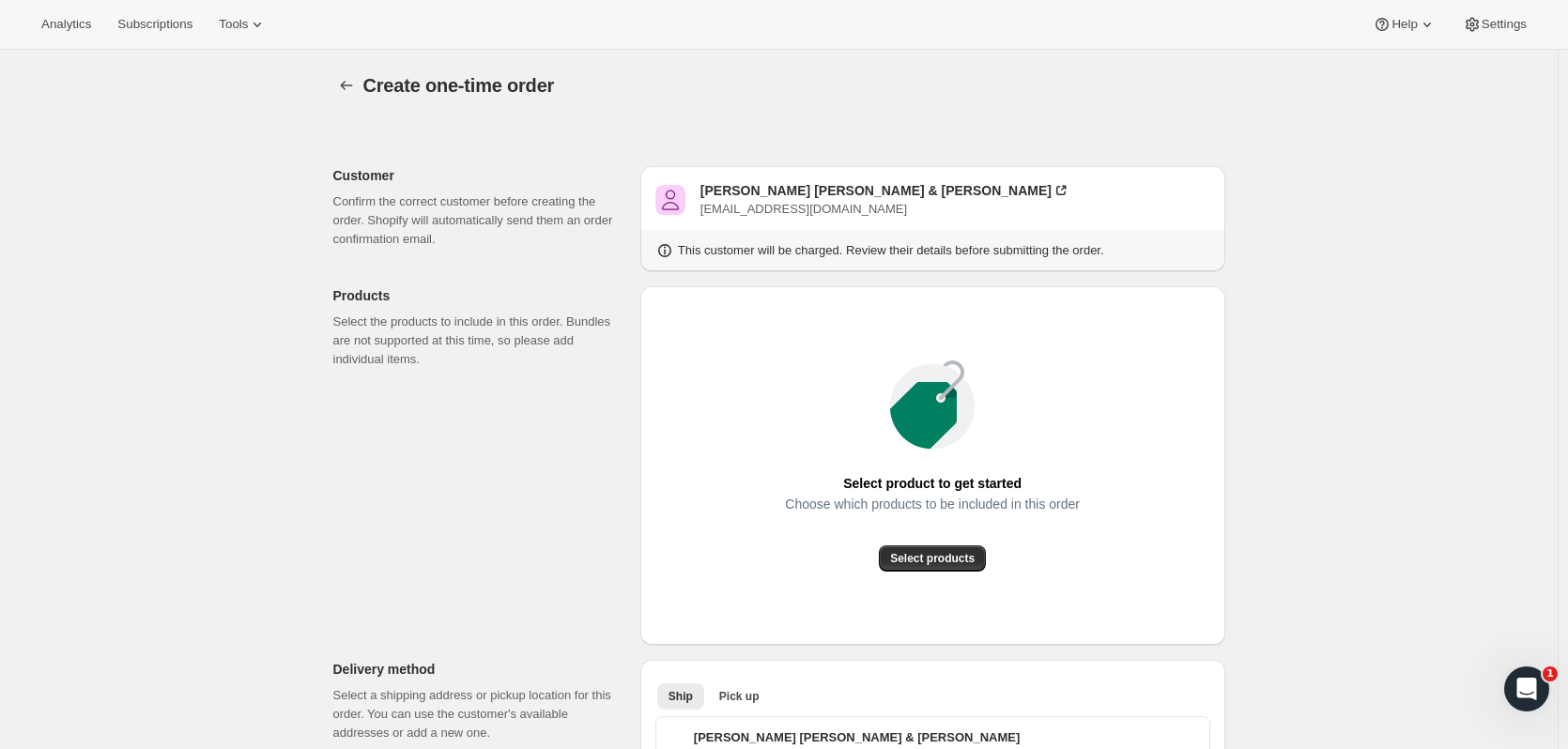
click at [962, 549] on button "Select products" at bounding box center [932, 558] width 107 height 26
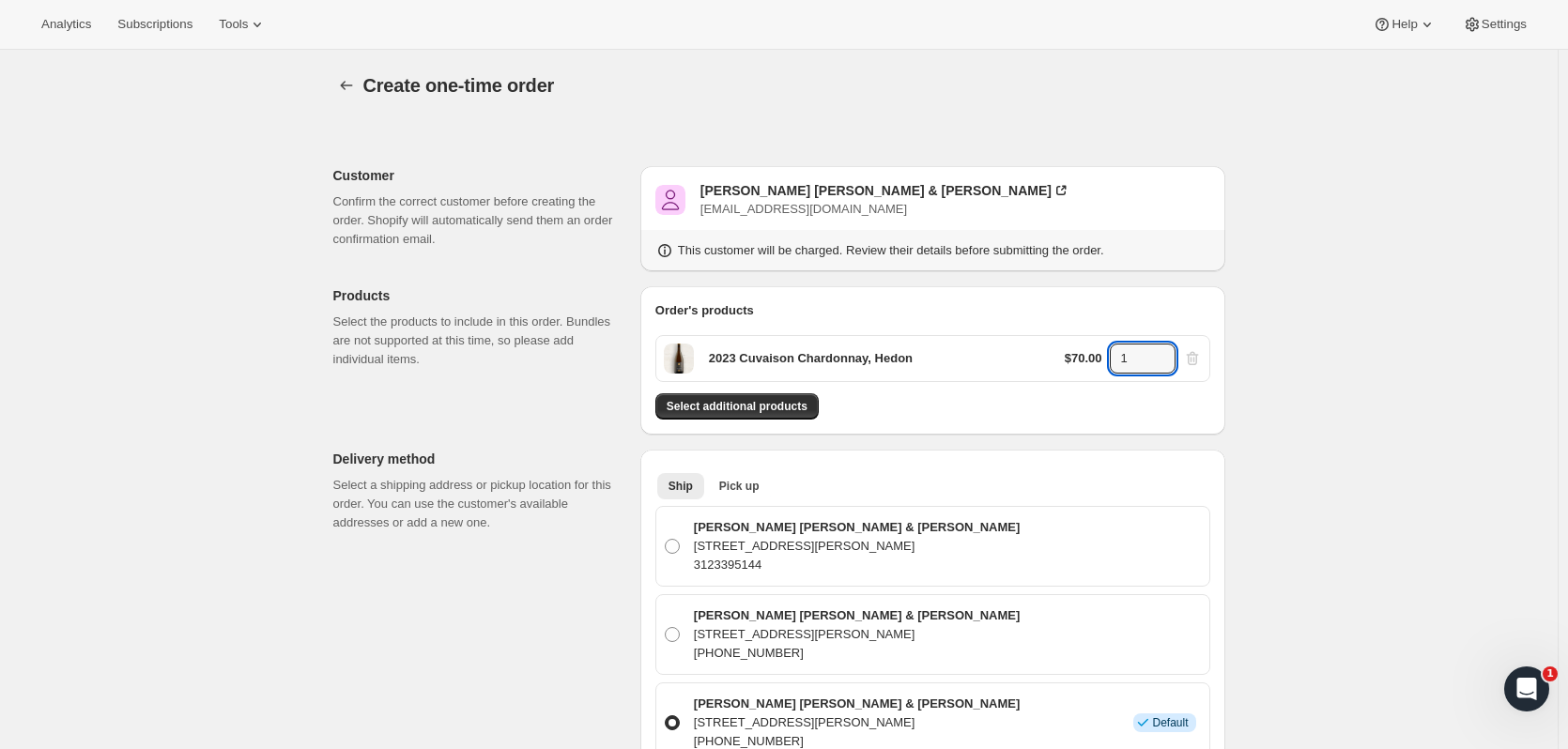
click at [1165, 351] on icon at bounding box center [1161, 353] width 19 height 19
click at [1165, 350] on icon at bounding box center [1161, 353] width 19 height 19
type input "4"
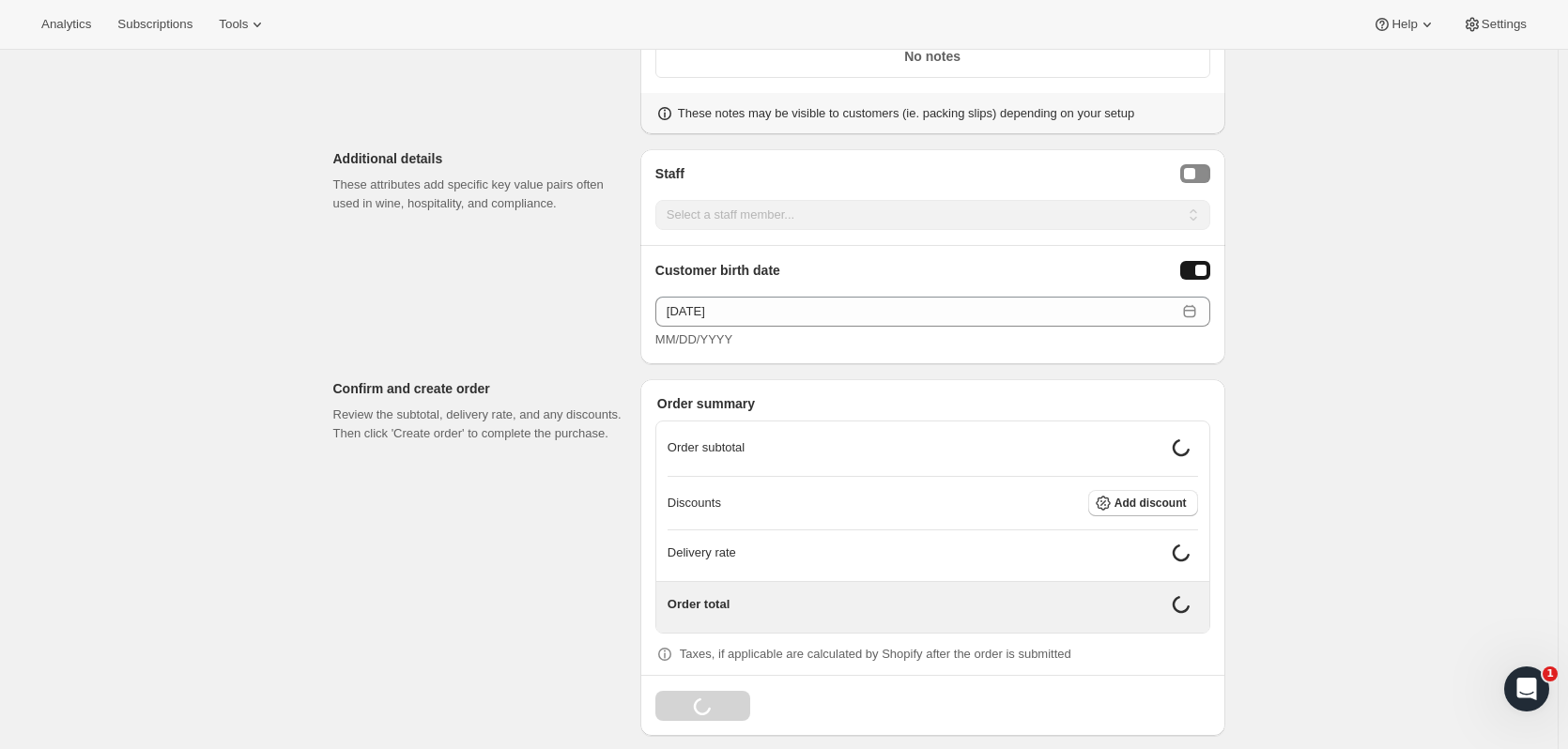
scroll to position [1074, 0]
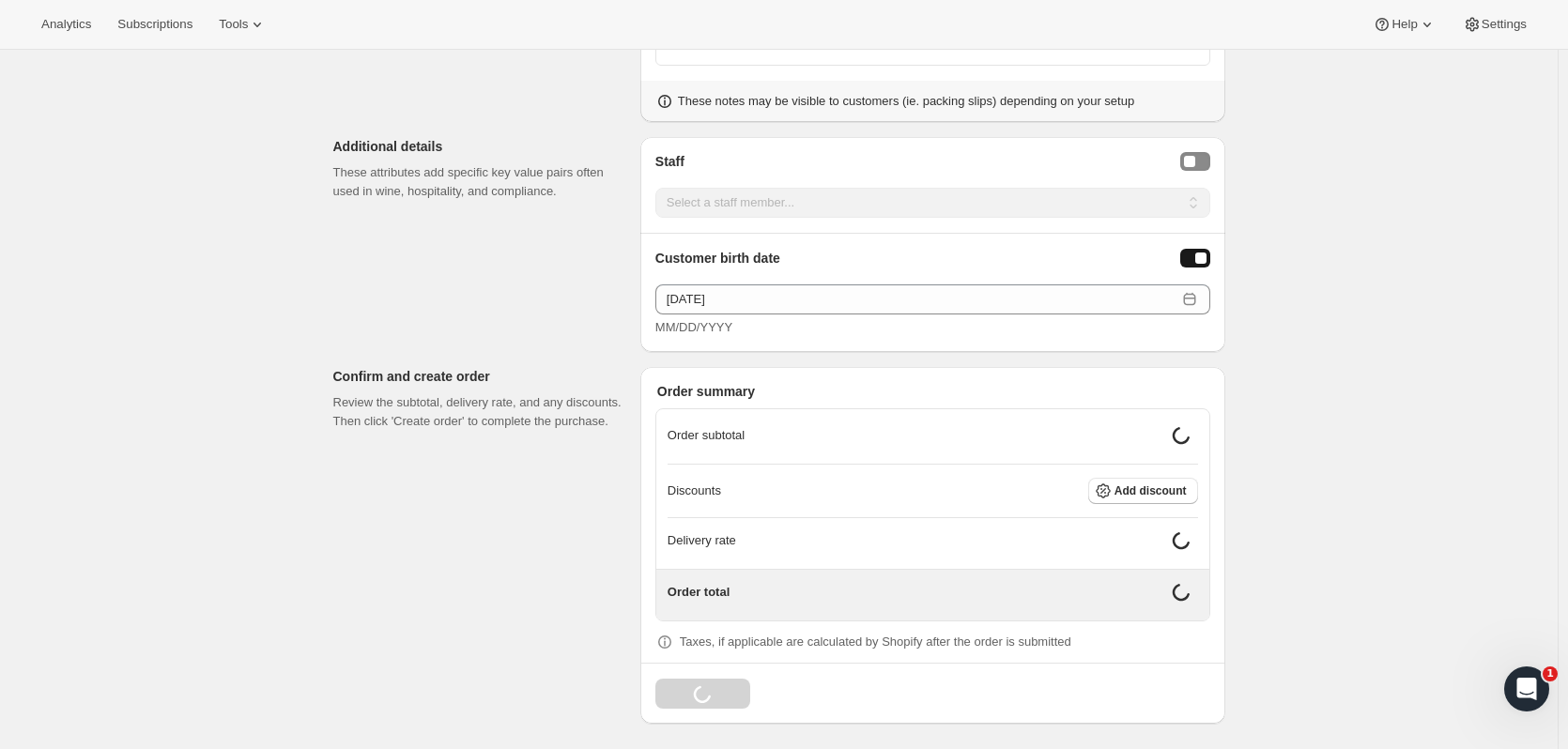
click at [1186, 480] on button "Add discount" at bounding box center [1143, 491] width 110 height 26
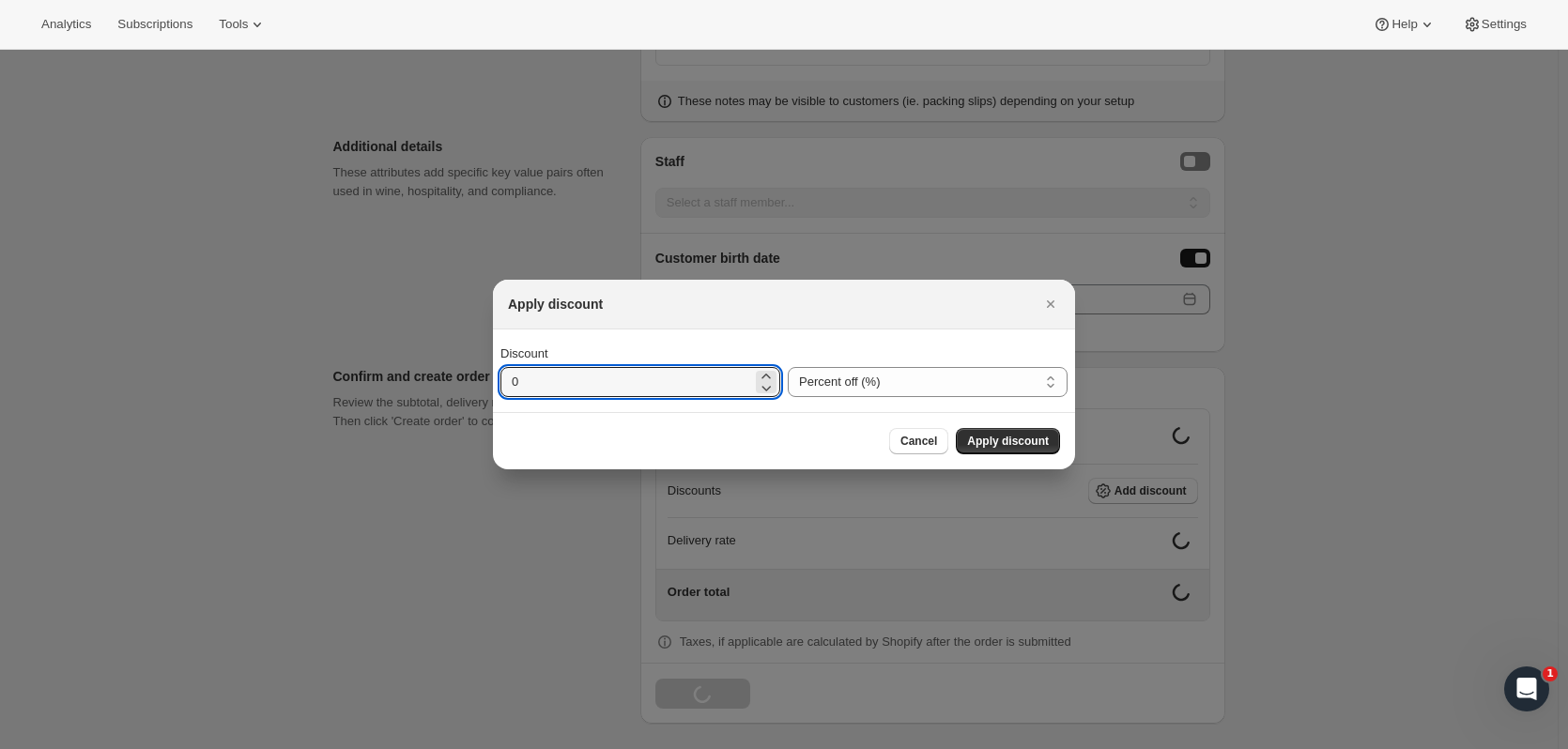
click at [672, 381] on input "0" at bounding box center [626, 382] width 251 height 30
type input "100"
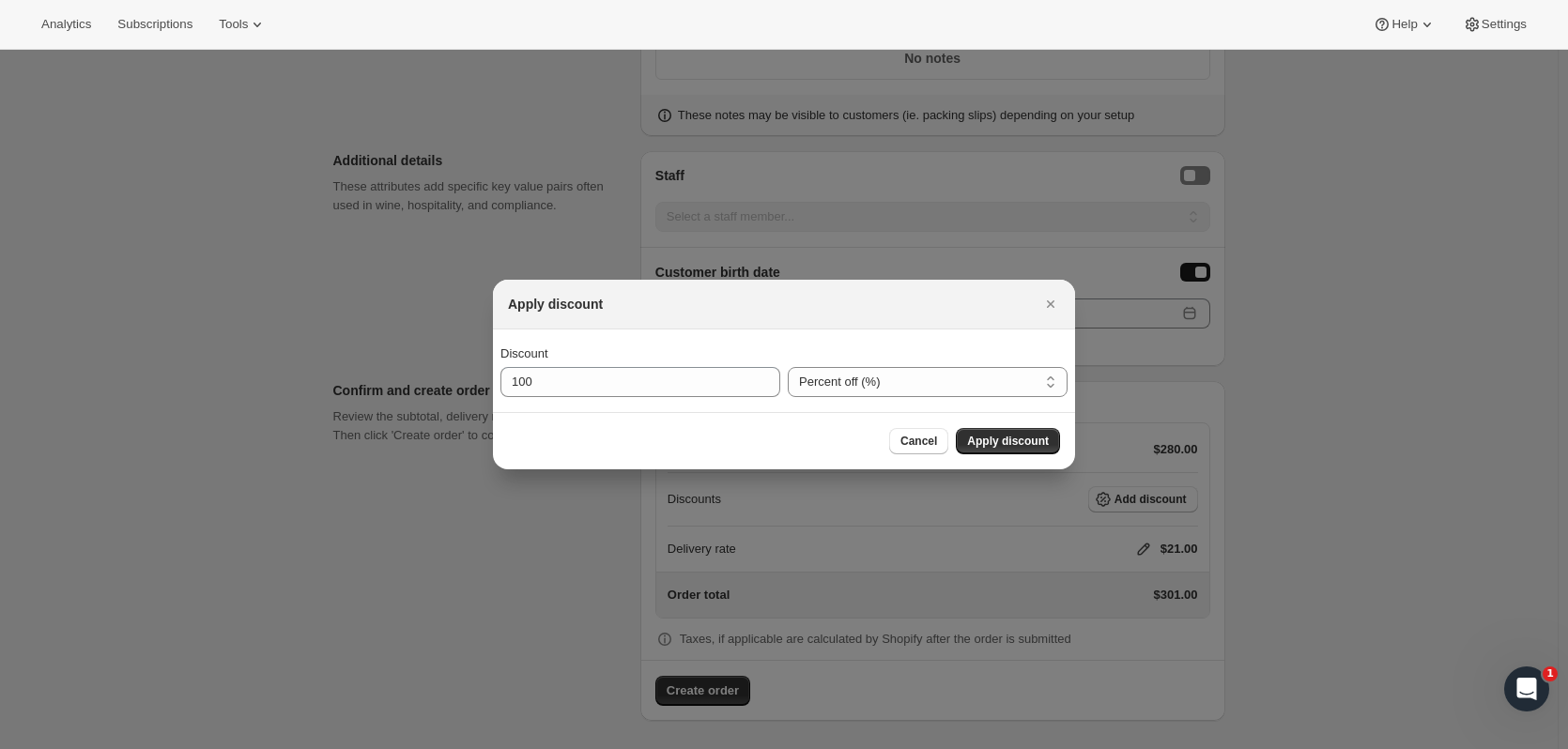
click at [981, 439] on span "Apply discount" at bounding box center [1008, 441] width 81 height 15
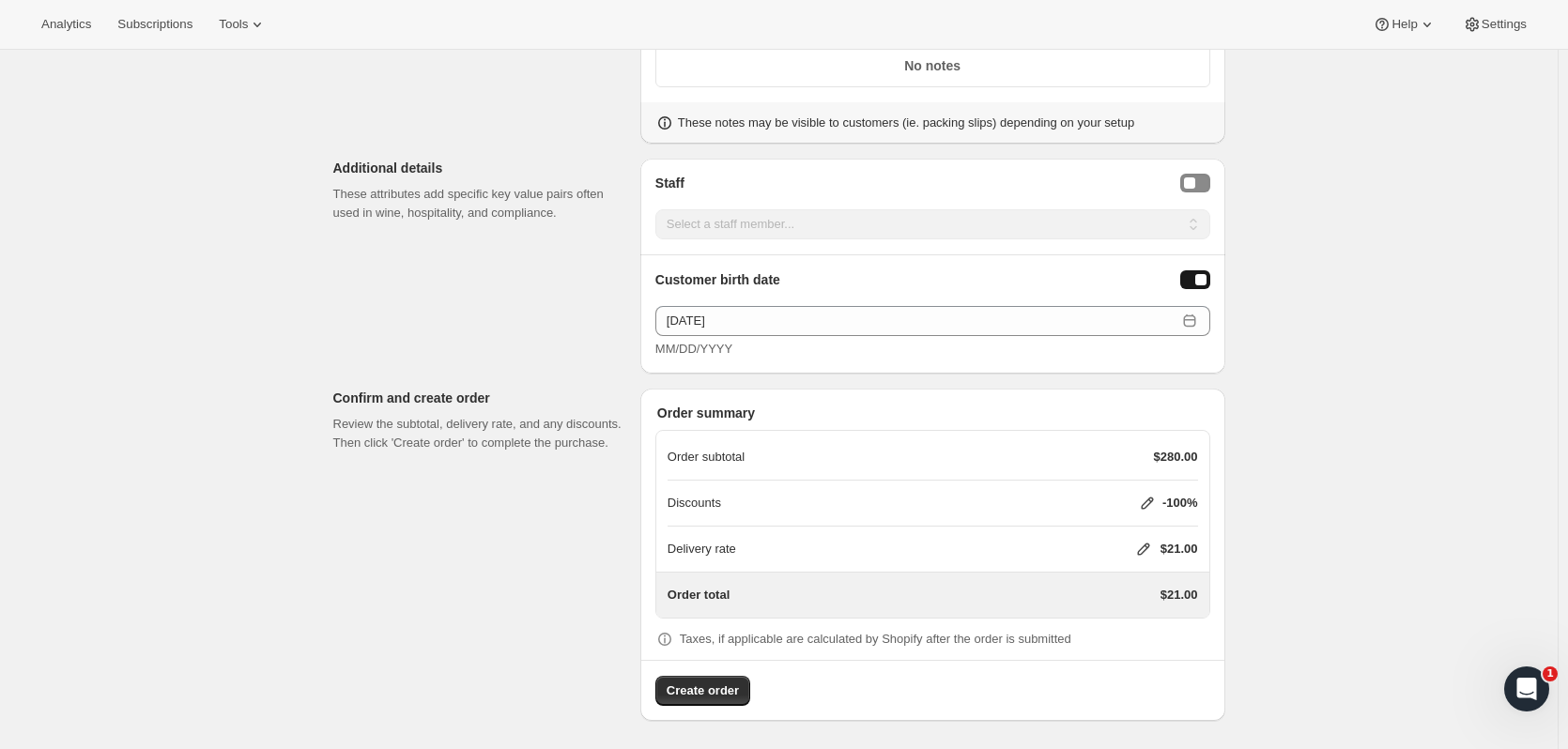
click at [1153, 549] on icon at bounding box center [1143, 549] width 19 height 19
click at [1143, 659] on span "Save" at bounding box center [1139, 661] width 26 height 15
click at [699, 694] on span "Create order" at bounding box center [702, 690] width 72 height 19
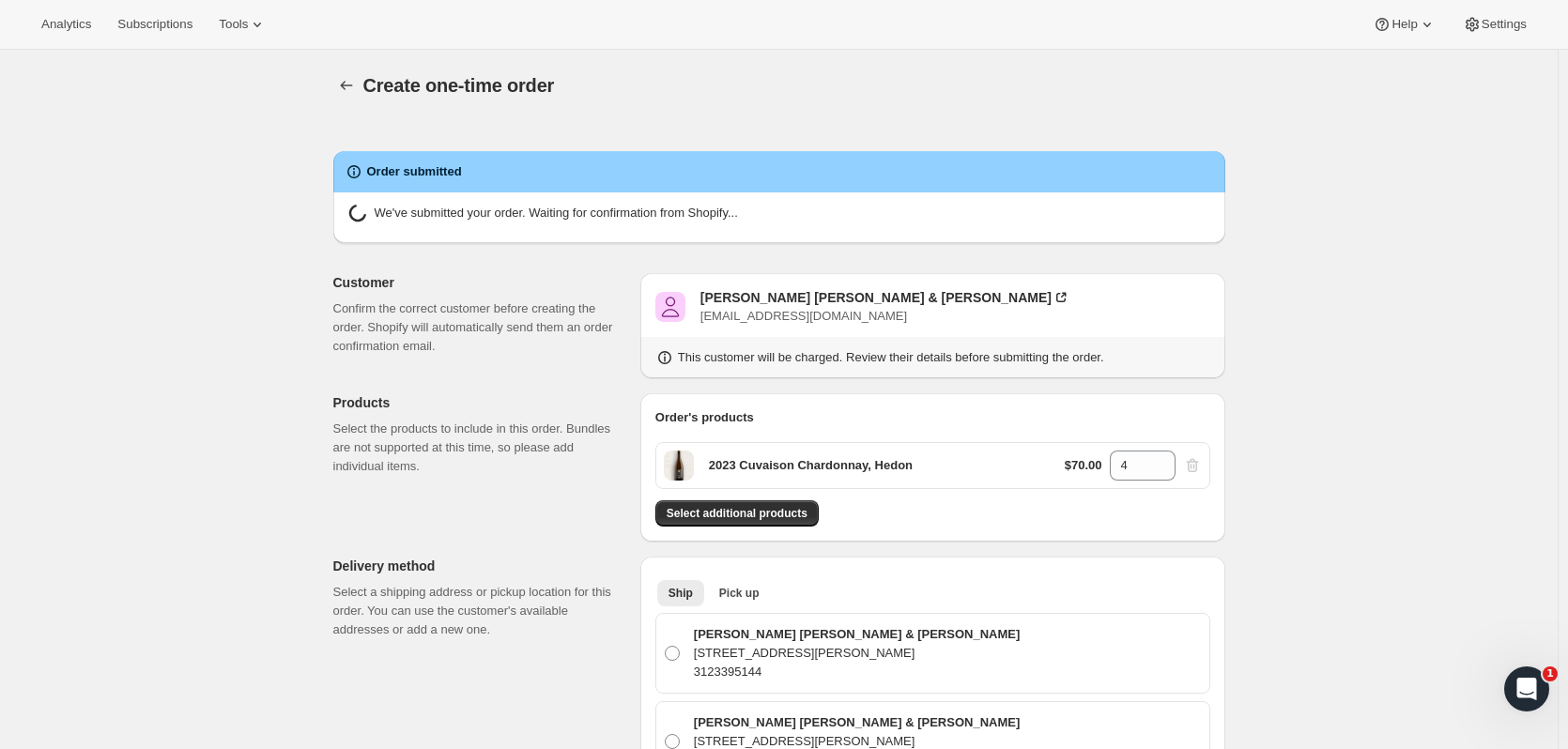
radio input "true"
